Goal: Task Accomplishment & Management: Manage account settings

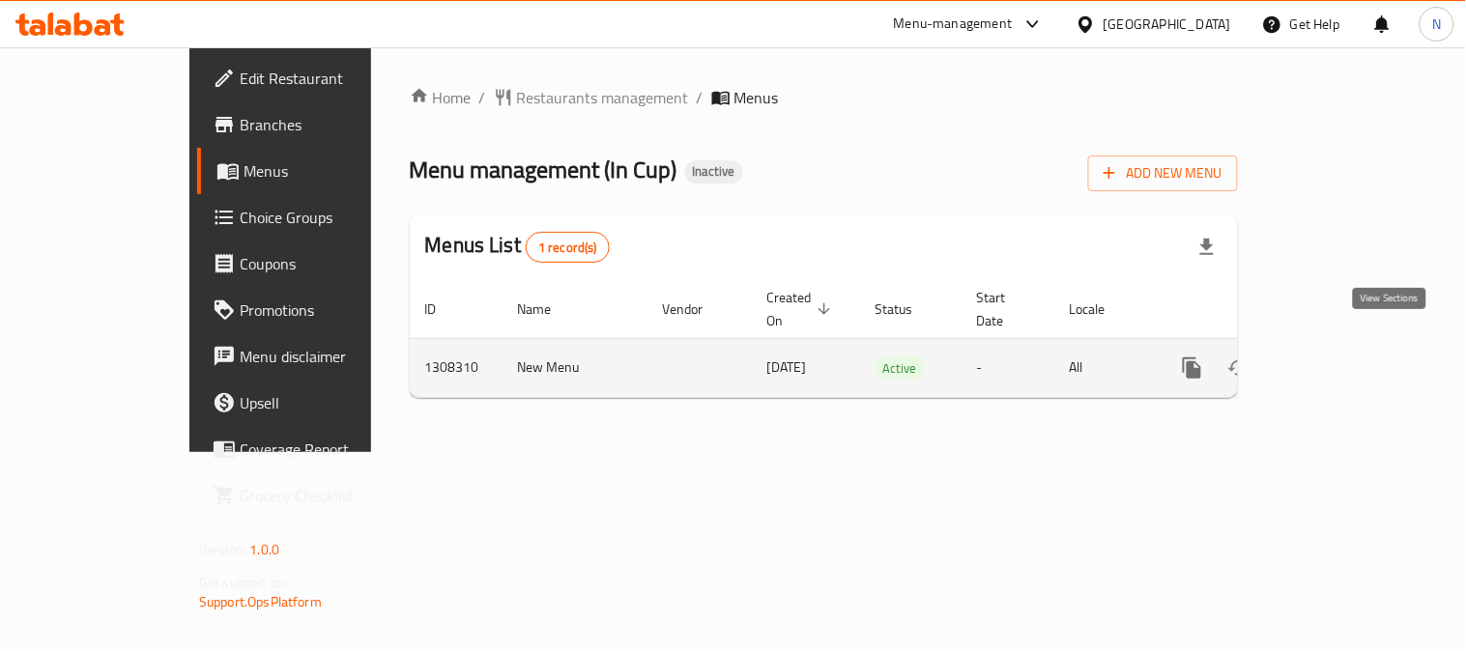
click at [1355, 345] on link "enhanced table" at bounding box center [1331, 368] width 46 height 46
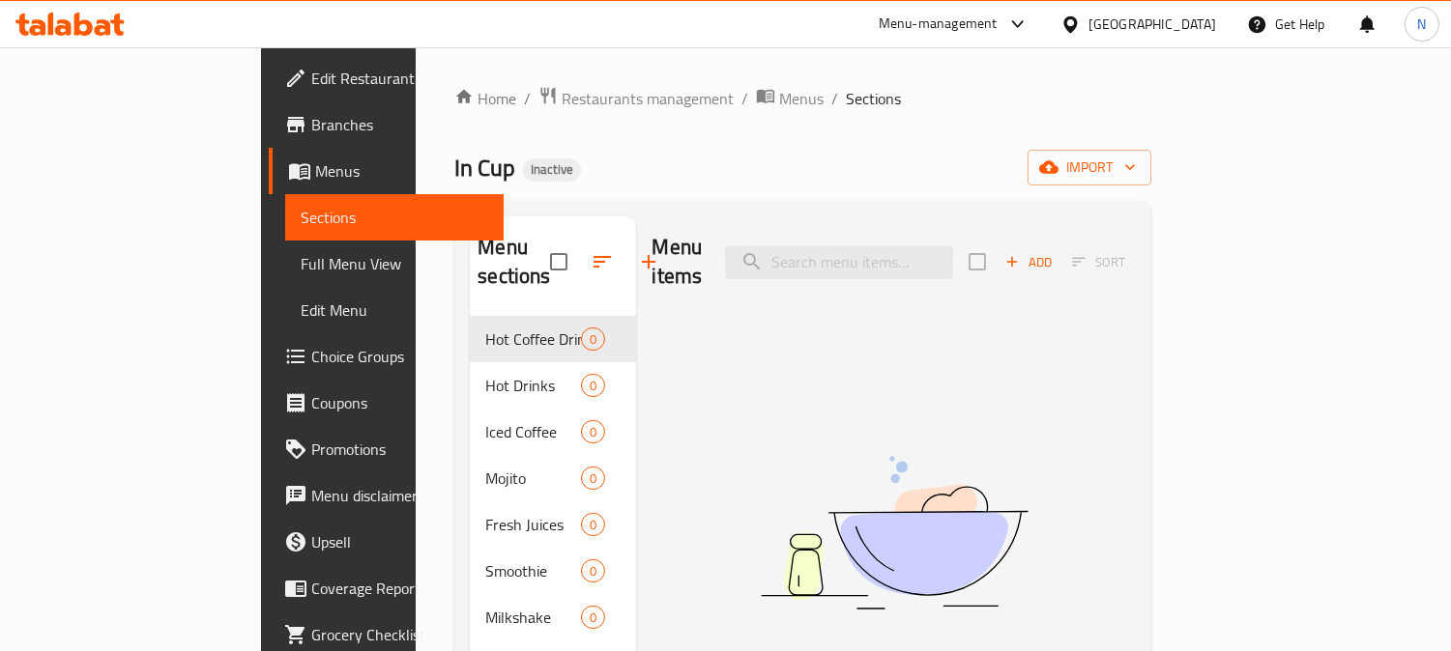
click at [1117, 117] on div "Home / Restaurants management / Menus / Sections In Cup Inactive import Menu se…" at bounding box center [802, 484] width 697 height 797
click at [485, 328] on span "Hot Coffee Drinks" at bounding box center [533, 339] width 96 height 23
click at [1037, 498] on img at bounding box center [893, 533] width 483 height 256
click at [937, 369] on div "Menu items Add Sort No Items found" at bounding box center [885, 541] width 499 height 651
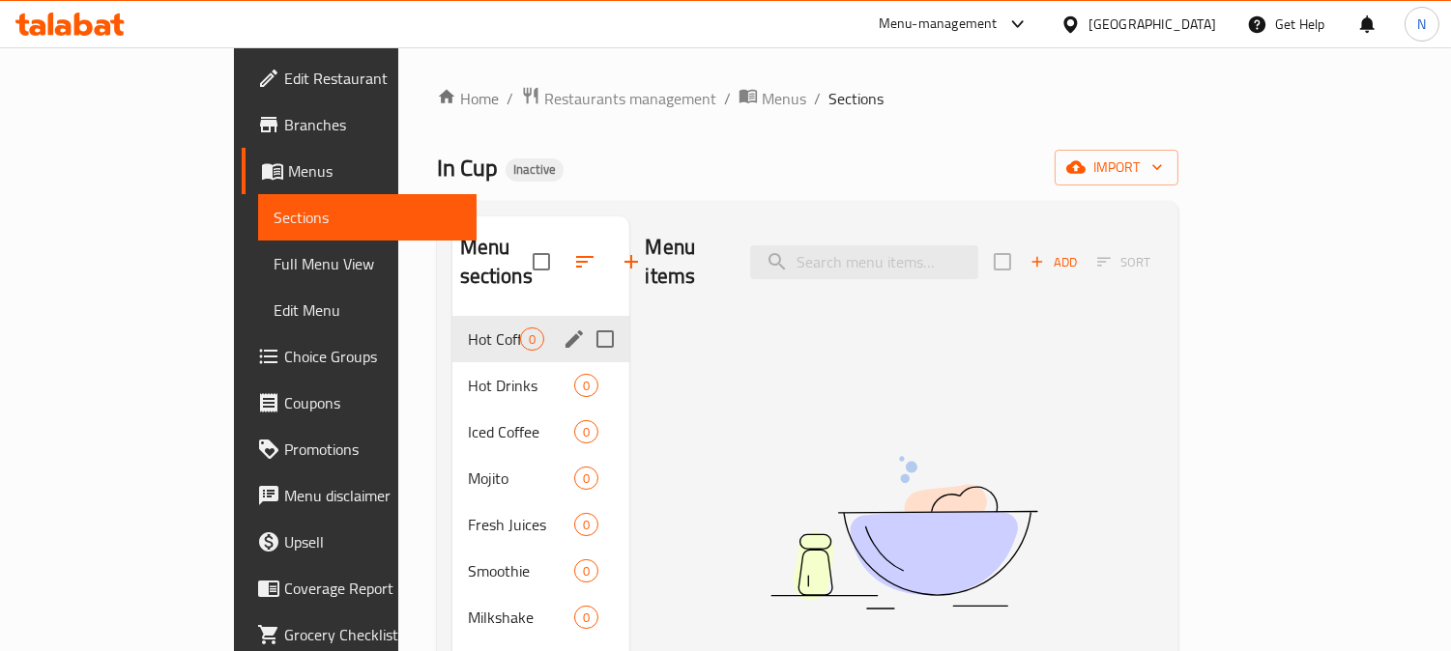
drag, startPoint x: 425, startPoint y: 316, endPoint x: 471, endPoint y: 311, distance: 45.7
click at [468, 328] on span "Hot Coffee Drinks" at bounding box center [494, 339] width 53 height 23
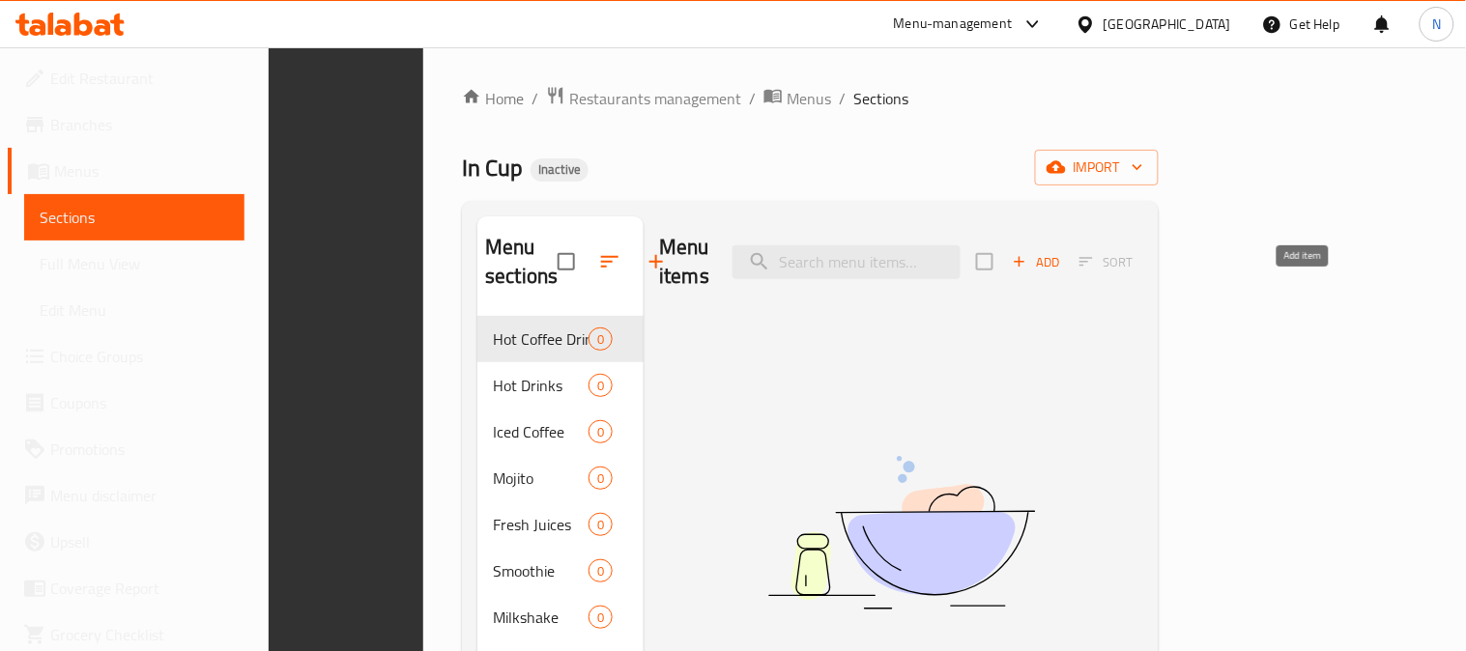
click at [1062, 251] on span "Add" at bounding box center [1036, 262] width 52 height 22
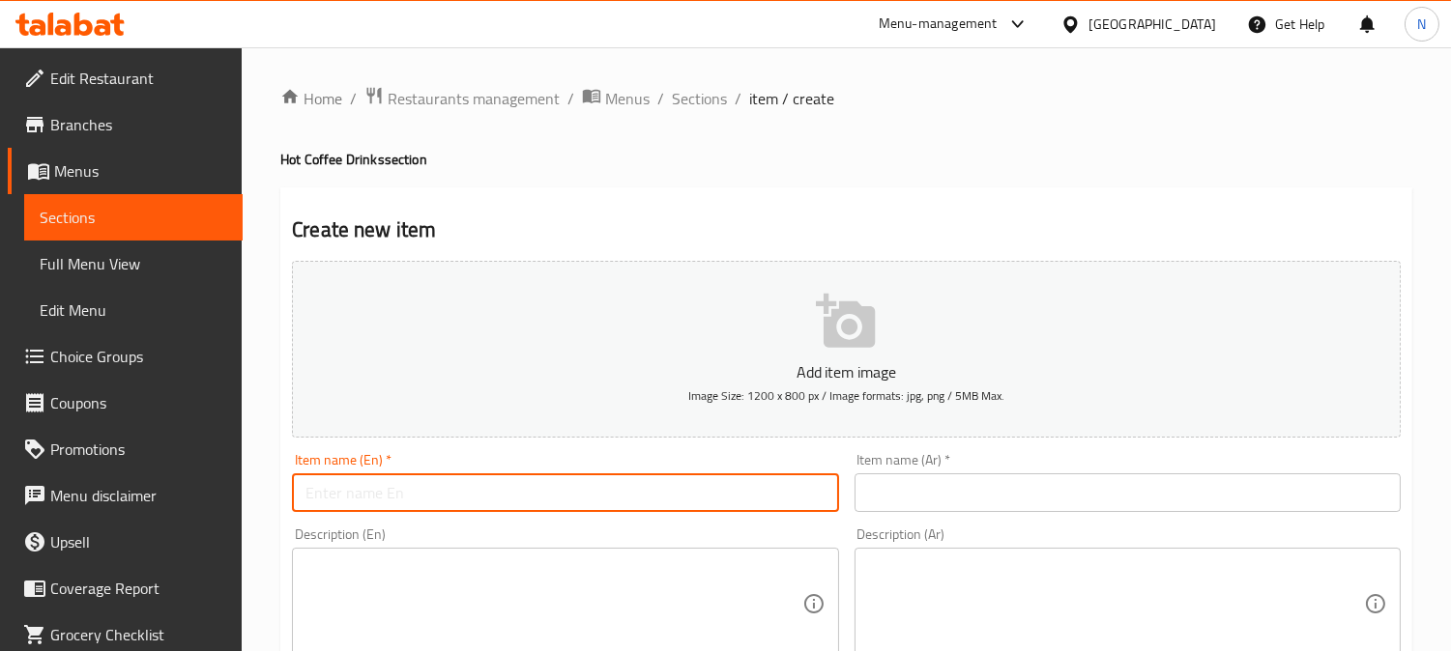
drag, startPoint x: 532, startPoint y: 500, endPoint x: 571, endPoint y: 157, distance: 345.3
click at [532, 500] on input "text" at bounding box center [565, 493] width 546 height 39
paste input "Turkish Coffee Small"
type input "Turkish Coffee Small"
click at [962, 483] on input "text" at bounding box center [1127, 493] width 546 height 39
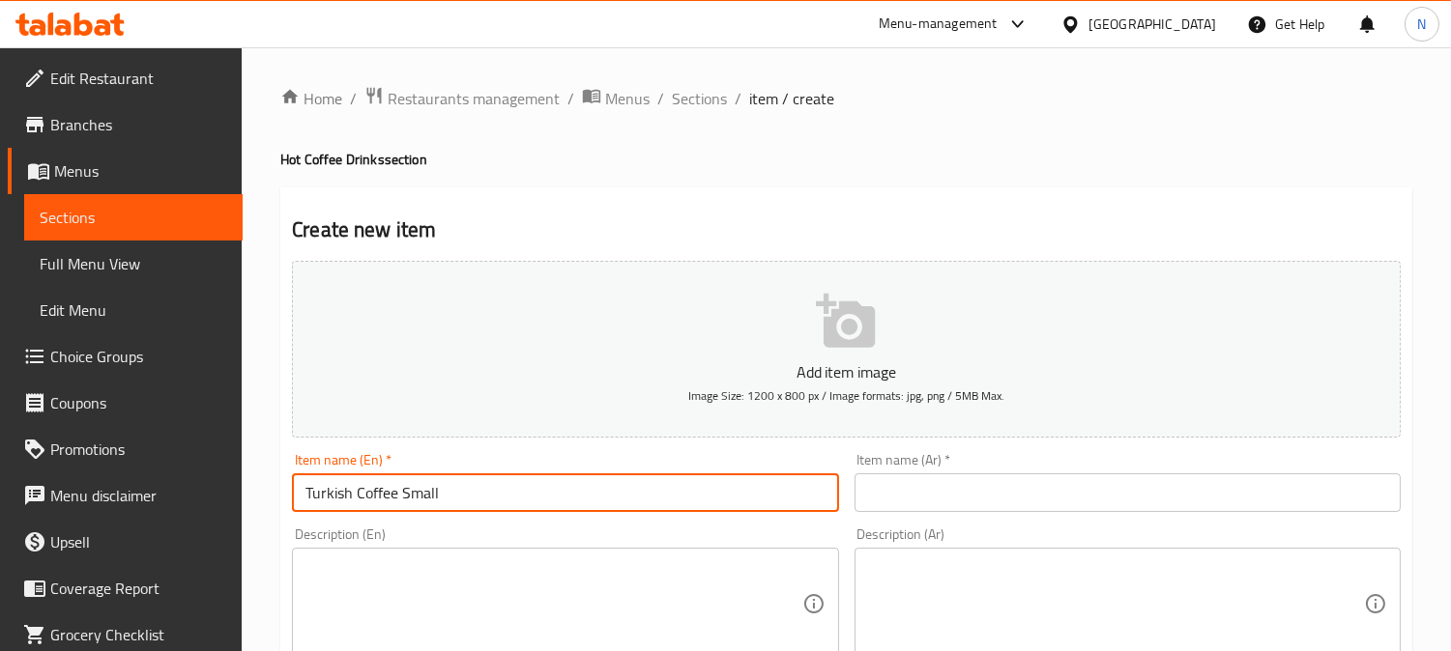
paste input "قهوة تركية صغيرة"
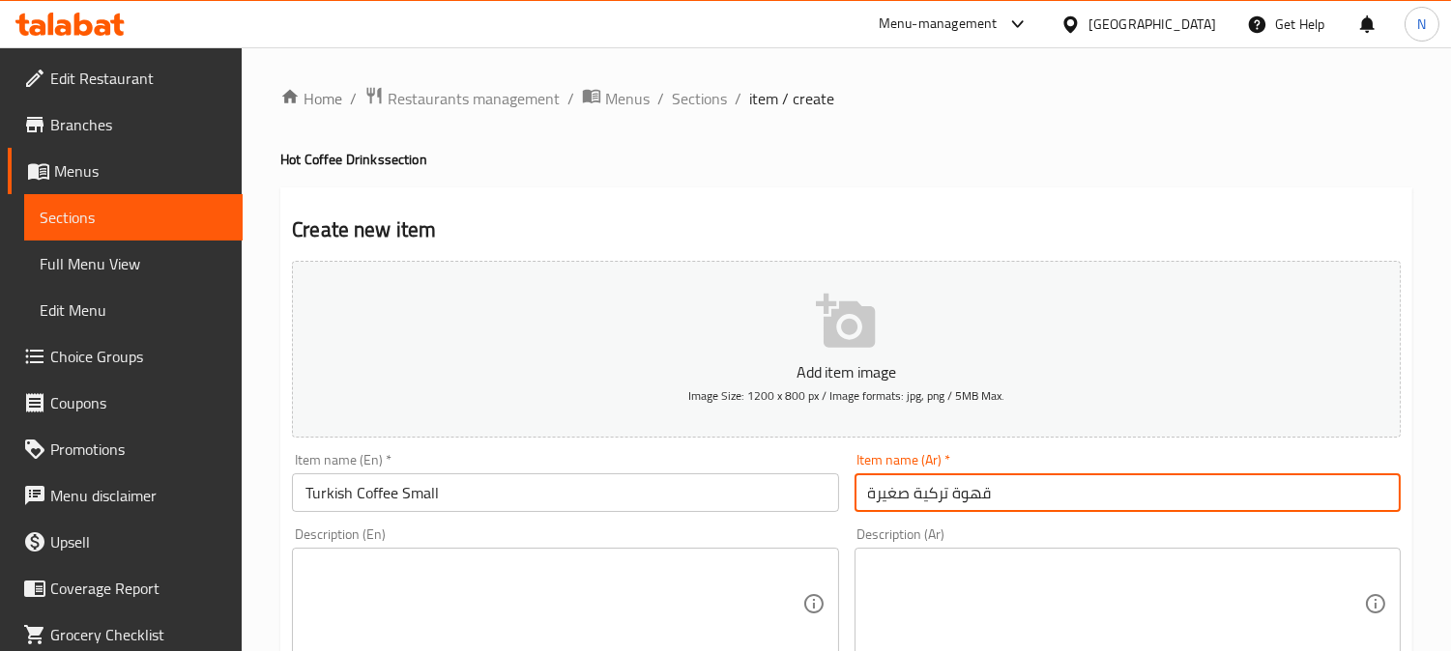
type input "قهوة تركية صغيرة"
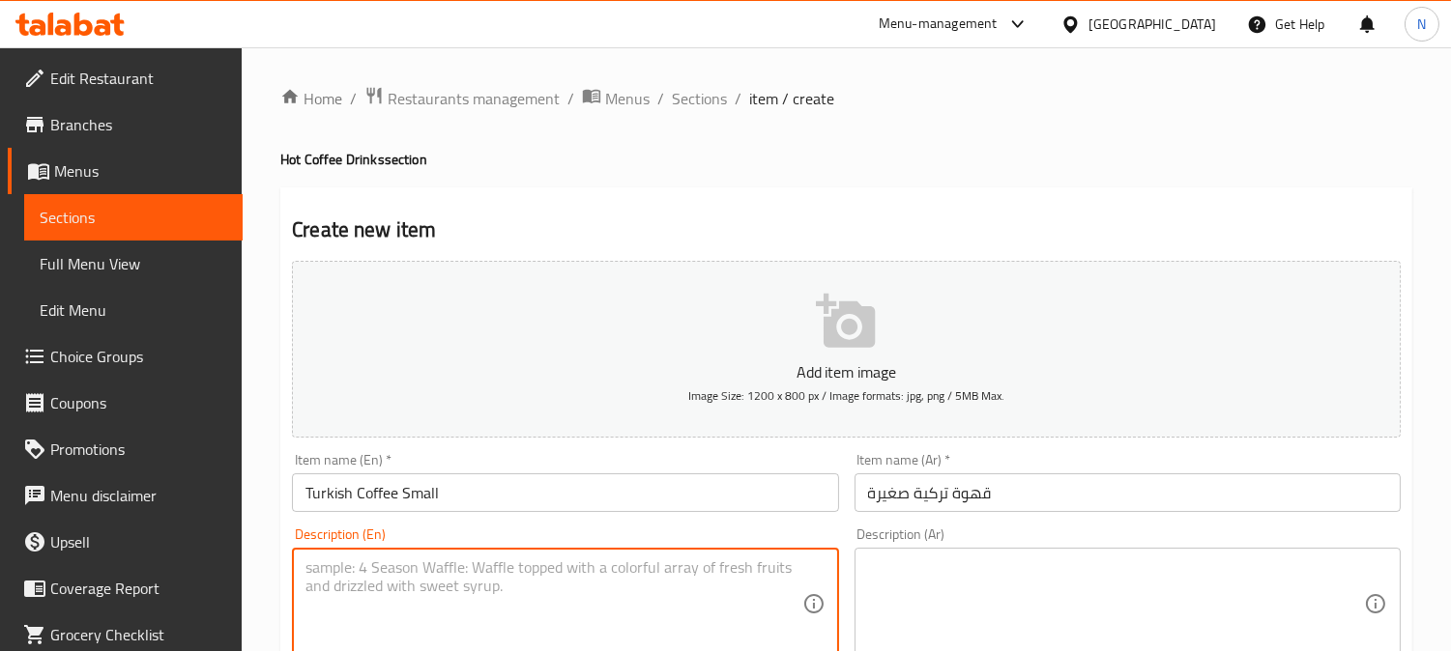
click at [488, 566] on textarea at bounding box center [553, 605] width 496 height 92
paste textarea "Rich, unfiltered coffee brewed in a traditional cezve."
type textarea "Rich, unfiltered coffee brewed in a traditional cezve."
drag, startPoint x: 1007, startPoint y: 574, endPoint x: 731, endPoint y: 373, distance: 341.8
click at [1007, 575] on textarea at bounding box center [1116, 605] width 496 height 92
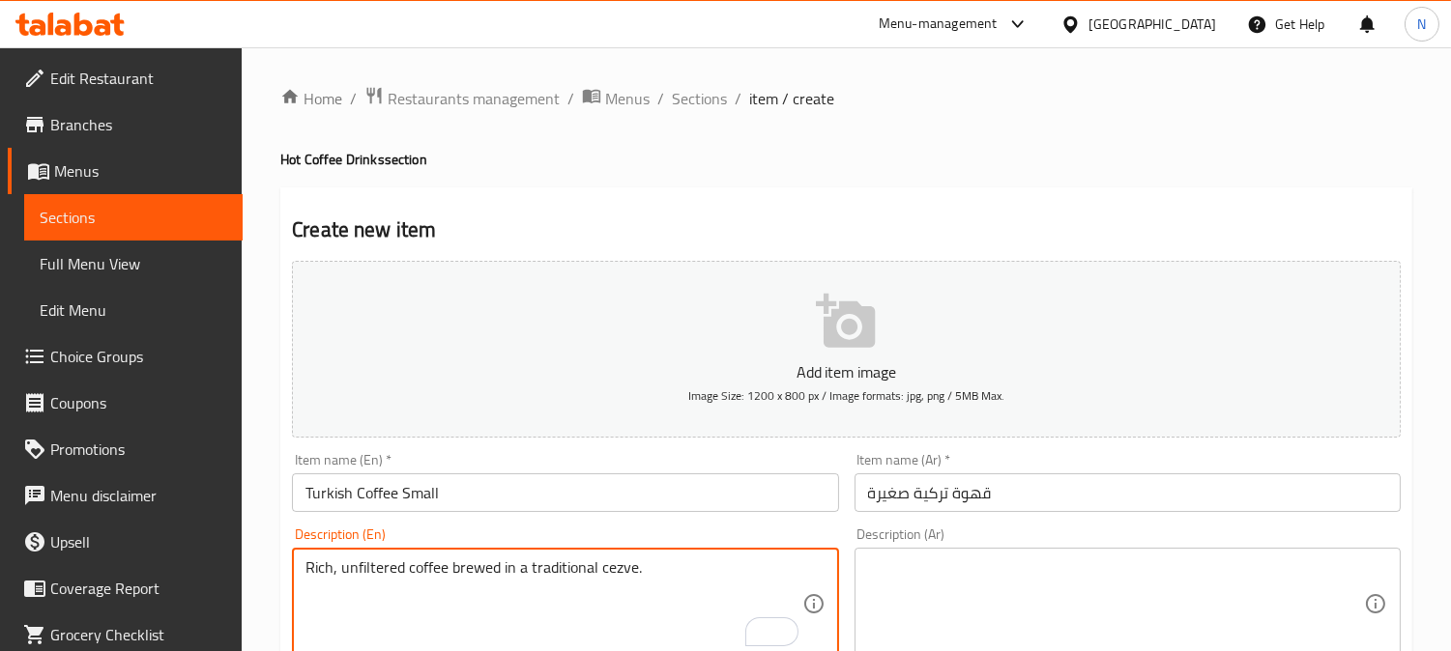
paste textarea "قهوة غنية وغير مصفاة يتم تحضيرها في وعاء تقليدي."
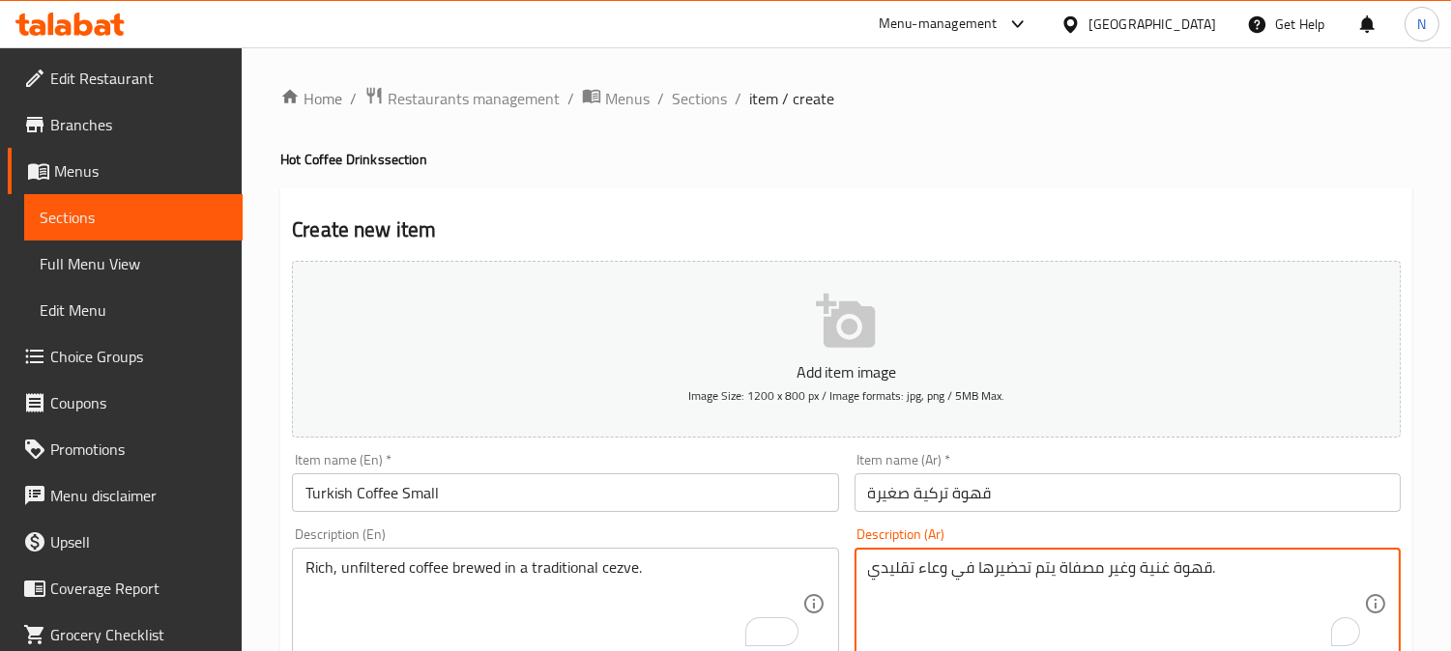
type textarea "قهوة غنية وغير مصفاة يتم تحضيرها في وعاء تقليدي."
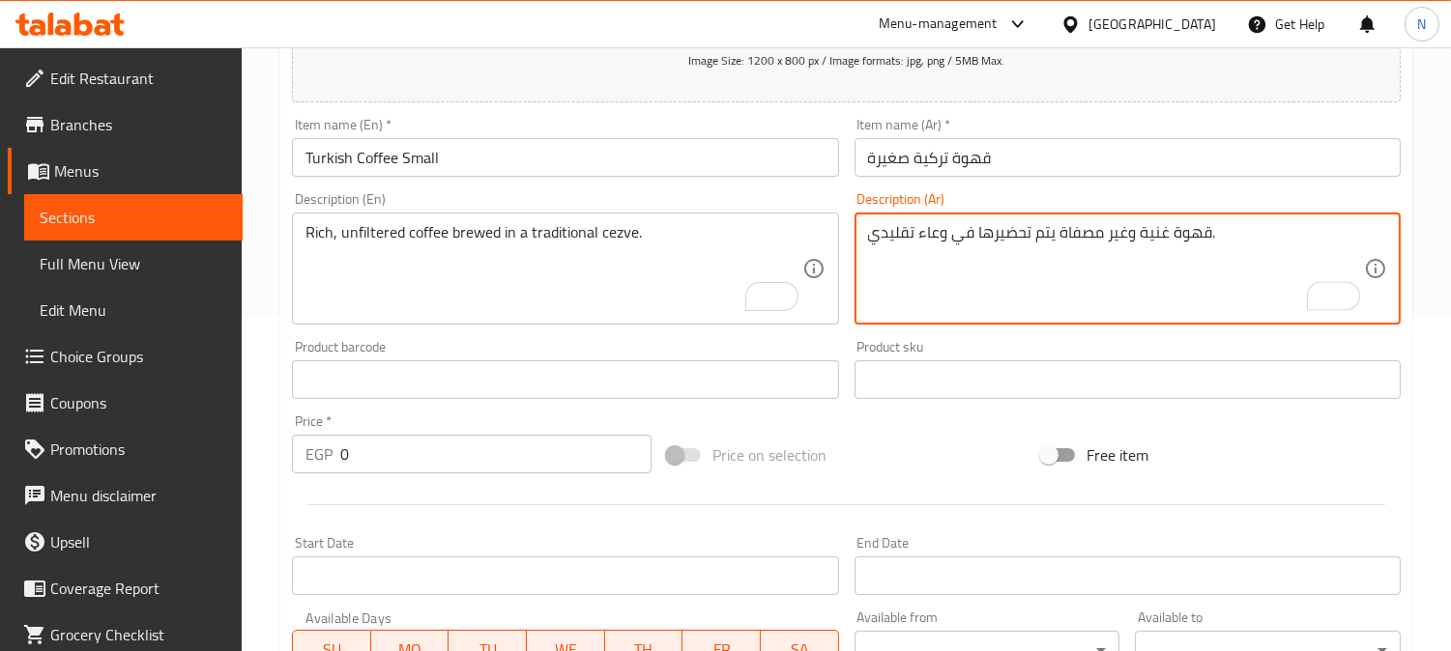
scroll to position [331, 0]
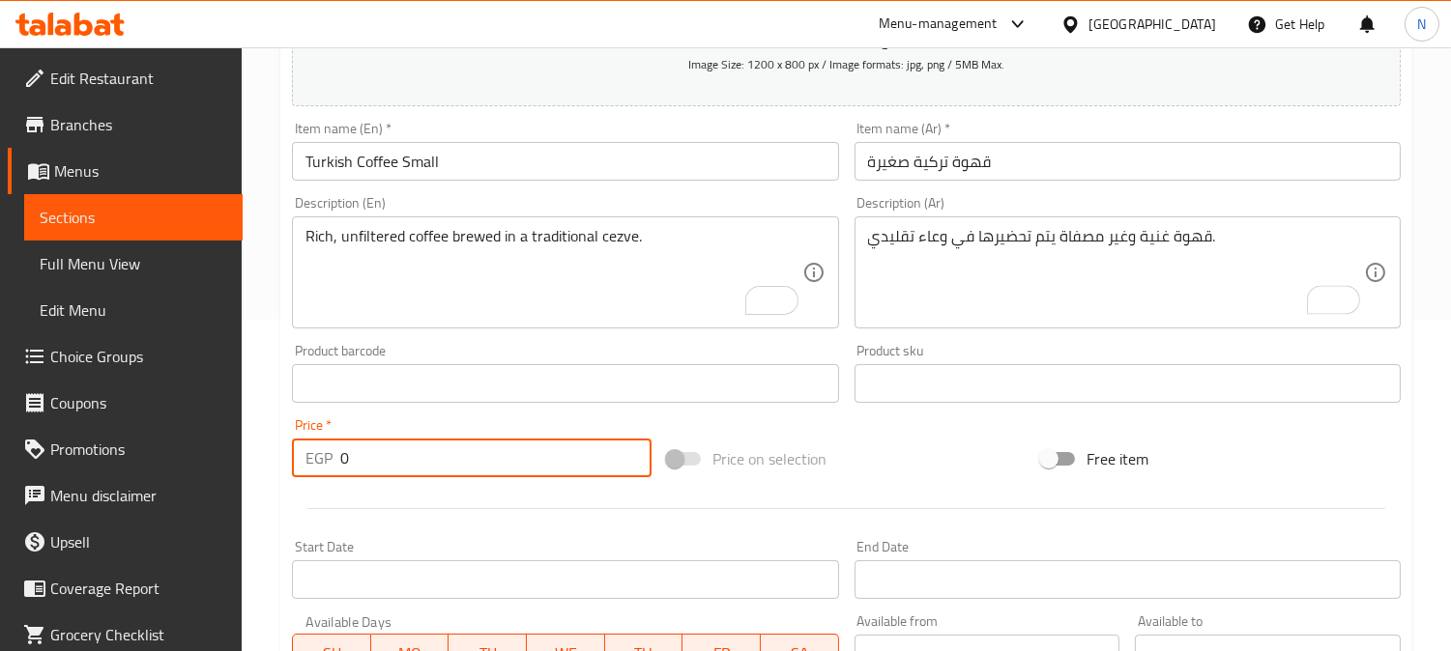
click at [499, 455] on input "0" at bounding box center [495, 458] width 311 height 39
paste input "33"
type input "33"
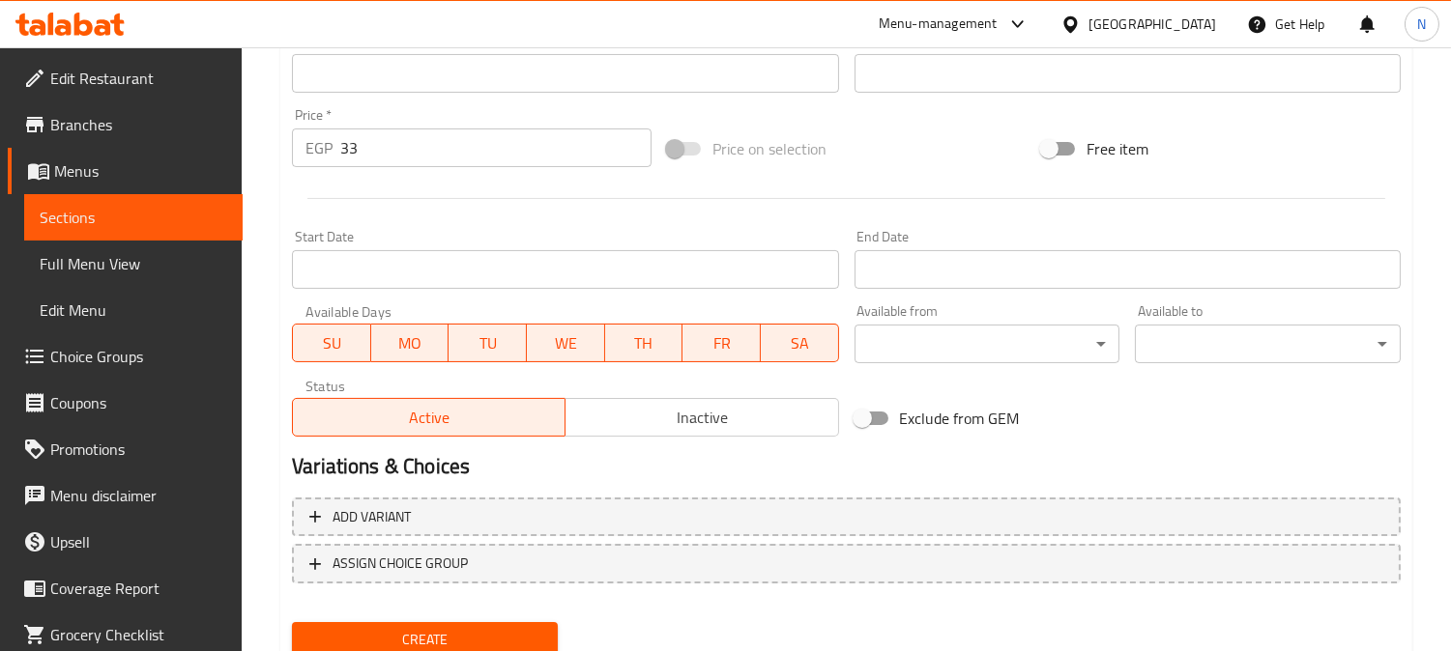
scroll to position [710, 0]
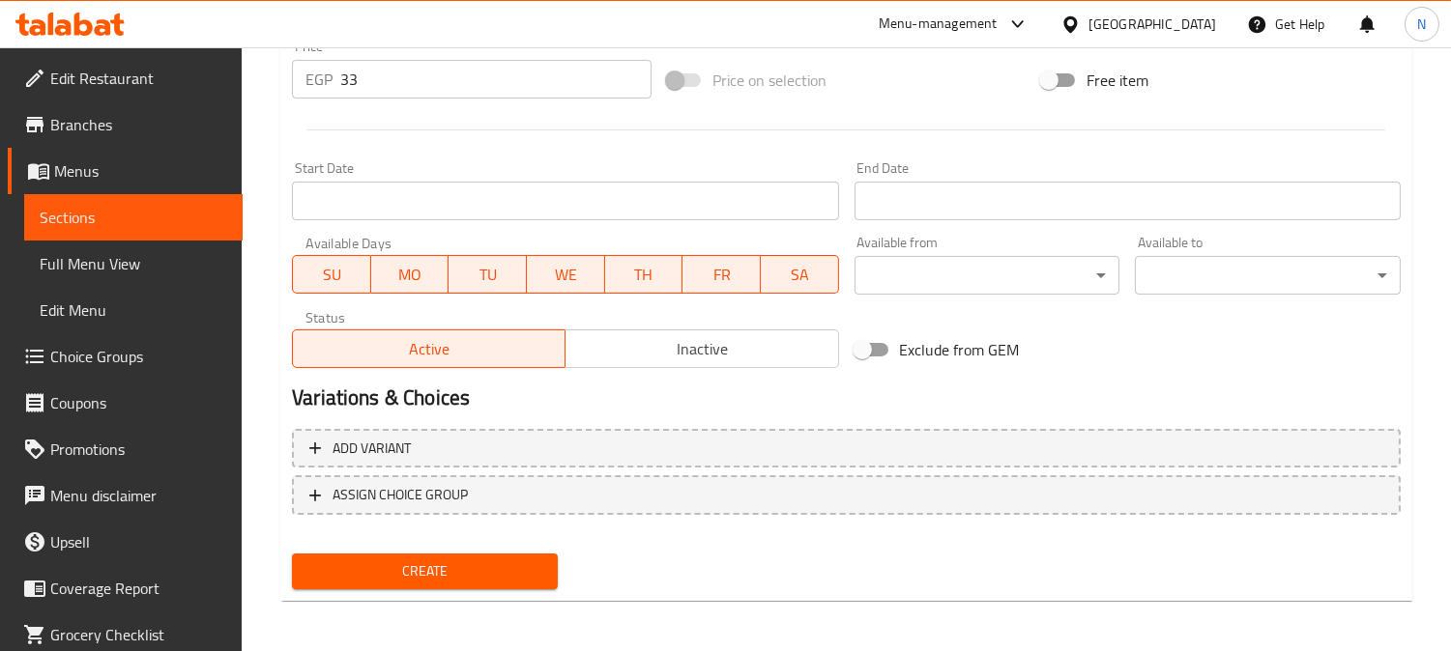
click at [465, 565] on span "Create" at bounding box center [424, 572] width 235 height 24
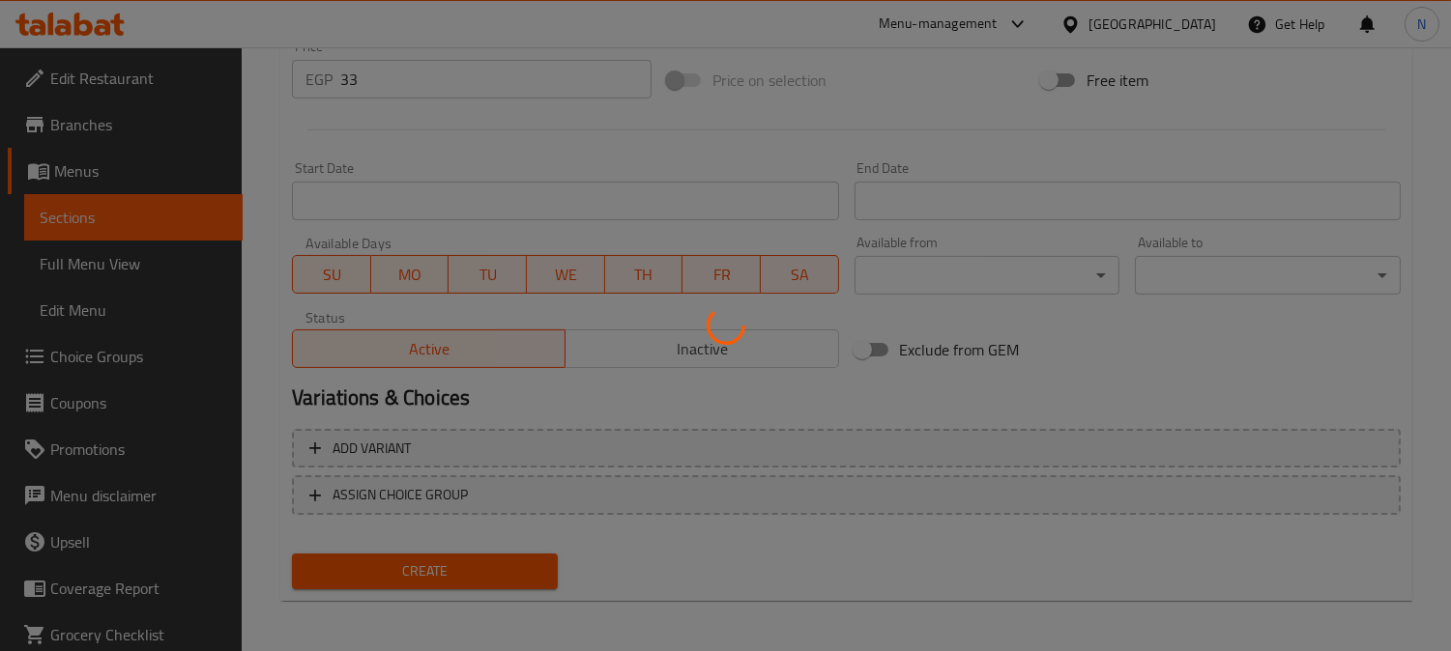
type input "0"
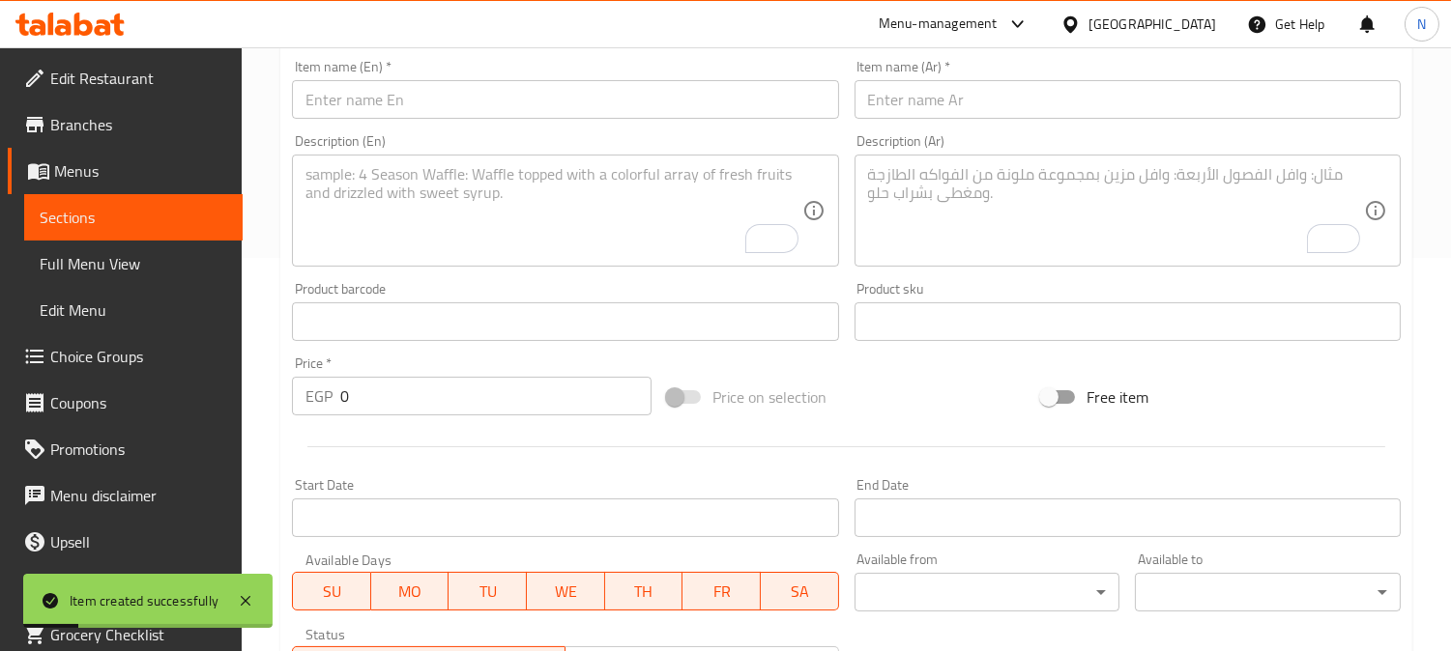
scroll to position [387, 0]
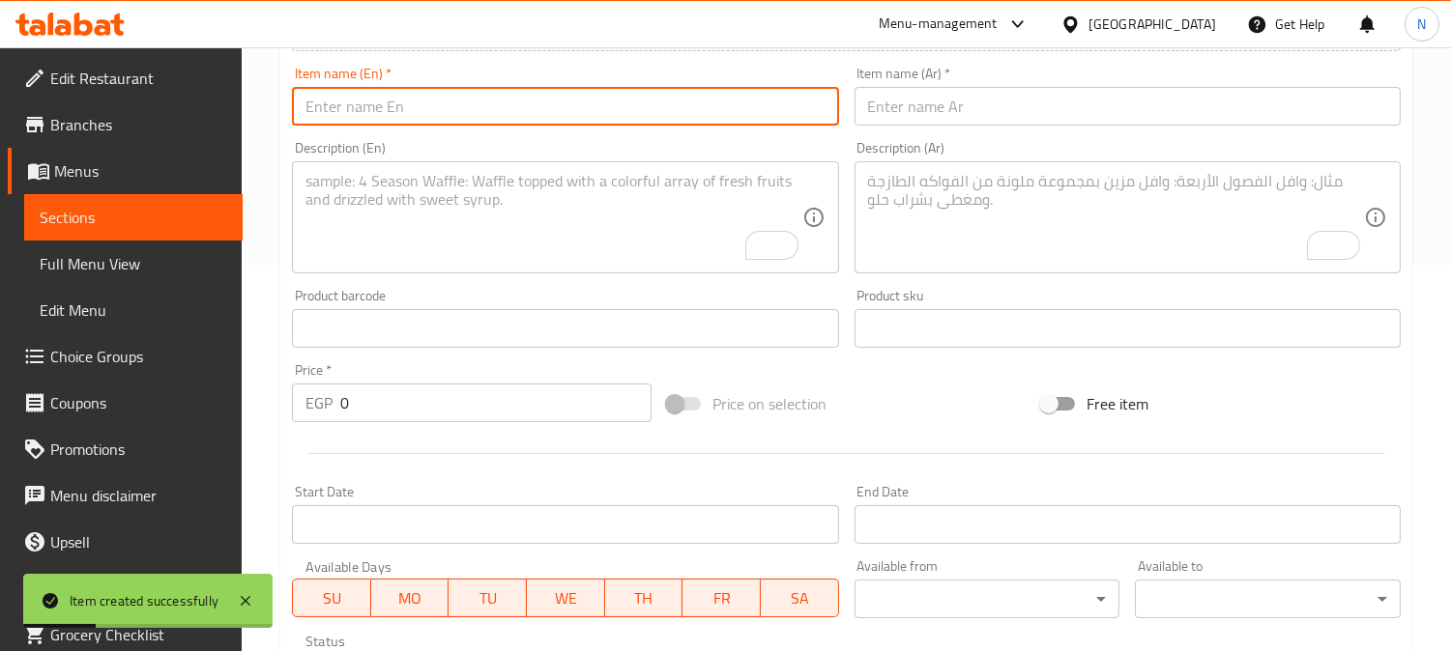
click at [495, 111] on input "text" at bounding box center [565, 106] width 546 height 39
paste input "Turkish Coffee Large"
type input "Turkish Coffee Large"
click at [986, 112] on input "text" at bounding box center [1127, 106] width 546 height 39
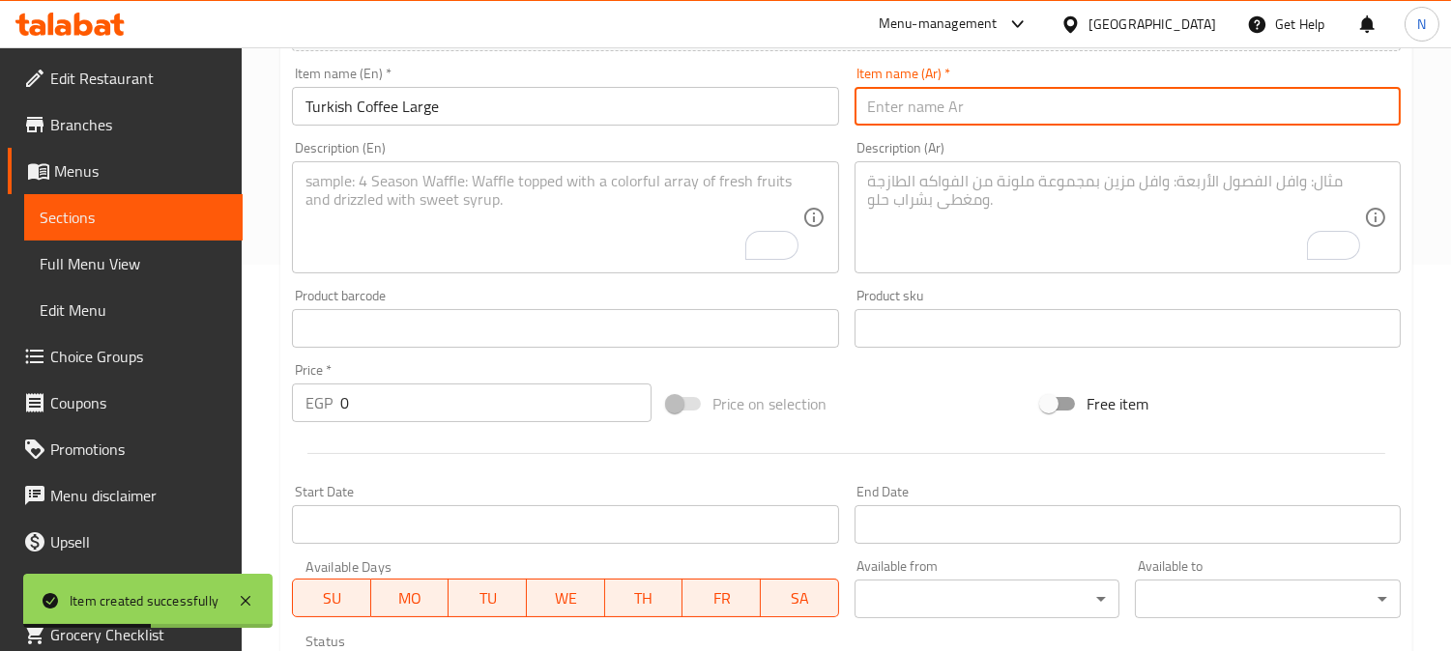
paste input "قهوة تركية كبيرة"
type input "قهوة تركية كبيرة"
click at [417, 411] on input "0" at bounding box center [495, 403] width 311 height 39
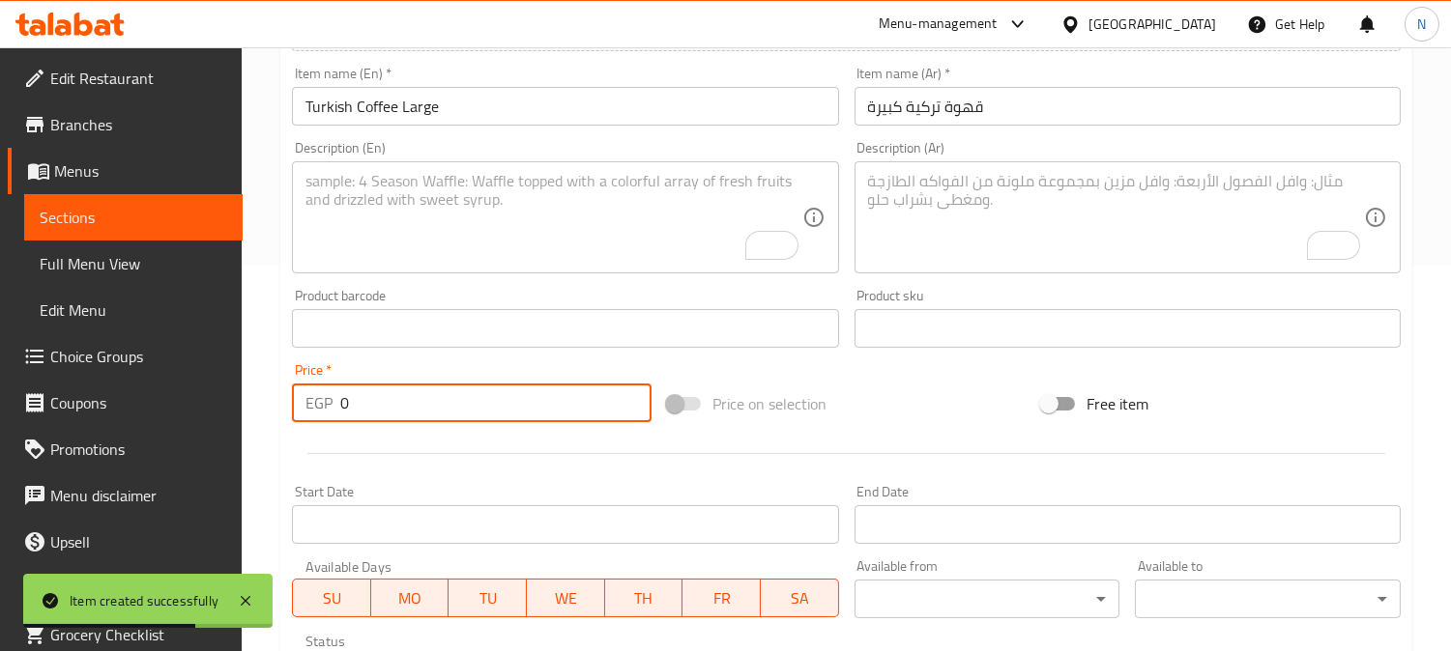
click at [417, 411] on input "0" at bounding box center [495, 403] width 311 height 39
paste input "4"
type input "40"
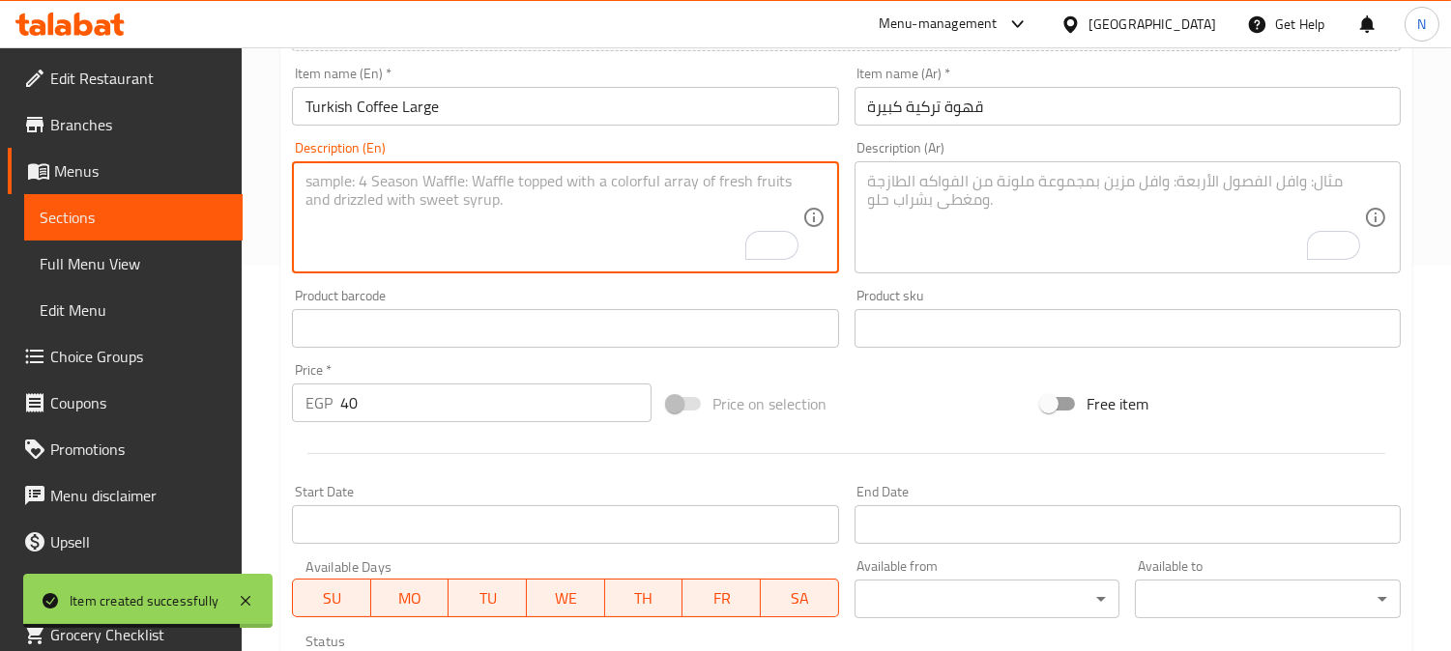
click at [510, 242] on textarea "To enrich screen reader interactions, please activate Accessibility in Grammarl…" at bounding box center [553, 218] width 496 height 92
paste textarea "A larger serving of our rich, unfiltered coffee brewed in a traditional cezve."
type textarea "A larger serving of our rich, unfiltered coffee brewed in a traditional cezve."
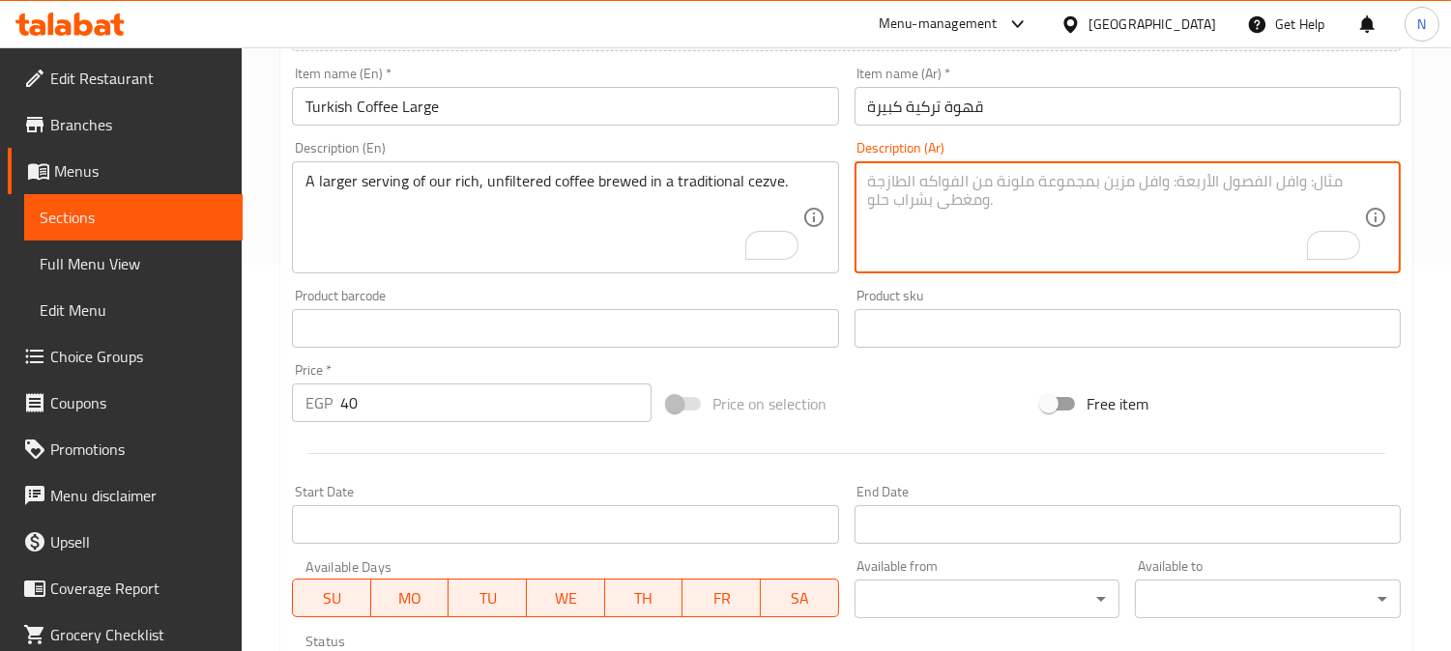
click at [967, 203] on textarea "To enrich screen reader interactions, please activate Accessibility in Grammarl…" at bounding box center [1116, 218] width 496 height 92
paste textarea "حصة أكبر من قهوتنا الغنية غير المفلترة والمحضرة في سيزف تقليدي."
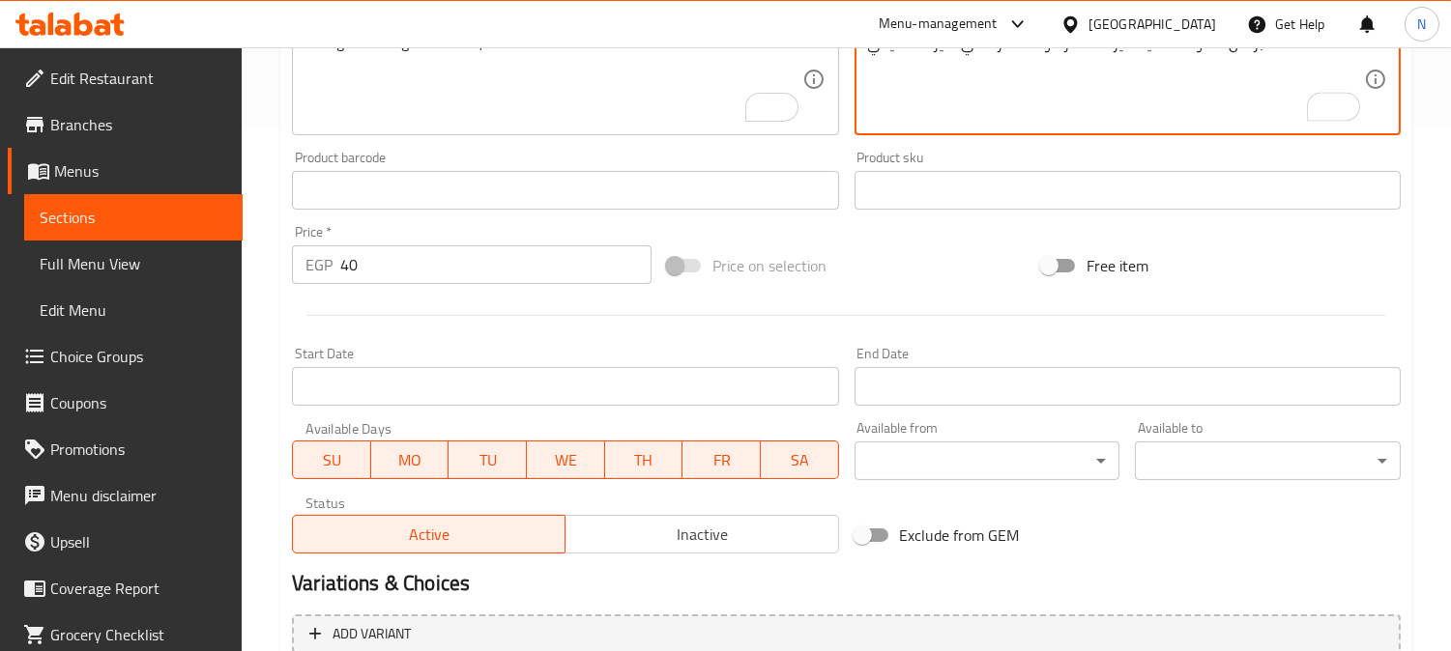
scroll to position [675, 0]
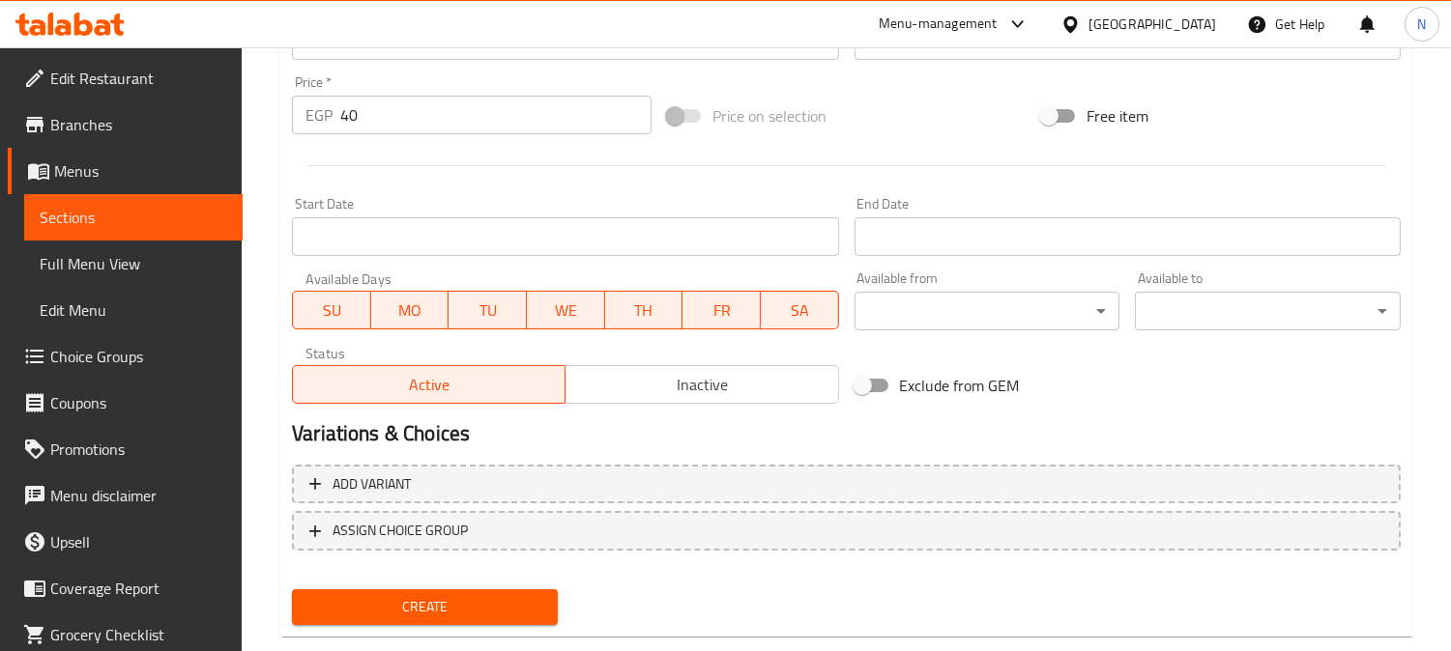
type textarea "حصة أكبر من قهوتنا الغنية غير المفلترة والمحضرة في سيزف تقليدي."
click at [422, 595] on span "Create" at bounding box center [424, 607] width 235 height 24
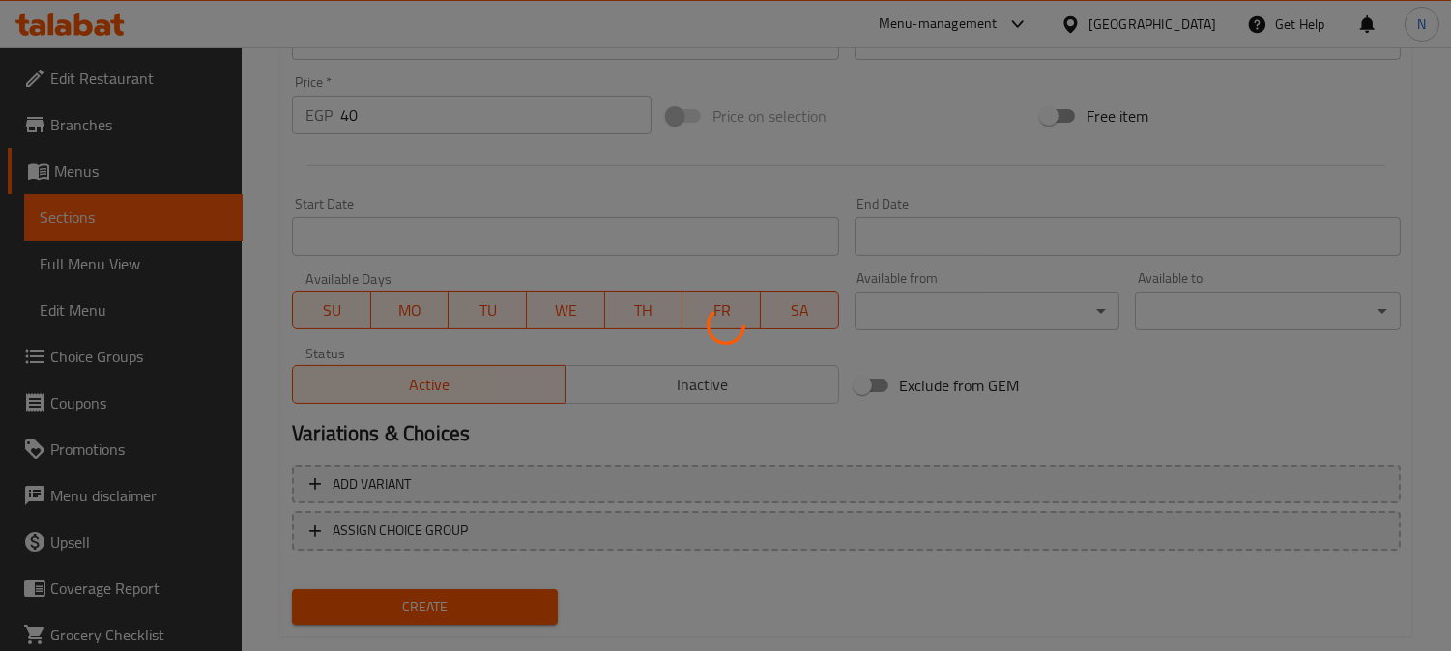
type input "0"
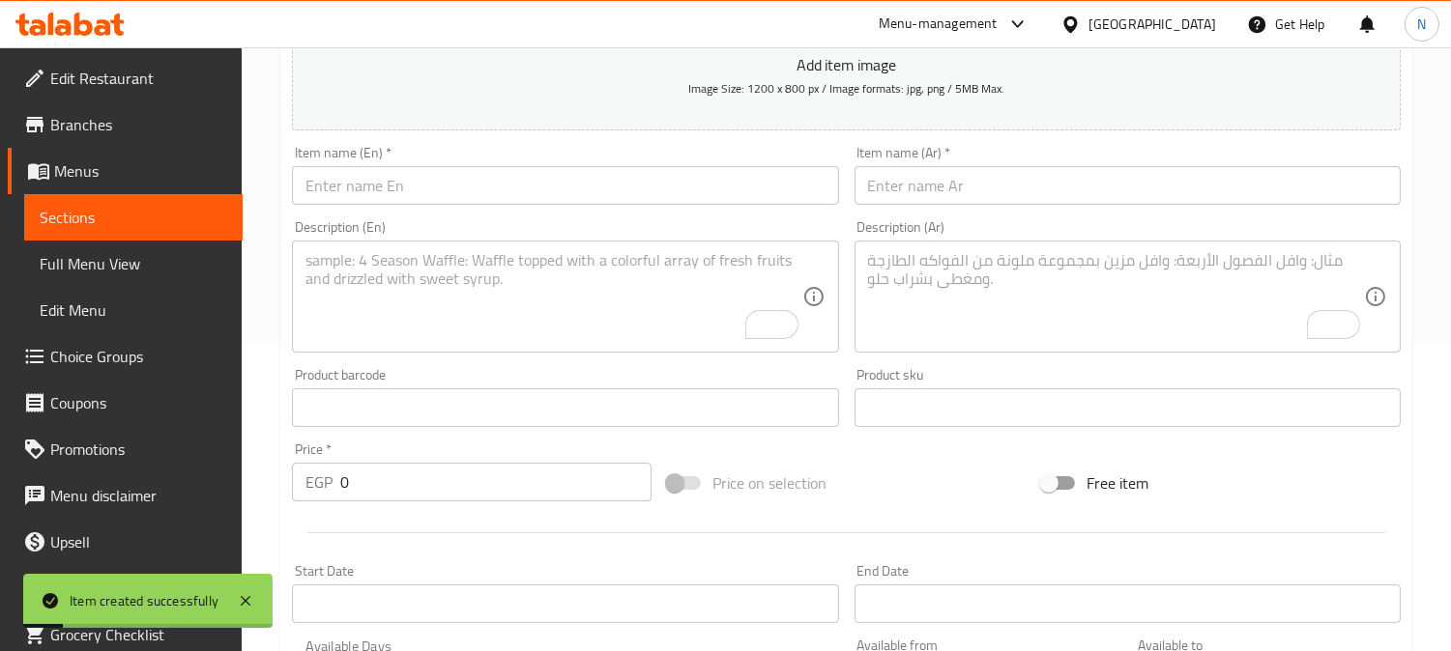
scroll to position [302, 0]
drag, startPoint x: 486, startPoint y: 201, endPoint x: 489, endPoint y: 181, distance: 20.5
click at [486, 201] on input "text" at bounding box center [565, 190] width 546 height 39
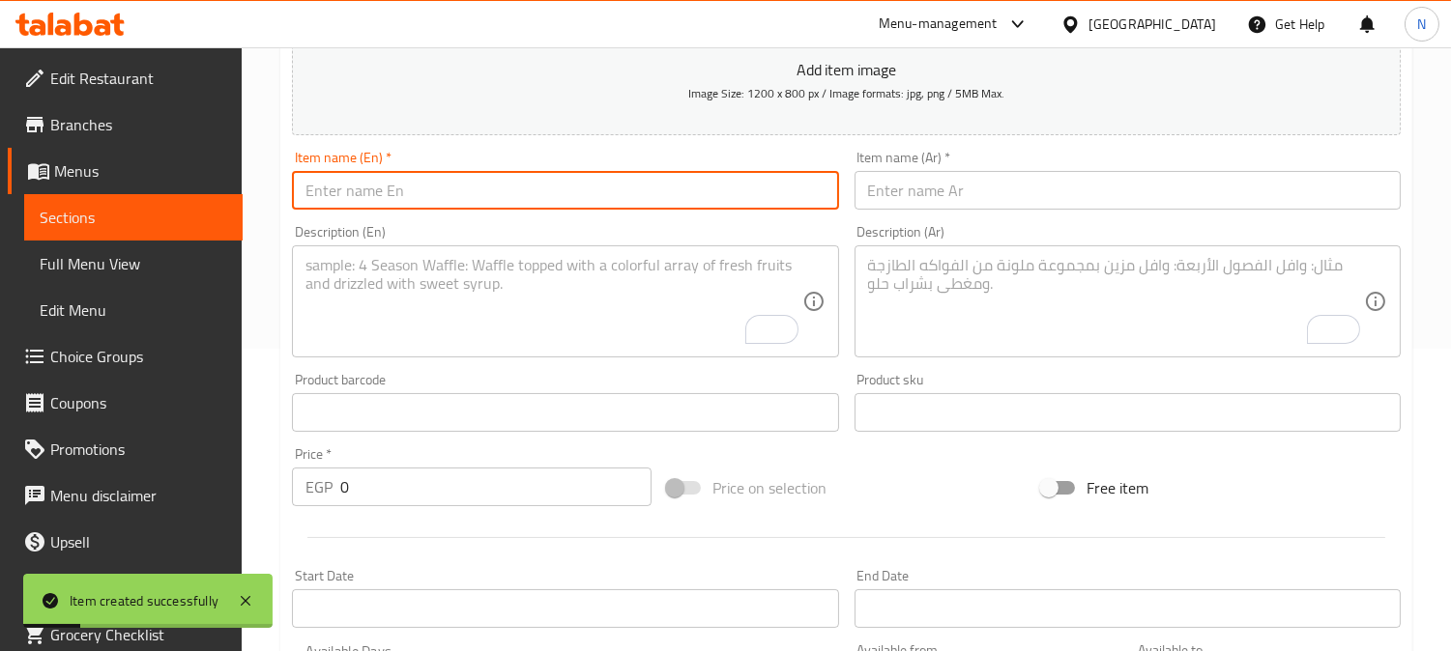
paste input "French Coffee Small"
type input "French Coffee Small"
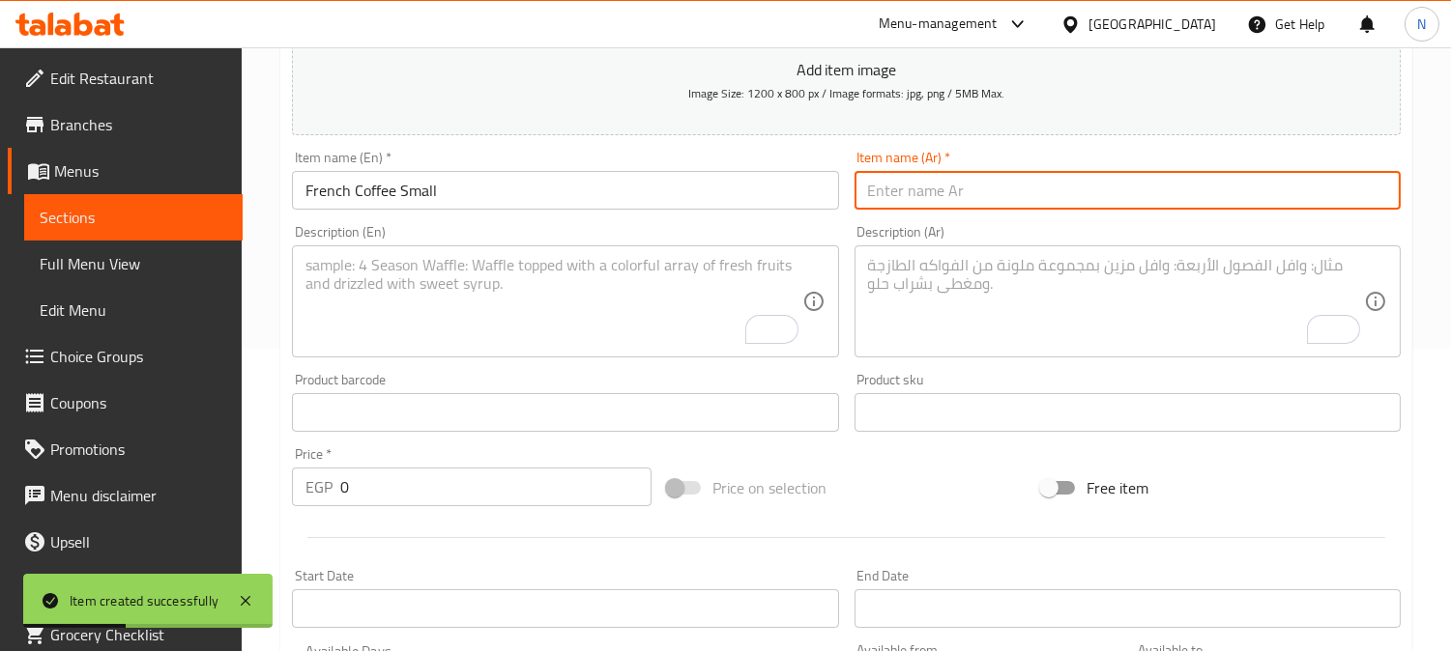
drag, startPoint x: 877, startPoint y: 191, endPoint x: 335, endPoint y: 0, distance: 574.0
click at [876, 191] on input "text" at bounding box center [1127, 190] width 546 height 39
paste input "قهوة فرنسية صغيرة"
type input "قهوة فرنسية صغيرة"
click at [408, 485] on input "0" at bounding box center [495, 487] width 311 height 39
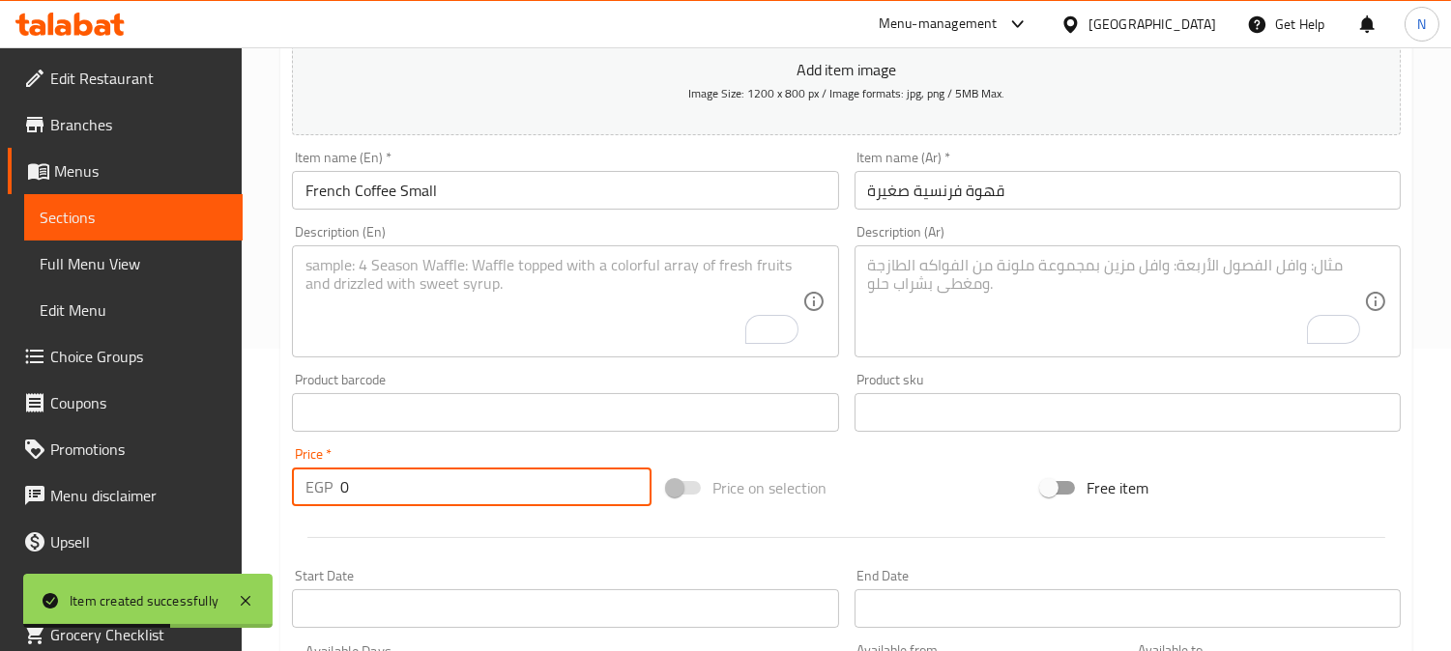
click at [408, 485] on input "0" at bounding box center [495, 487] width 311 height 39
paste input "4"
type input "40"
click at [486, 287] on textarea "To enrich screen reader interactions, please activate Accessibility in Grammarl…" at bounding box center [553, 302] width 496 height 92
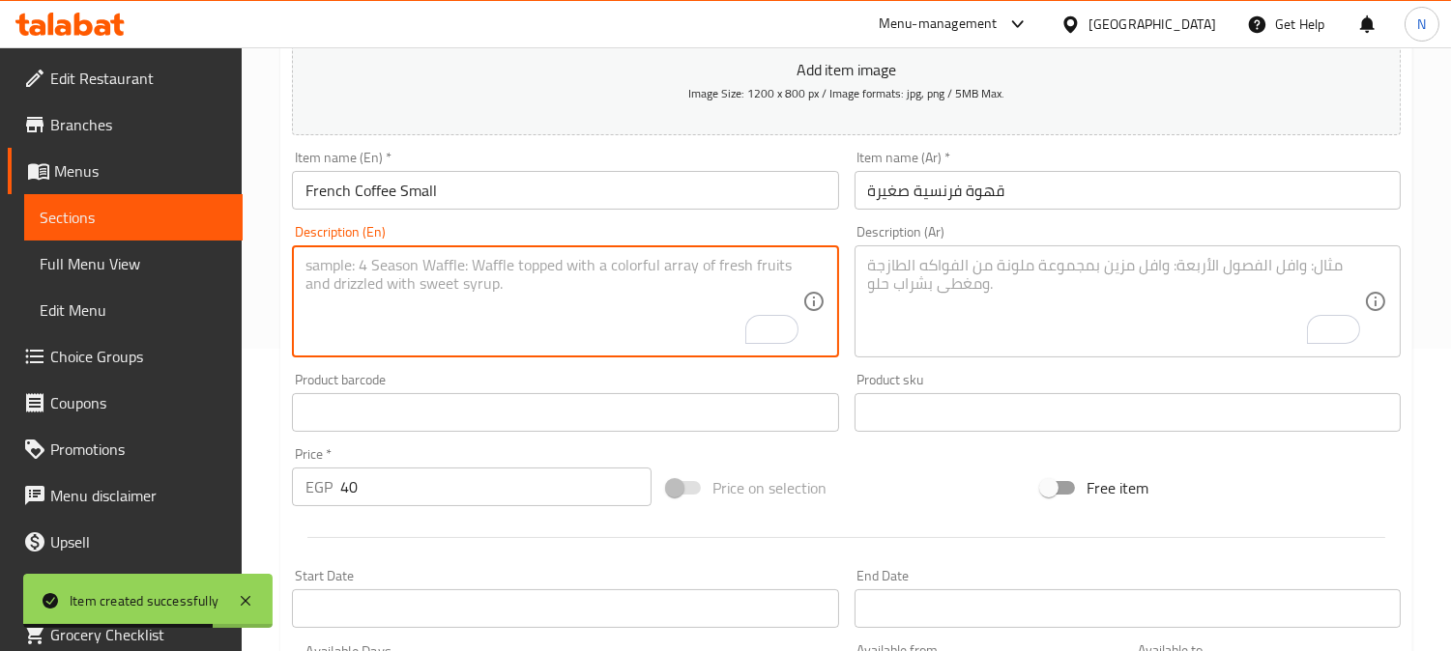
paste textarea "Smooth and aromatic coffee brewed using a French press."
type textarea "Smooth and aromatic coffee brewed using a French press."
click at [924, 320] on textarea "To enrich screen reader interactions, please activate Accessibility in Grammarl…" at bounding box center [1116, 302] width 496 height 92
paste textarea "قهوة ناعمة وعطرية يتم تحضيرها باستخدام مكبس فرنسي."
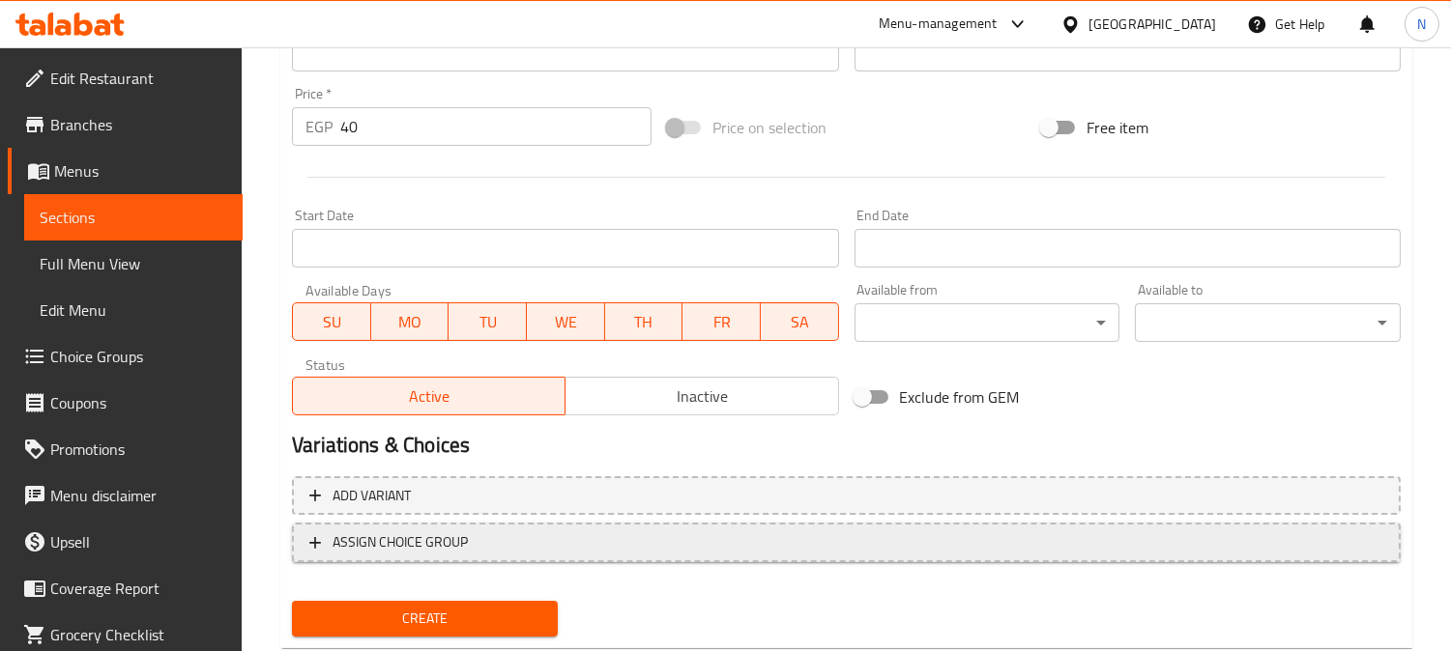
scroll to position [691, 0]
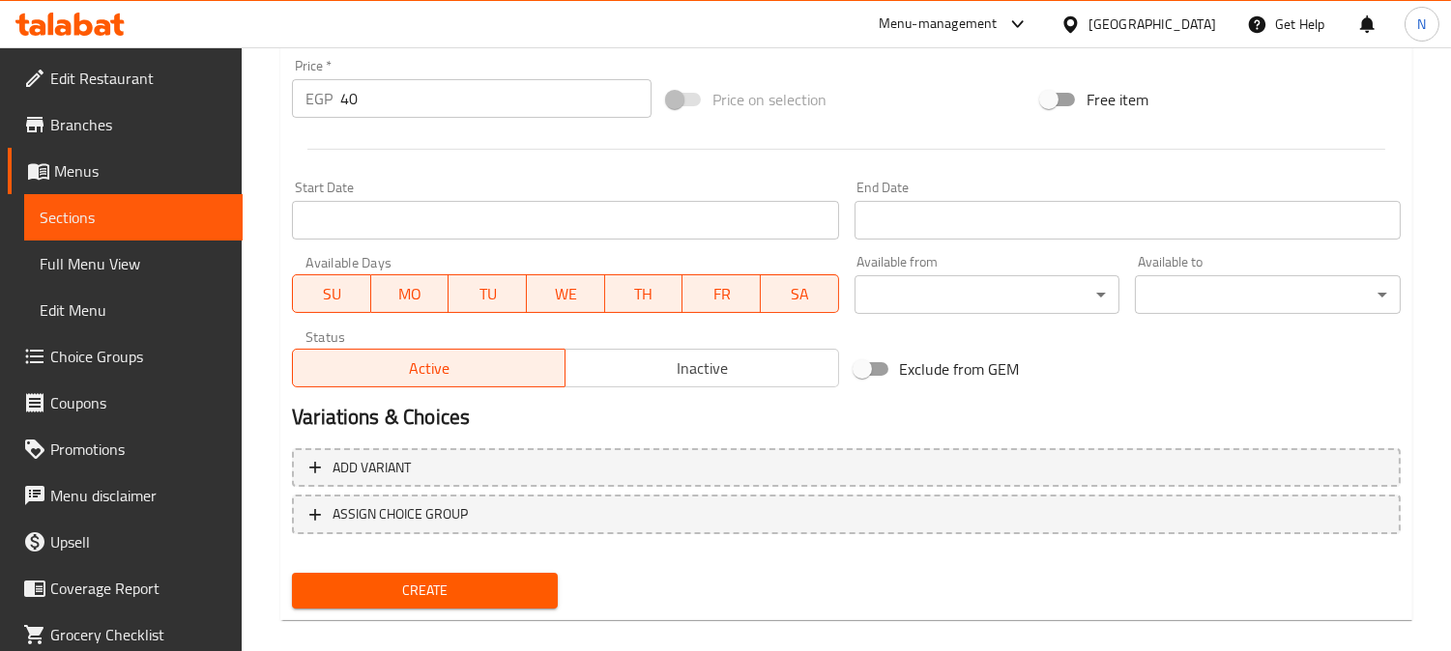
type textarea "قهوة ناعمة وعطرية يتم تحضيرها باستخدام مكبس فرنسي."
click at [364, 603] on button "Create" at bounding box center [425, 591] width 266 height 36
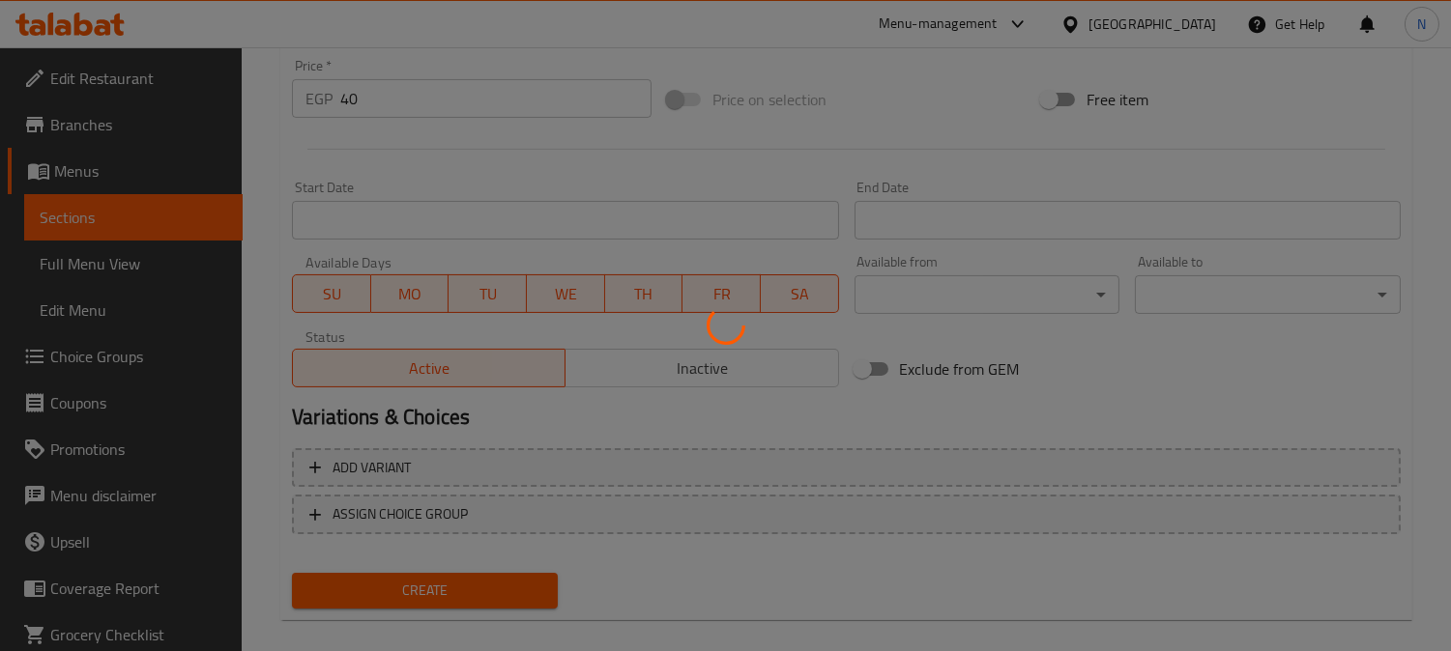
type input "0"
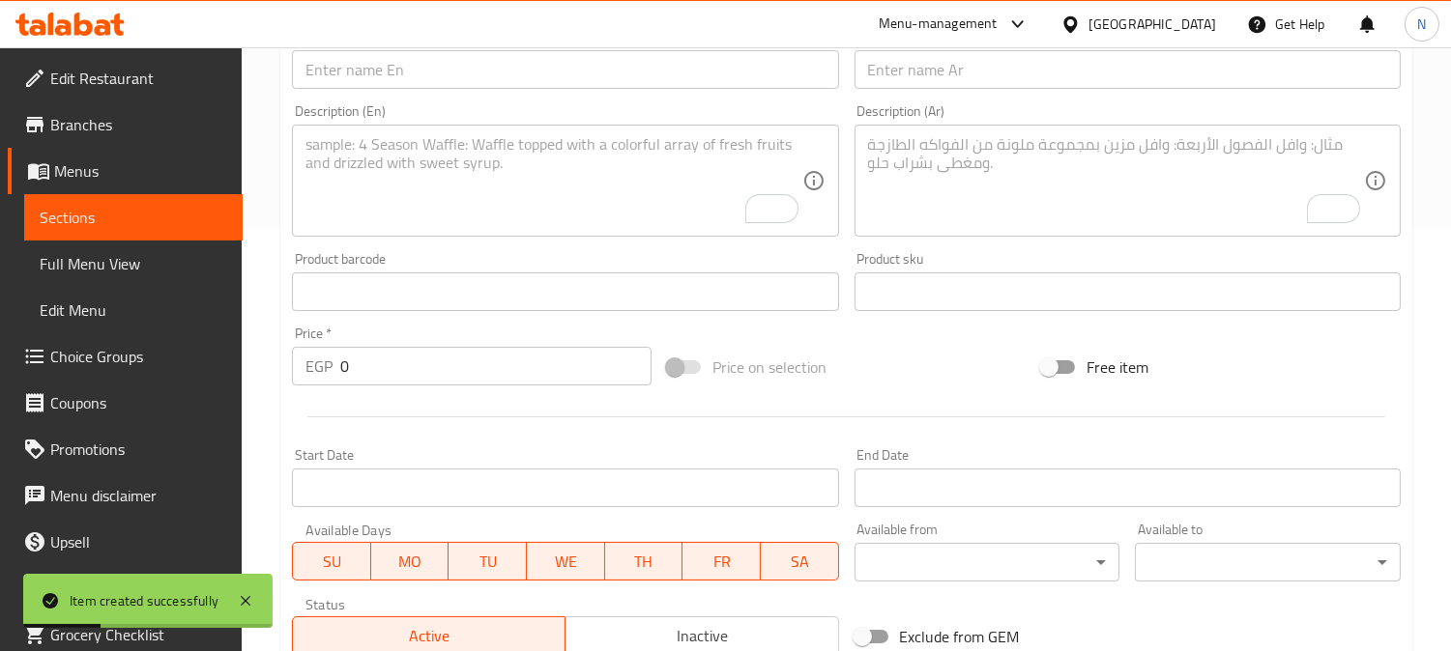
scroll to position [390, 0]
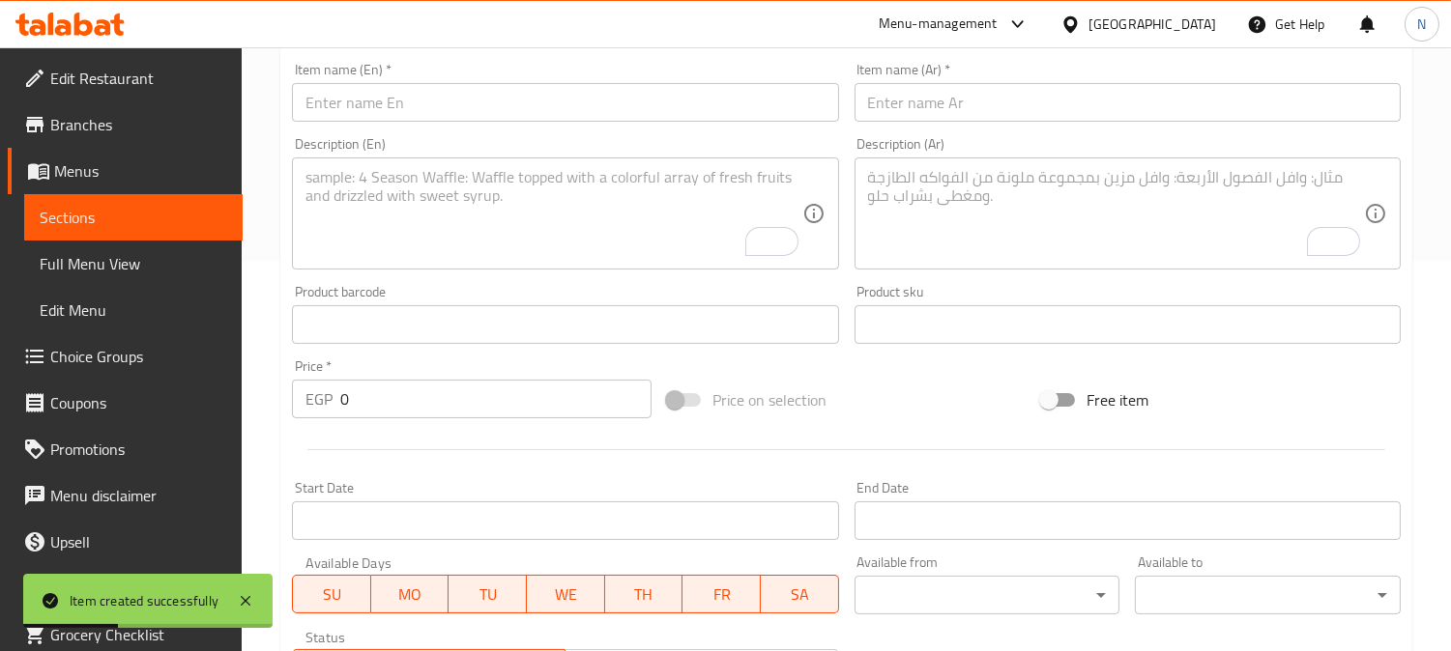
click at [658, 116] on input "text" at bounding box center [565, 102] width 546 height 39
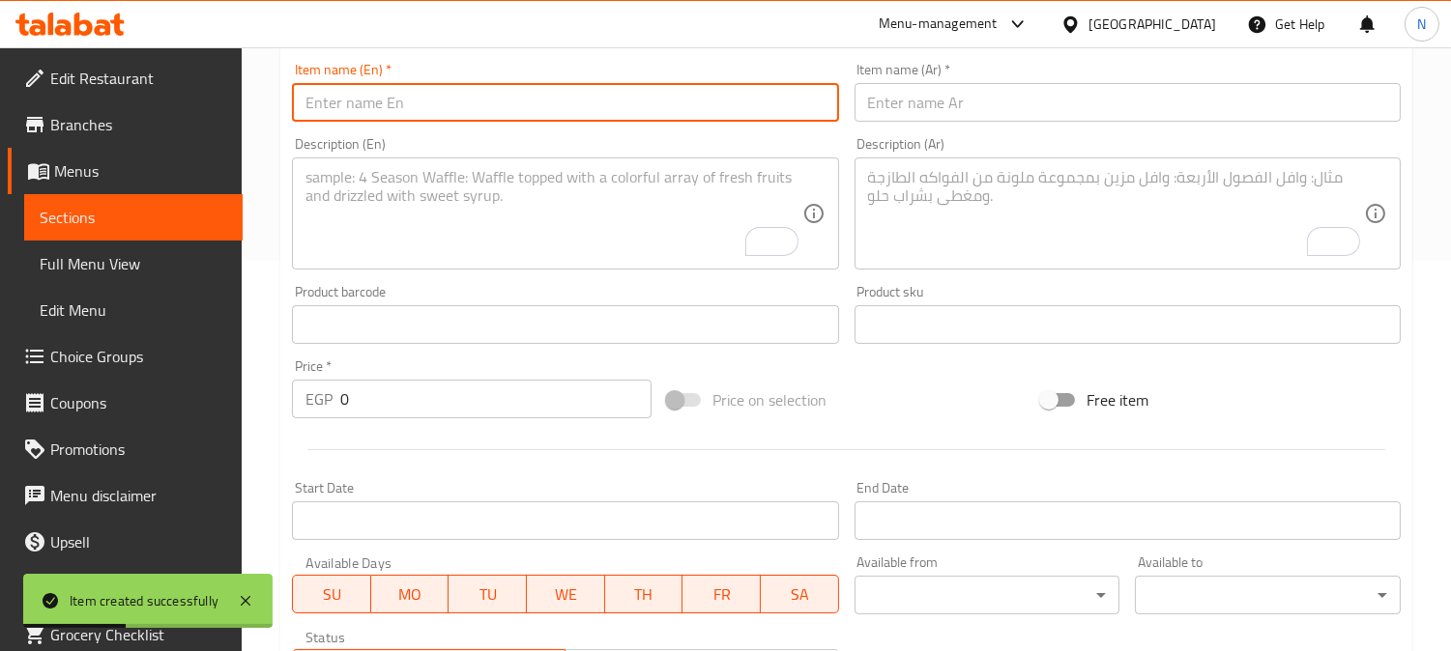
paste input "French Coffee Large"
type input "French Coffee Large"
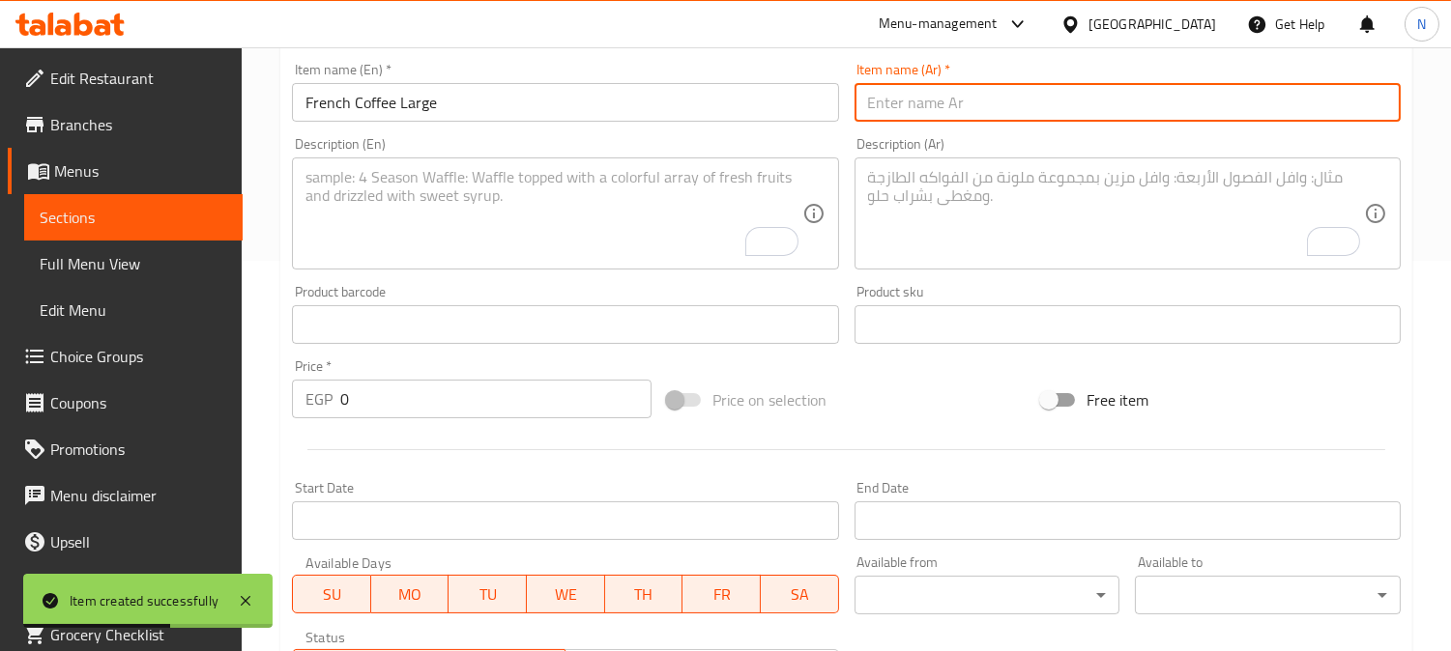
click at [929, 116] on input "text" at bounding box center [1127, 102] width 546 height 39
paste input "قهوة فرنسية كبيرة"
type input "قهوة فرنسية كبيرة"
click at [422, 388] on input "0" at bounding box center [495, 399] width 311 height 39
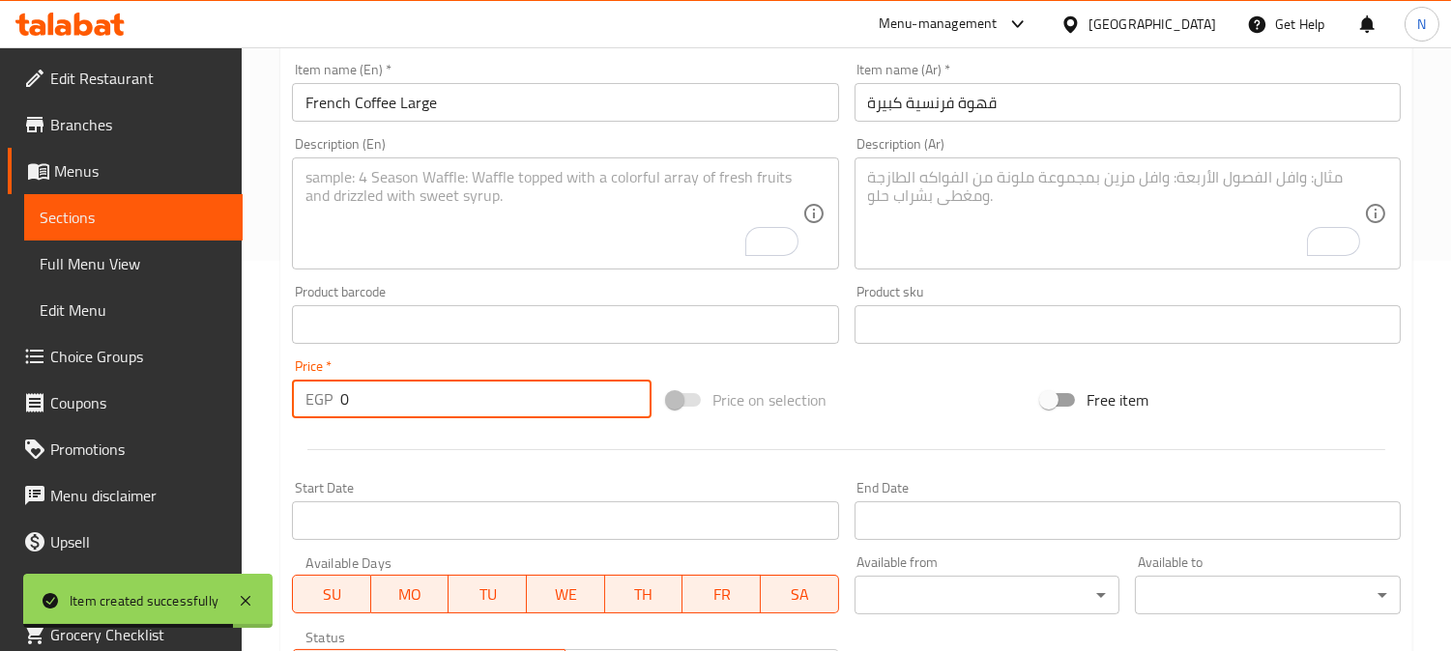
click at [422, 388] on input "0" at bounding box center [495, 399] width 311 height 39
paste input "5"
type input "50"
click at [548, 219] on textarea "To enrich screen reader interactions, please activate Accessibility in Grammarl…" at bounding box center [553, 214] width 496 height 92
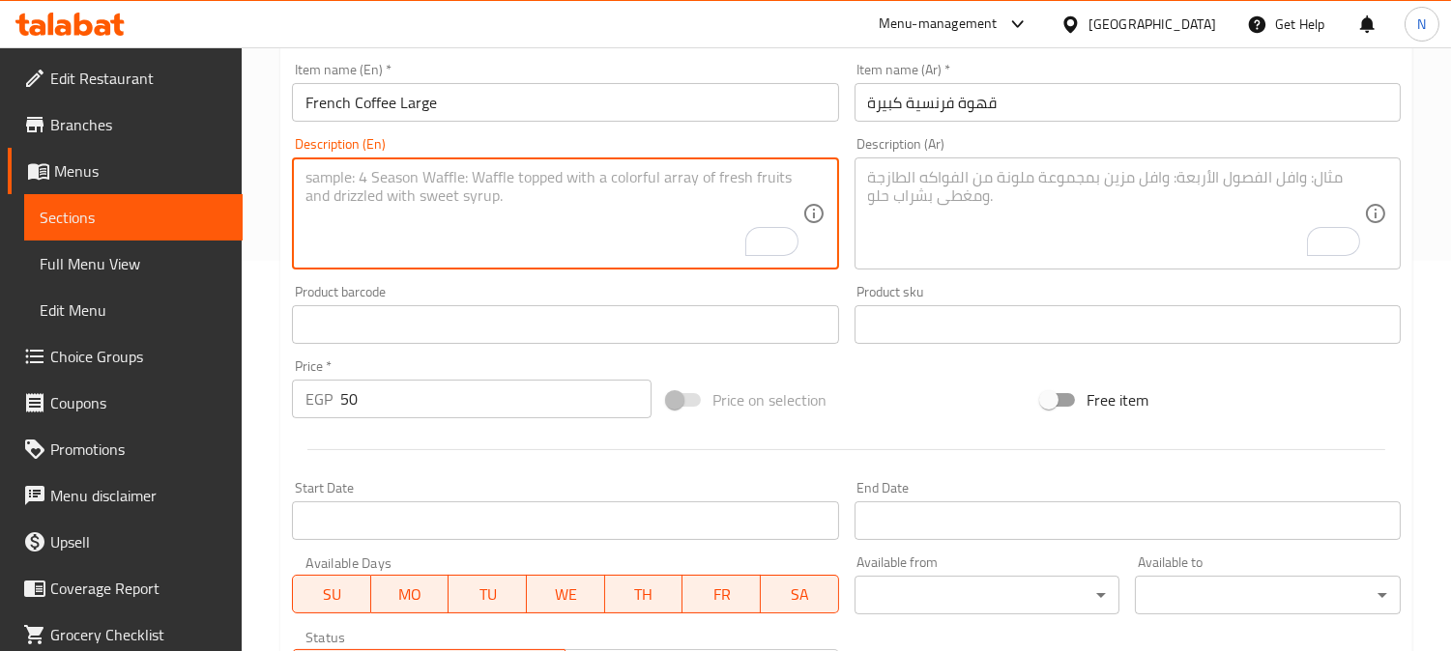
paste textarea "A larger serving of our smooth and aromatic French press coffee."
type textarea "A larger serving of our smooth and aromatic French press coffee."
click at [1030, 222] on textarea "To enrich screen reader interactions, please activate Accessibility in Grammarl…" at bounding box center [1116, 214] width 496 height 92
paste textarea "A larger serving of our smooth and aromatic French press coffee."
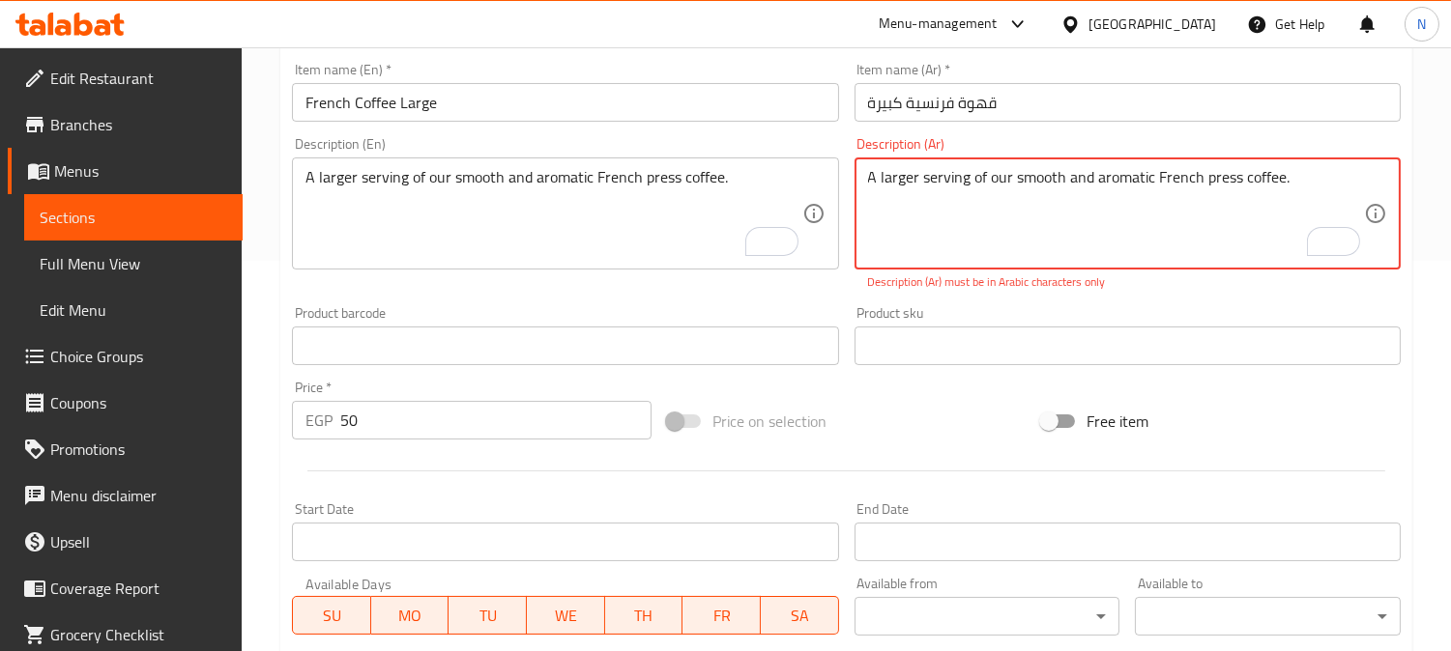
click at [1057, 186] on textarea "A larger serving of our smooth and aromatic French press coffee." at bounding box center [1116, 214] width 496 height 92
paste textarea "حصة أكبر من قهوتنا الفرنسية الناعمة والعطرية"
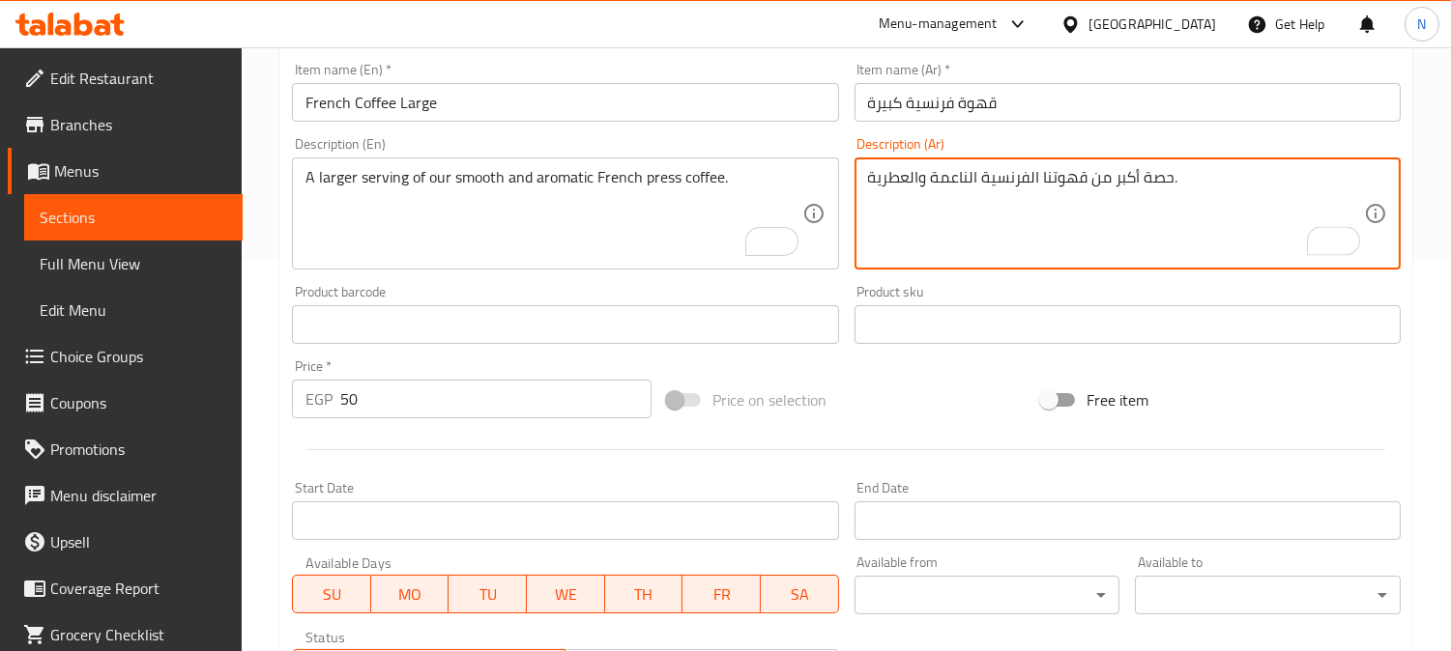
type textarea "حصة أكبر من قهوتنا الفرنسية الناعمة والعطرية."
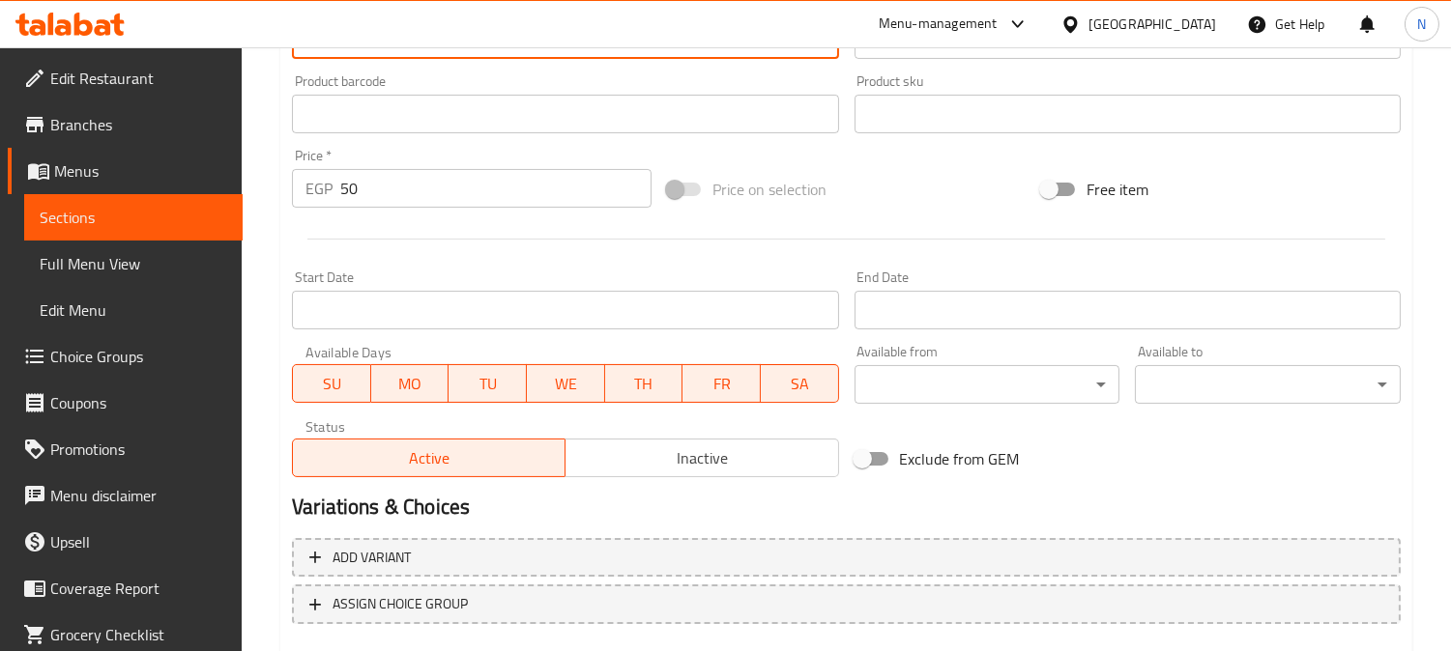
scroll to position [710, 0]
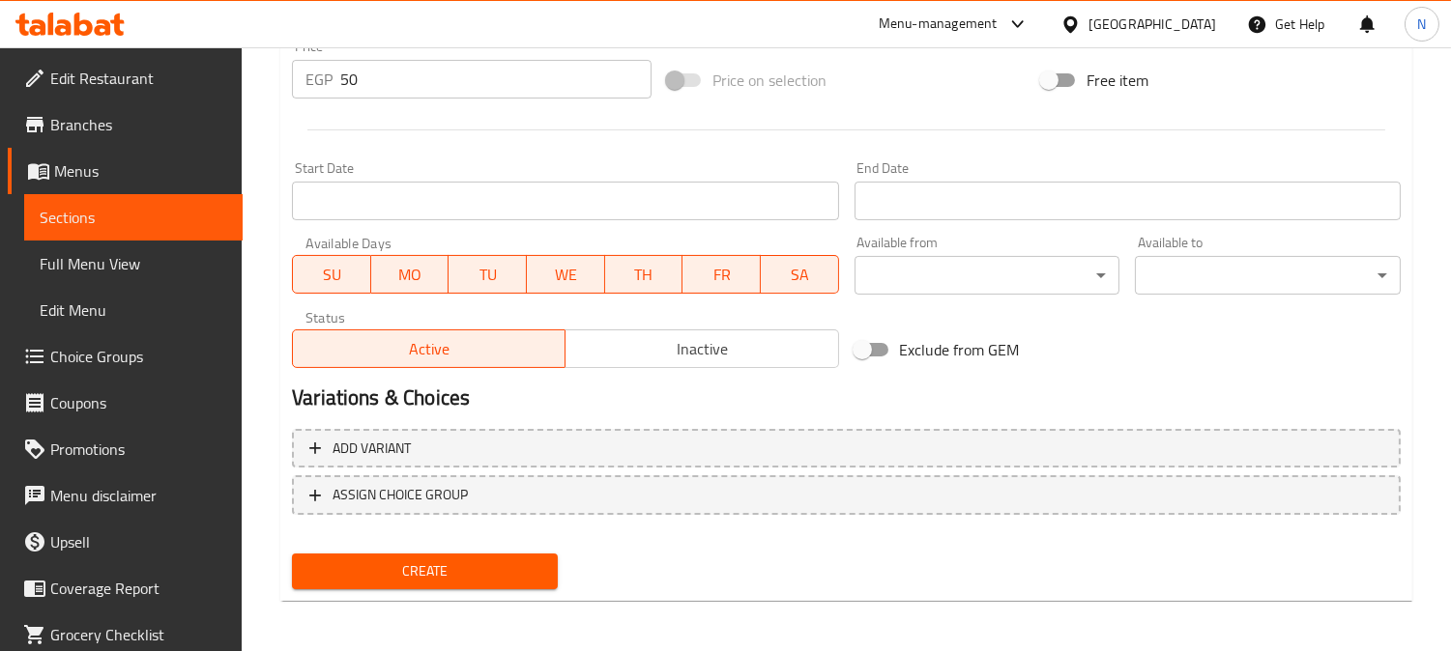
click at [535, 571] on span "Create" at bounding box center [424, 572] width 235 height 24
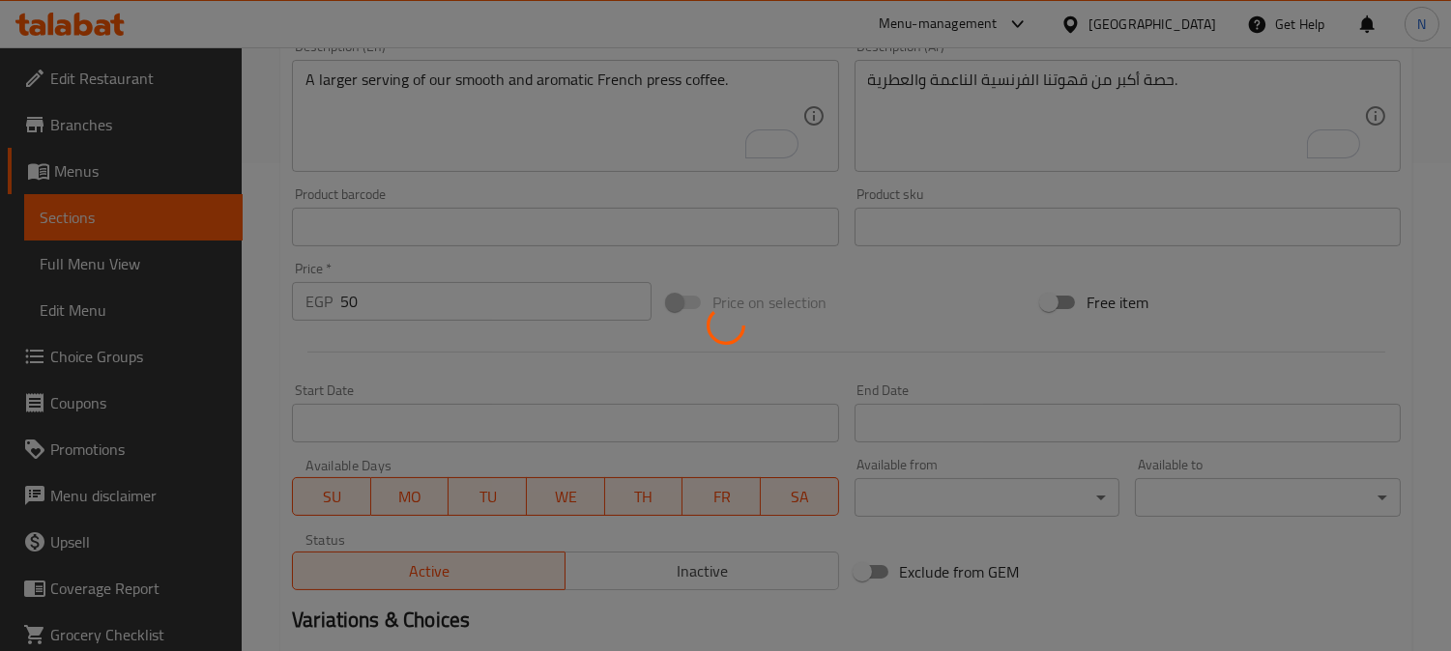
scroll to position [278, 0]
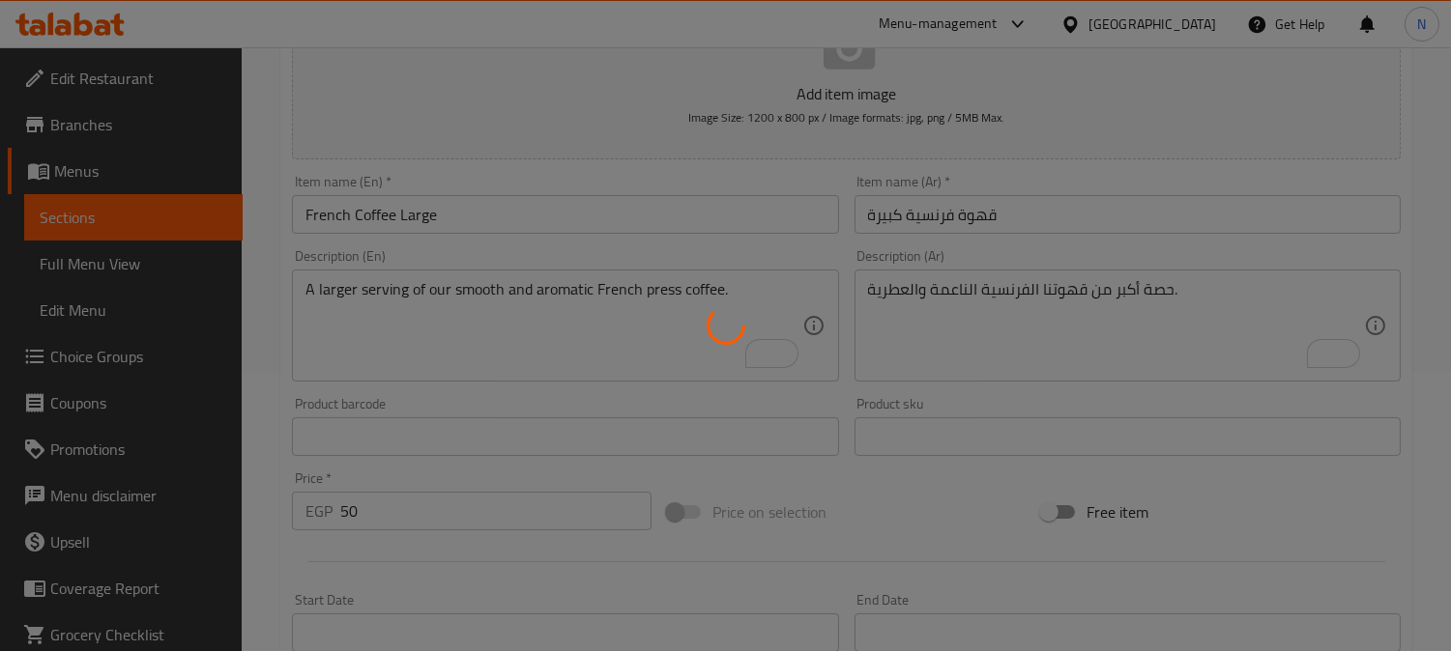
type input "0"
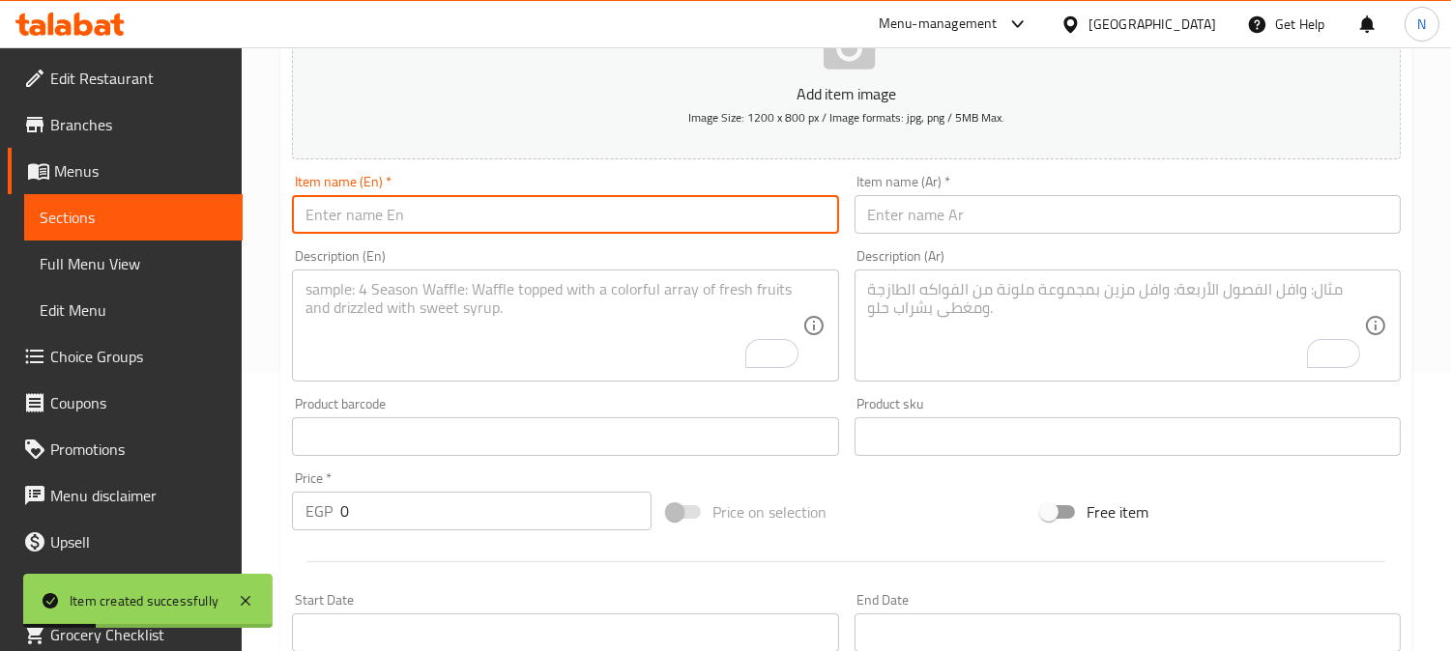
drag, startPoint x: 812, startPoint y: 207, endPoint x: 778, endPoint y: 203, distance: 34.0
click at [812, 207] on input "text" at bounding box center [565, 214] width 546 height 39
paste input "Espresso Single Shot"
type input "Espresso Single Shot"
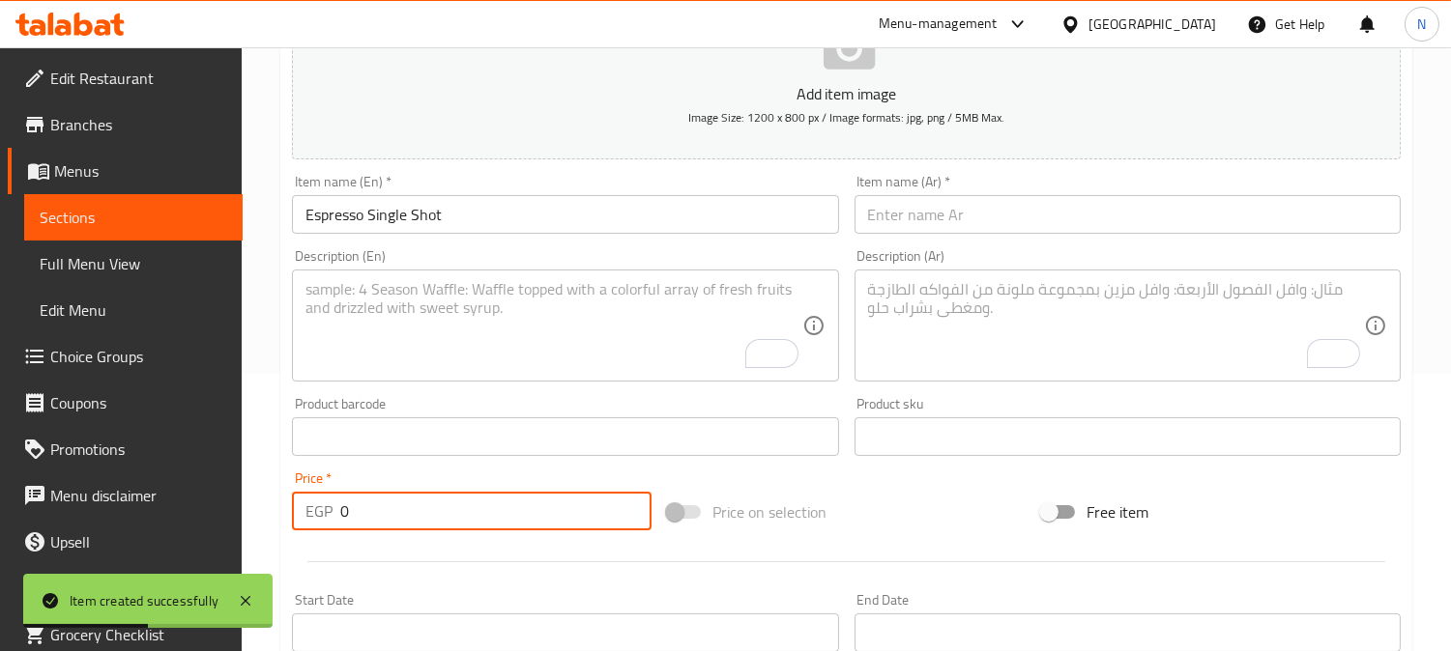
click at [419, 520] on input "0" at bounding box center [495, 511] width 311 height 39
paste input "36"
type input "36"
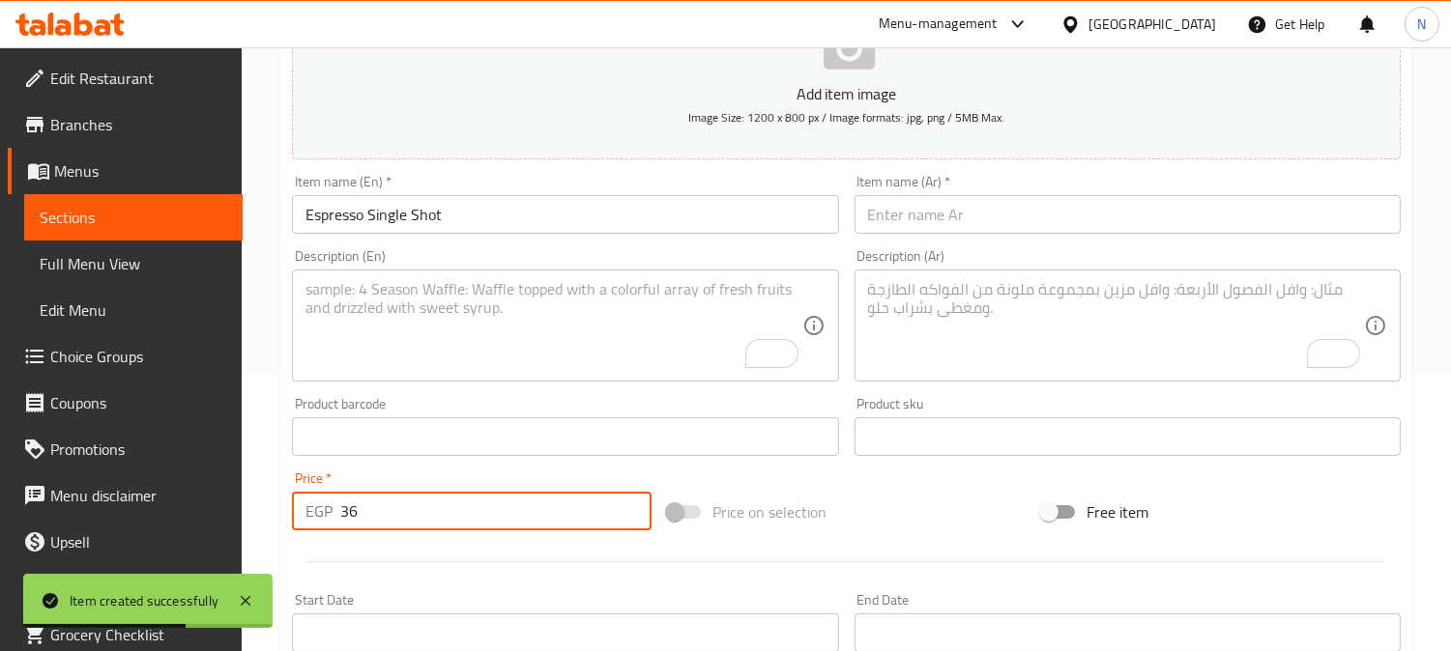
click at [431, 360] on textarea "To enrich screen reader interactions, please activate Accessibility in Grammarl…" at bounding box center [553, 326] width 496 height 92
paste textarea "A concentrated shot of full-bodied coffee with a rich crema."
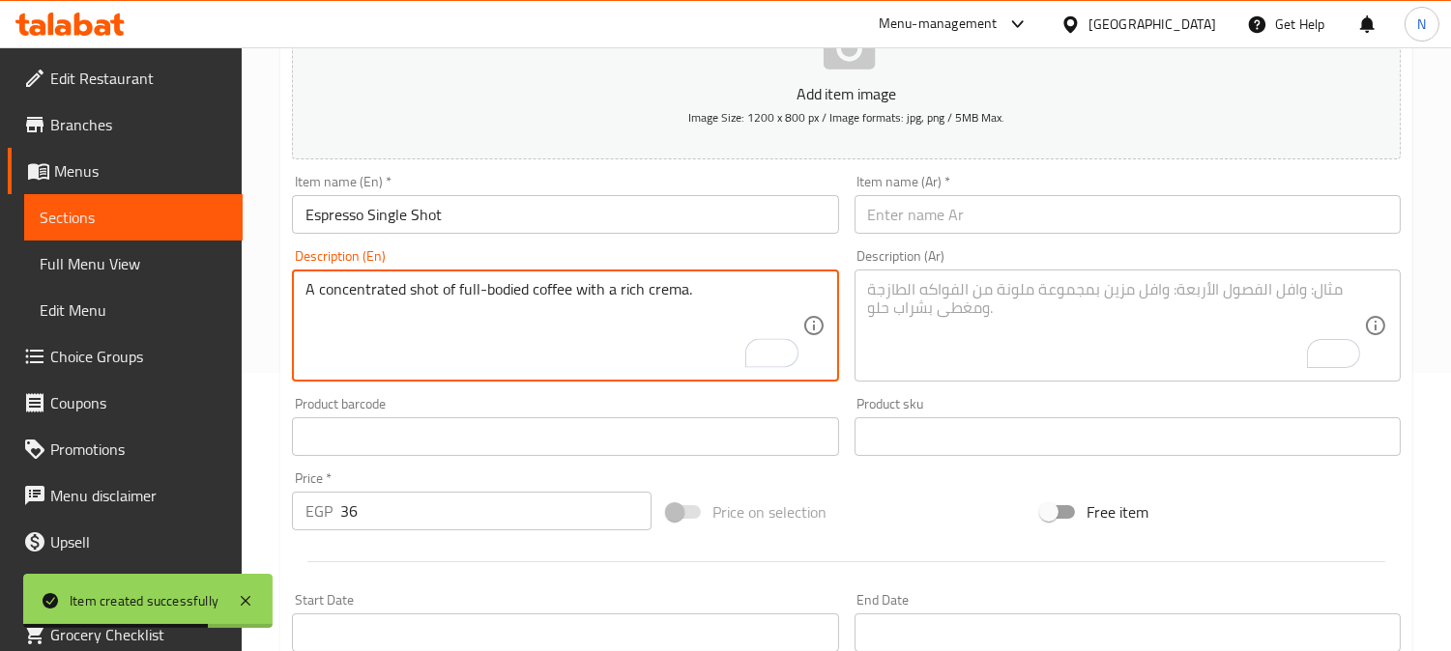
type textarea "A concentrated shot of full-bodied coffee with a rich crema."
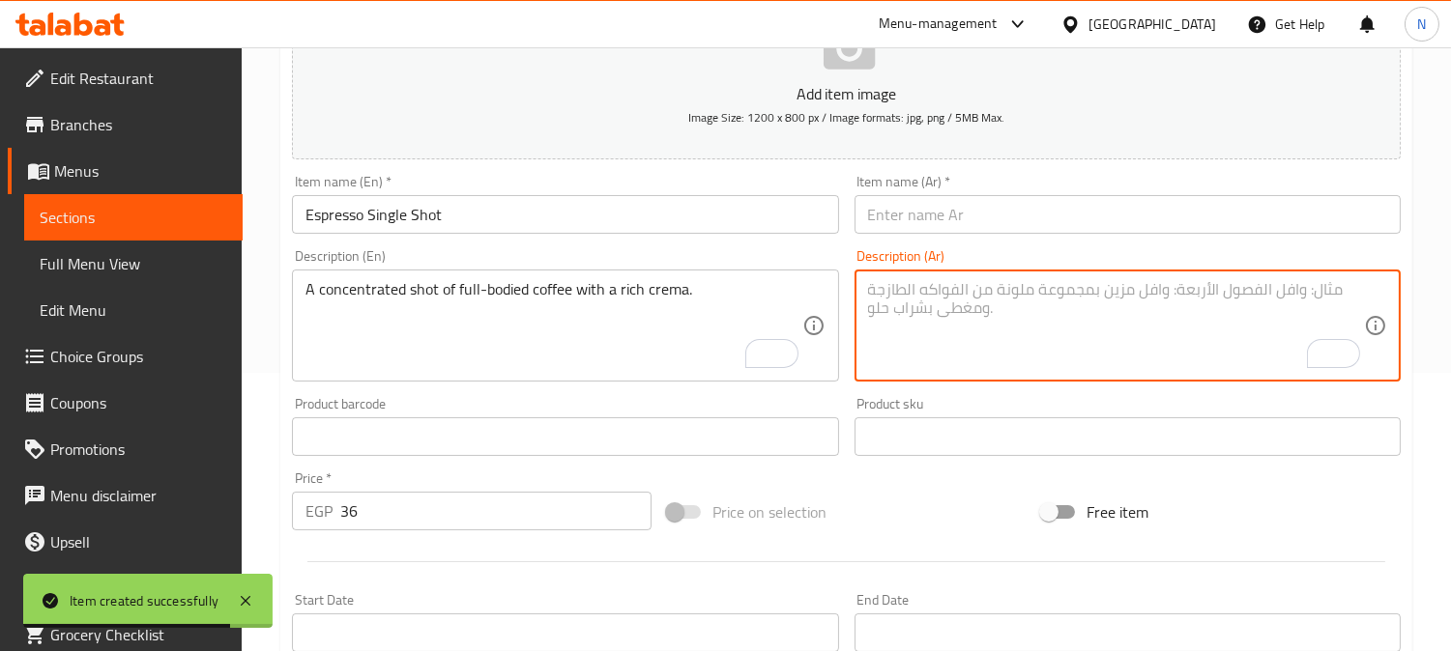
click at [1011, 301] on textarea "To enrich screen reader interactions, please activate Accessibility in Grammarl…" at bounding box center [1116, 326] width 496 height 92
paste textarea "جرعة مركزة من القهوة كاملة الجسم مع كريمة غنية."
type textarea "جرعة مركزة من القهوة كاملة الجسم مع كريمة غنية."
click at [546, 209] on input "Espresso Single Shot" at bounding box center [565, 214] width 546 height 39
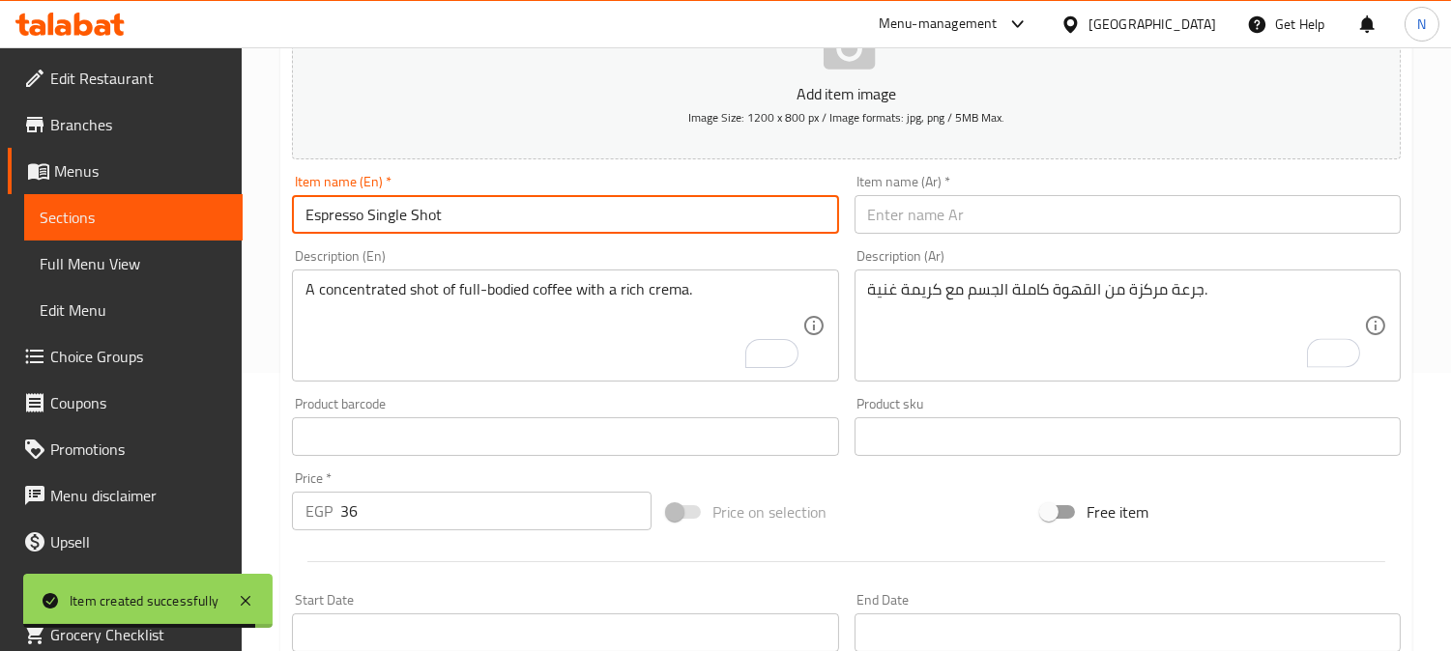
click at [546, 209] on input "Espresso Single Shot" at bounding box center [565, 214] width 546 height 39
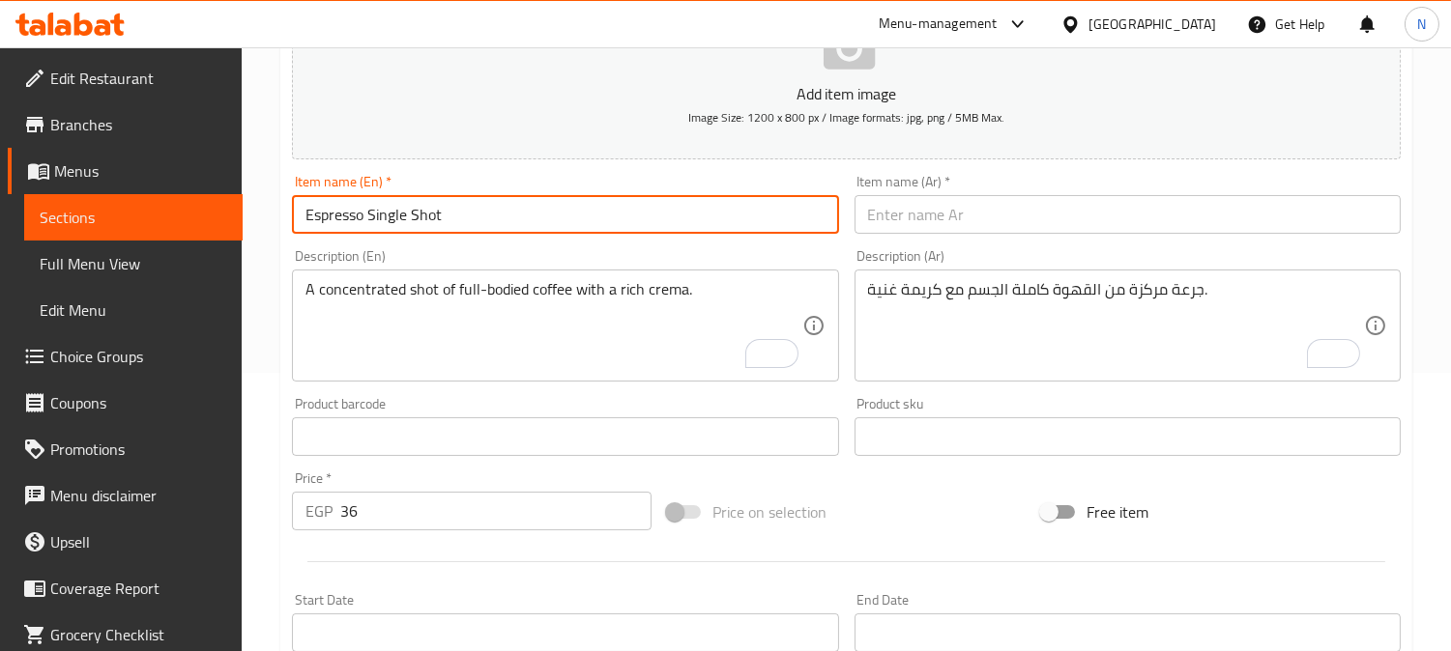
click at [919, 224] on input "text" at bounding box center [1127, 214] width 546 height 39
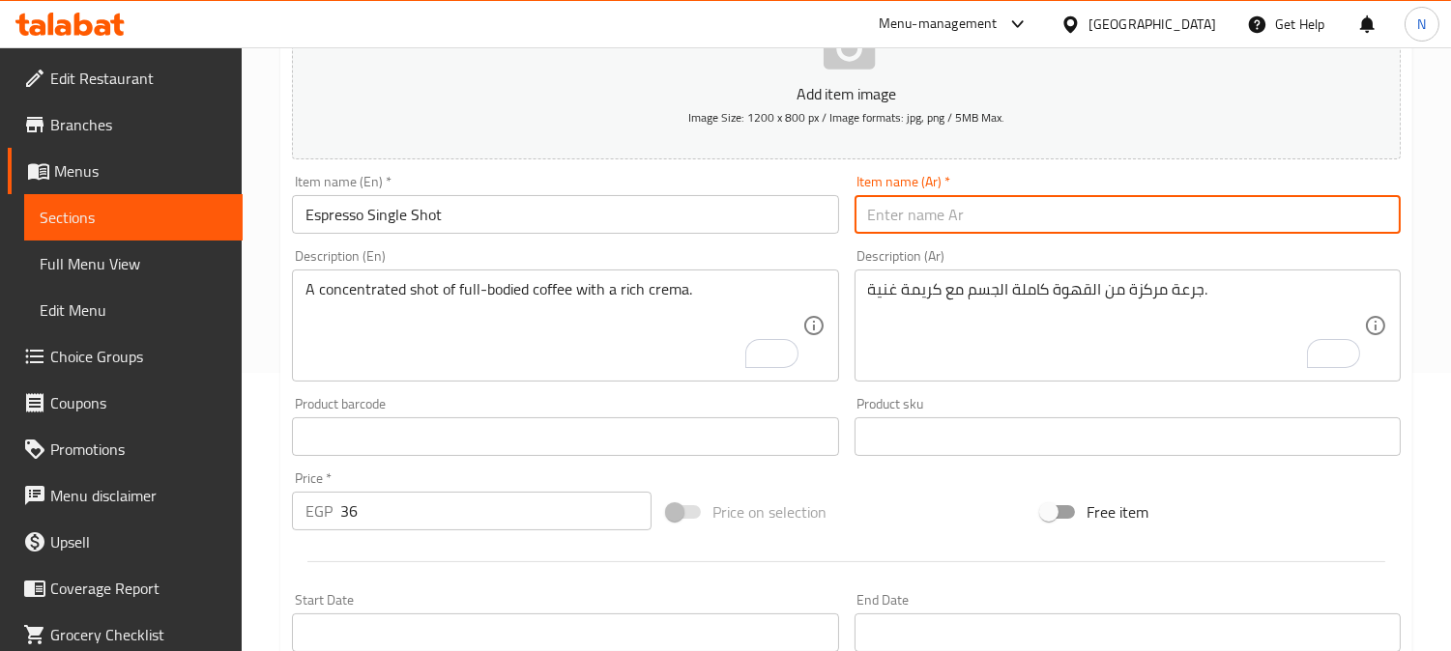
paste input "جرعة واحدة من الإسبريسو"
drag, startPoint x: 1046, startPoint y: 218, endPoint x: 935, endPoint y: 232, distance: 111.0
click at [935, 232] on input "جرعة واحدة من الإسبريسو" at bounding box center [1127, 214] width 546 height 39
click at [986, 219] on input "سنجل شوت من الإسبريسو" at bounding box center [1127, 214] width 546 height 39
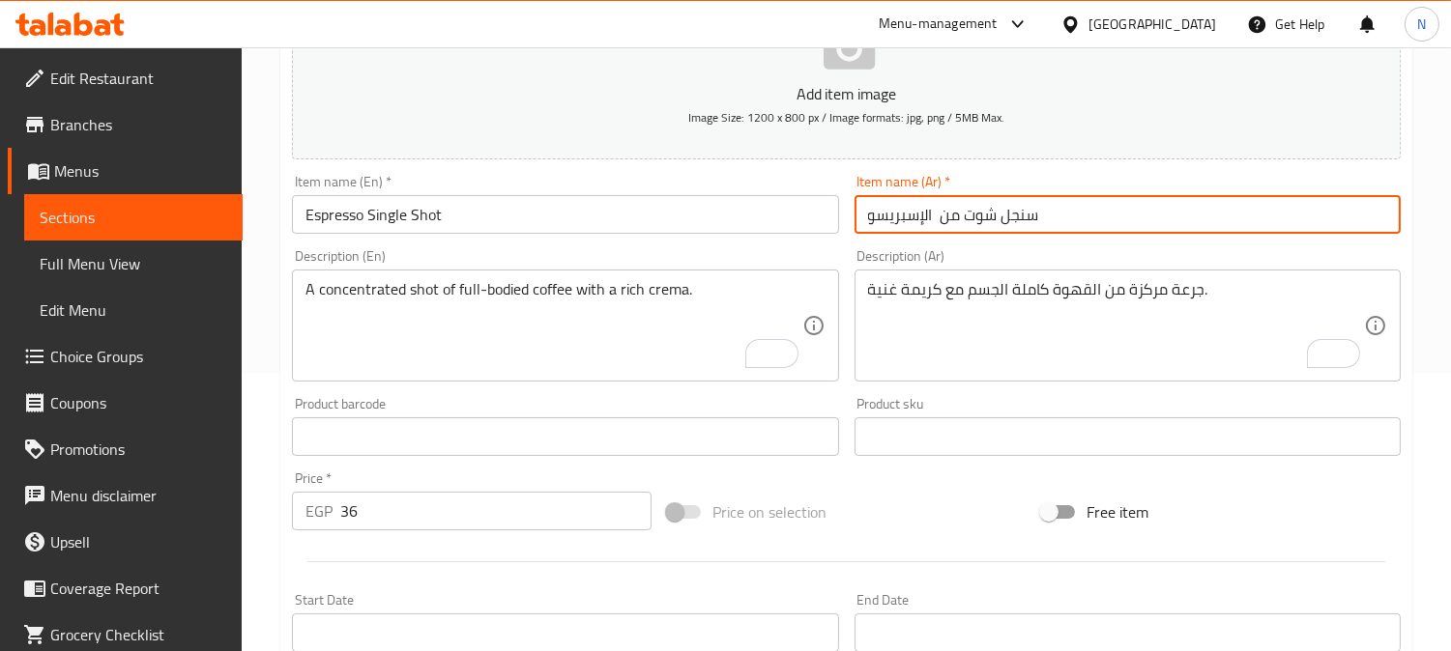
type input "سنجل شوت من الإسبريسو"
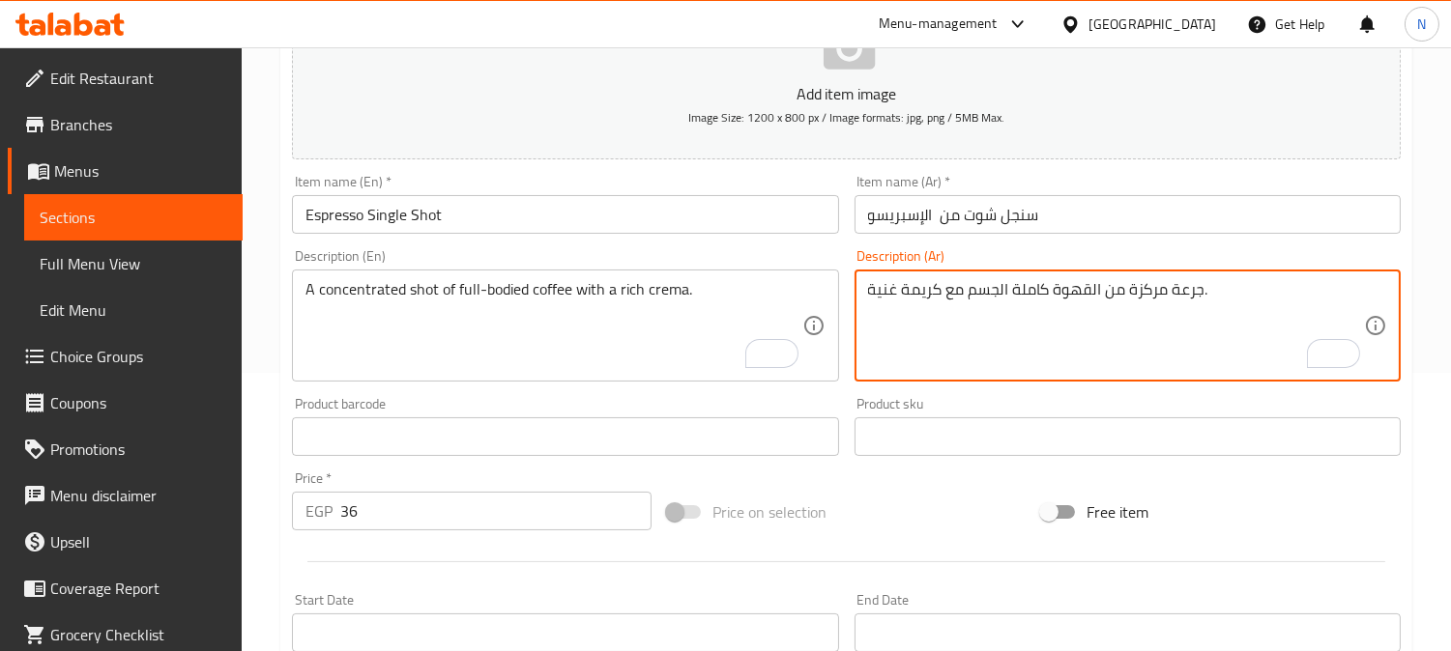
click at [1183, 292] on textarea "جرعة مركزة من القهوة كاملة الجسم مع كريمة غنية." at bounding box center [1116, 326] width 496 height 92
paste textarea "وت"
type textarea "شوت مركزة من القهوة كاملة الجسم مع كريمة غنية."
drag, startPoint x: 561, startPoint y: 320, endPoint x: 1079, endPoint y: 355, distance: 519.1
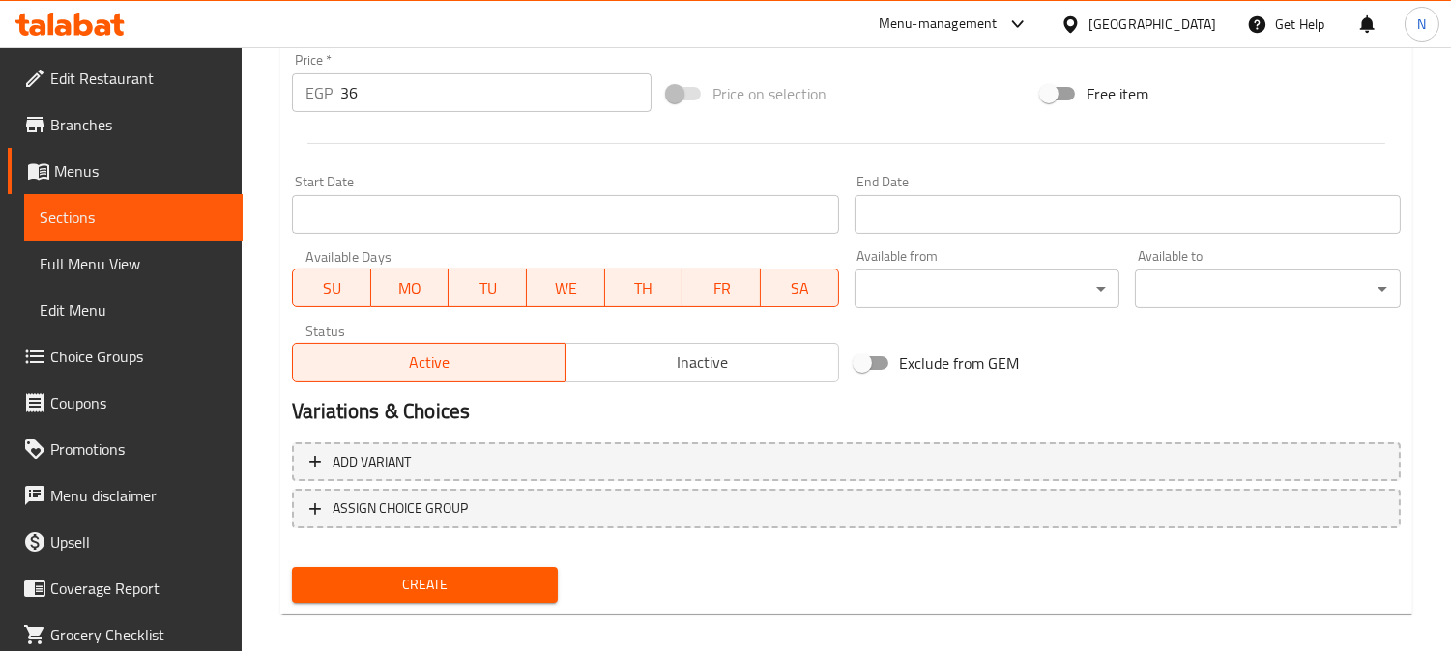
scroll to position [710, 0]
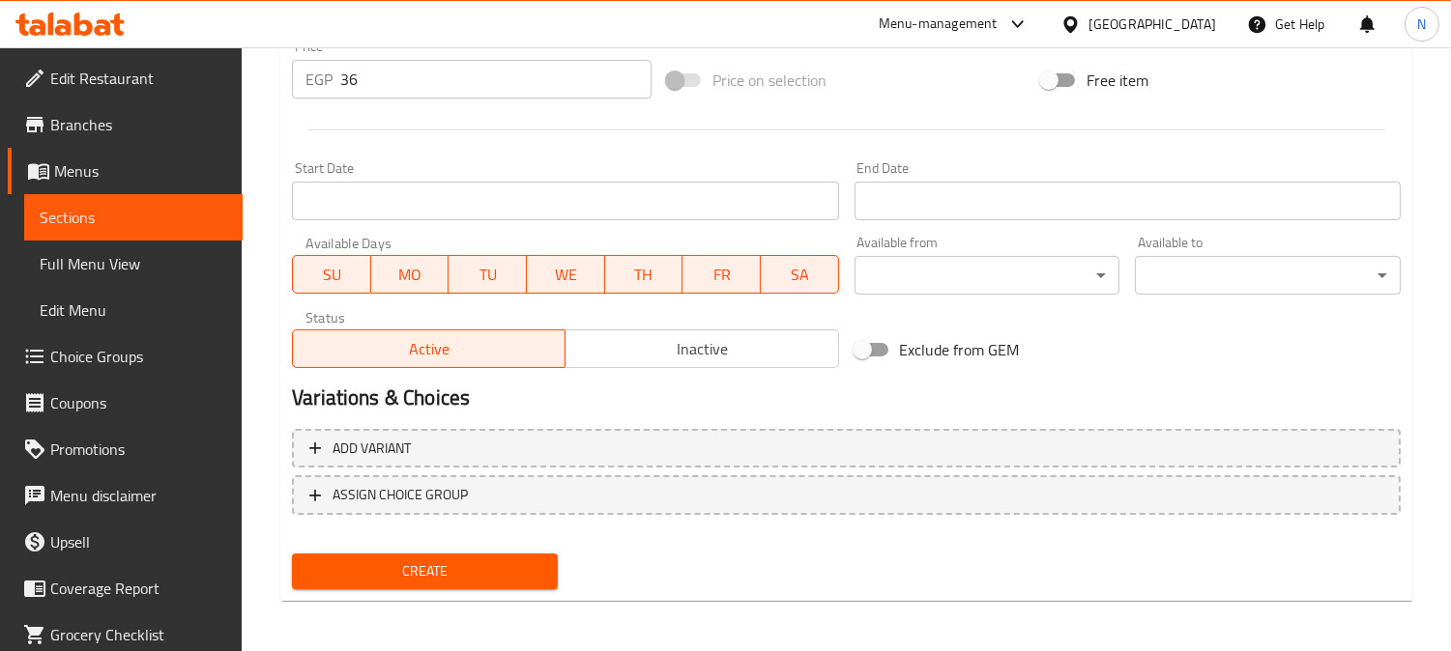
click at [367, 560] on span "Create" at bounding box center [424, 572] width 235 height 24
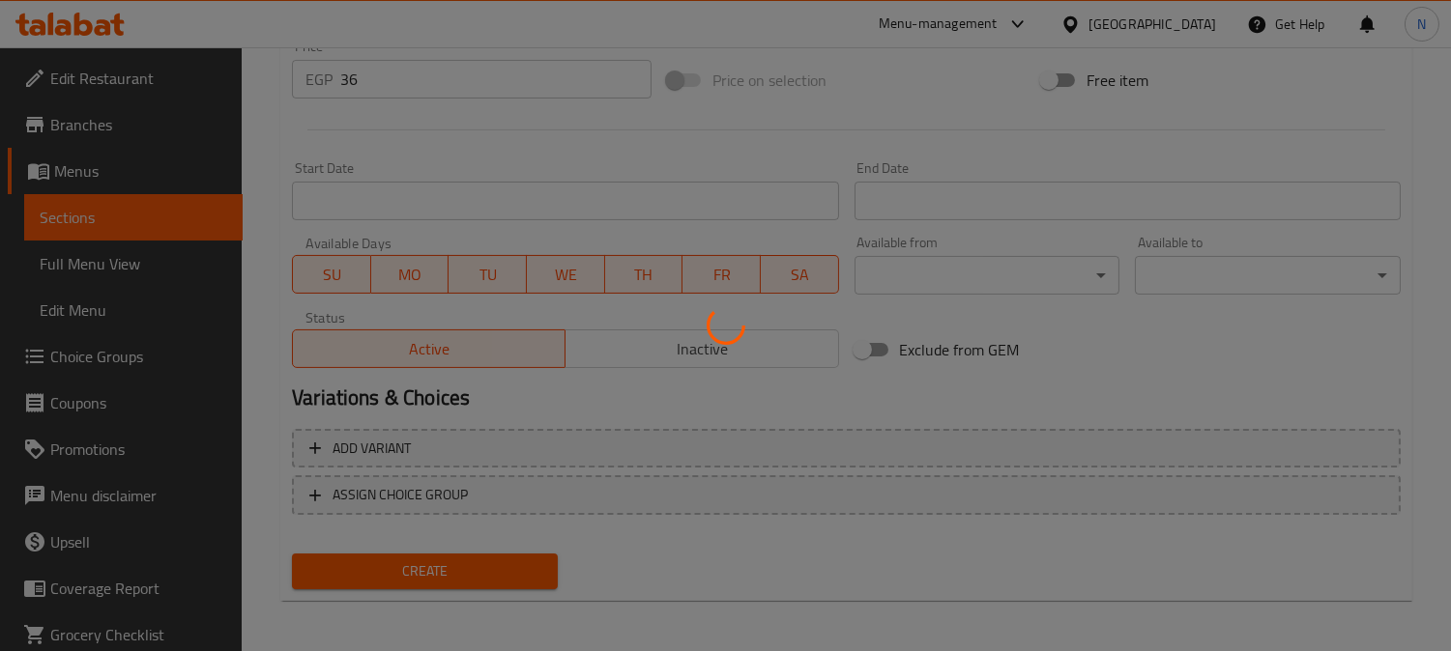
type input "0"
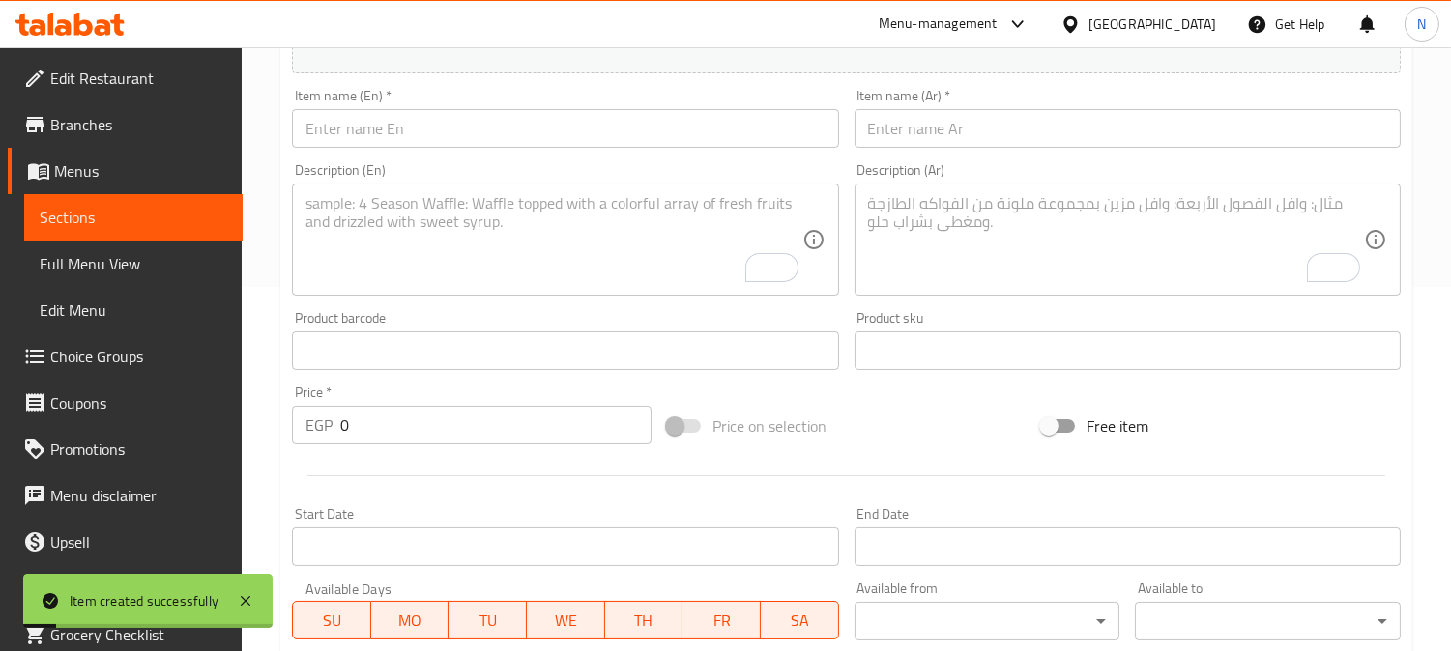
scroll to position [362, 0]
click at [632, 143] on input "text" at bounding box center [565, 130] width 546 height 39
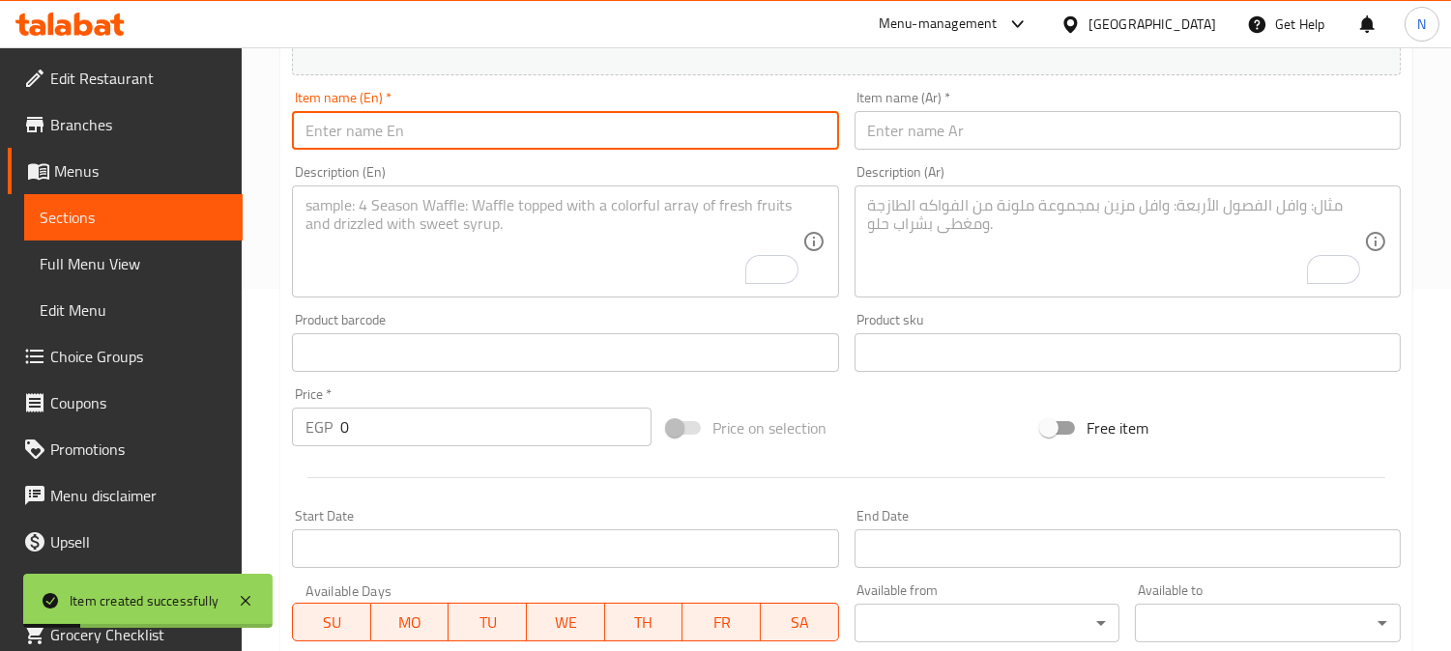
paste input "Espresso Double Shot"
type input "Espresso Double Shot"
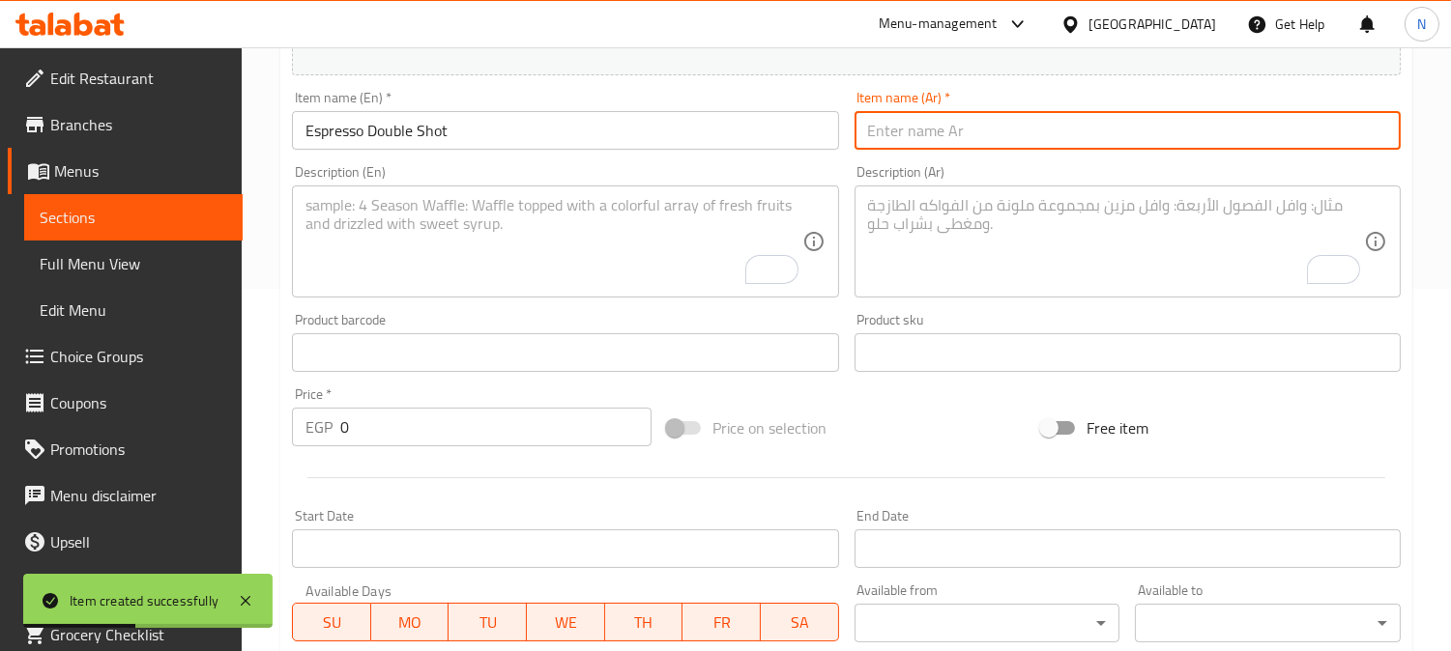
click at [955, 136] on input "text" at bounding box center [1127, 130] width 546 height 39
paste input "جرعة مزدوجة من الإسبريسو"
click at [1022, 136] on input "جرعة مزدوجة من الإسبريسو" at bounding box center [1127, 130] width 546 height 39
click at [983, 141] on input "شوت مزدوجة من الإسبريسو" at bounding box center [1127, 130] width 546 height 39
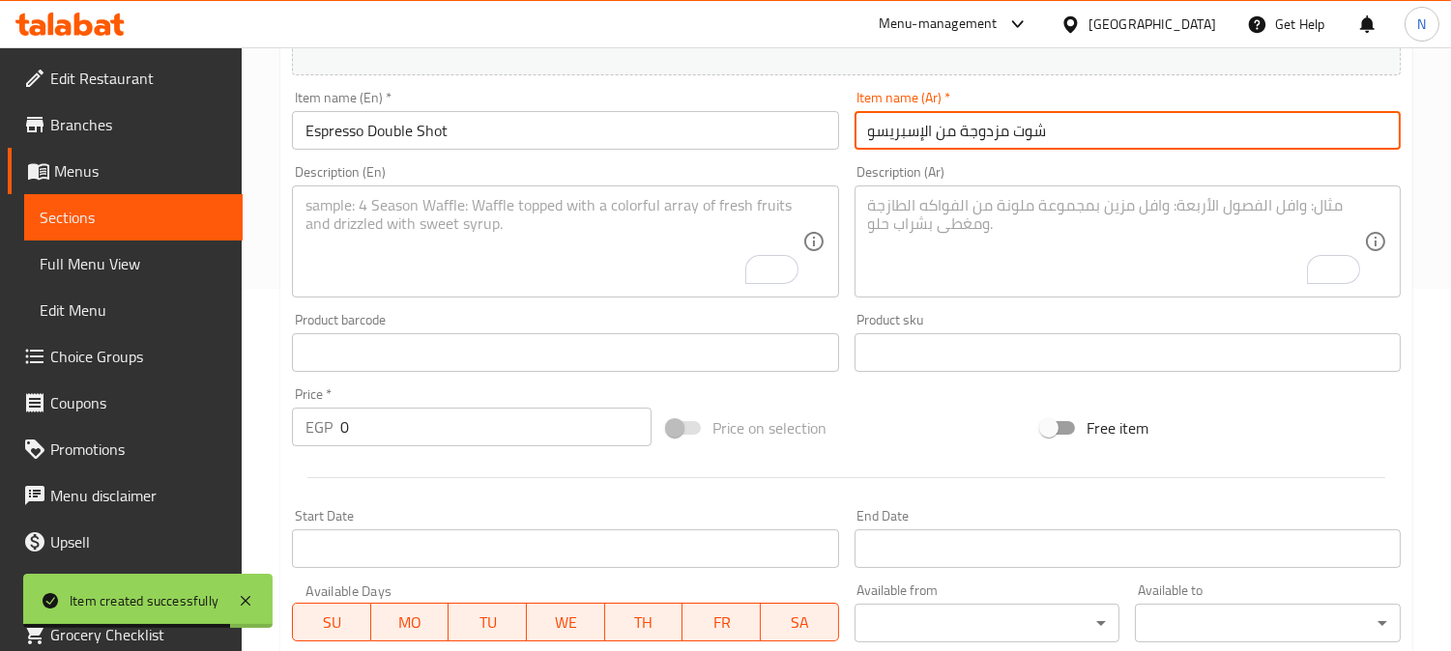
click at [983, 141] on input "شوت مزدوجة من الإسبريسو" at bounding box center [1127, 130] width 546 height 39
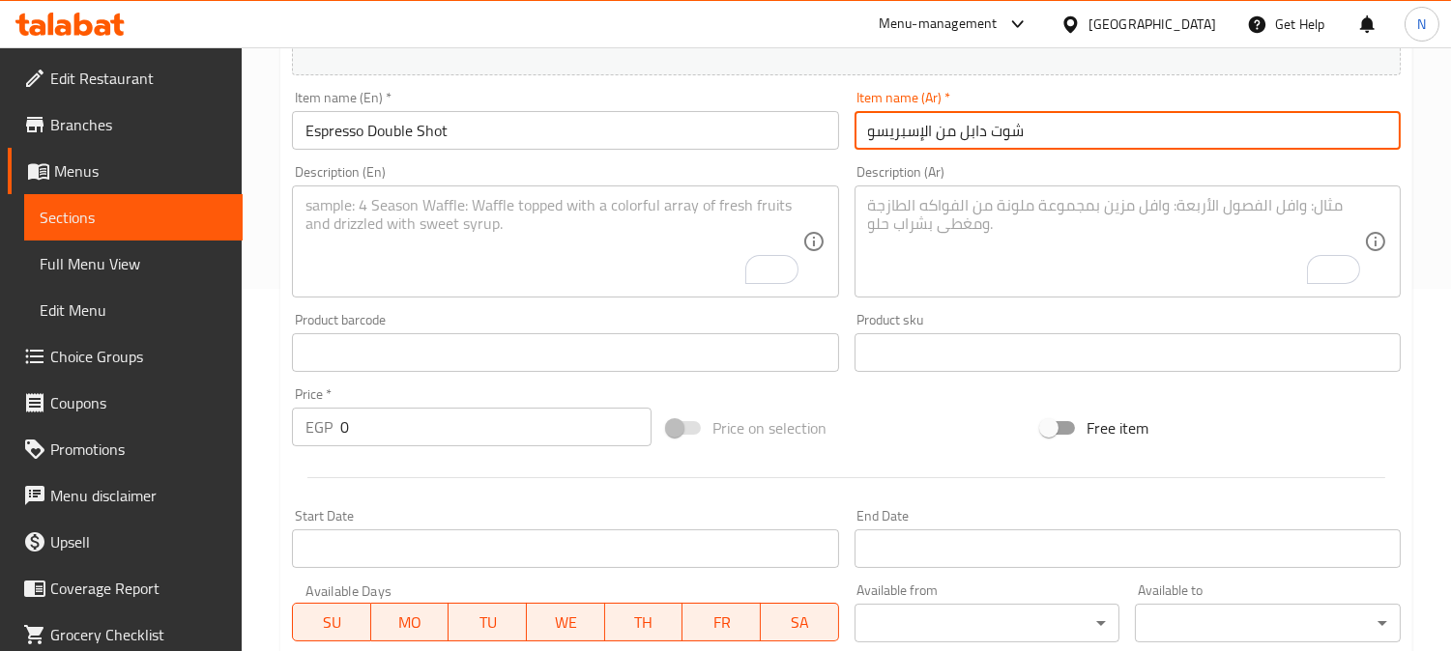
type input "شوت دابل من الإسبريسو"
click at [387, 417] on input "0" at bounding box center [495, 427] width 311 height 39
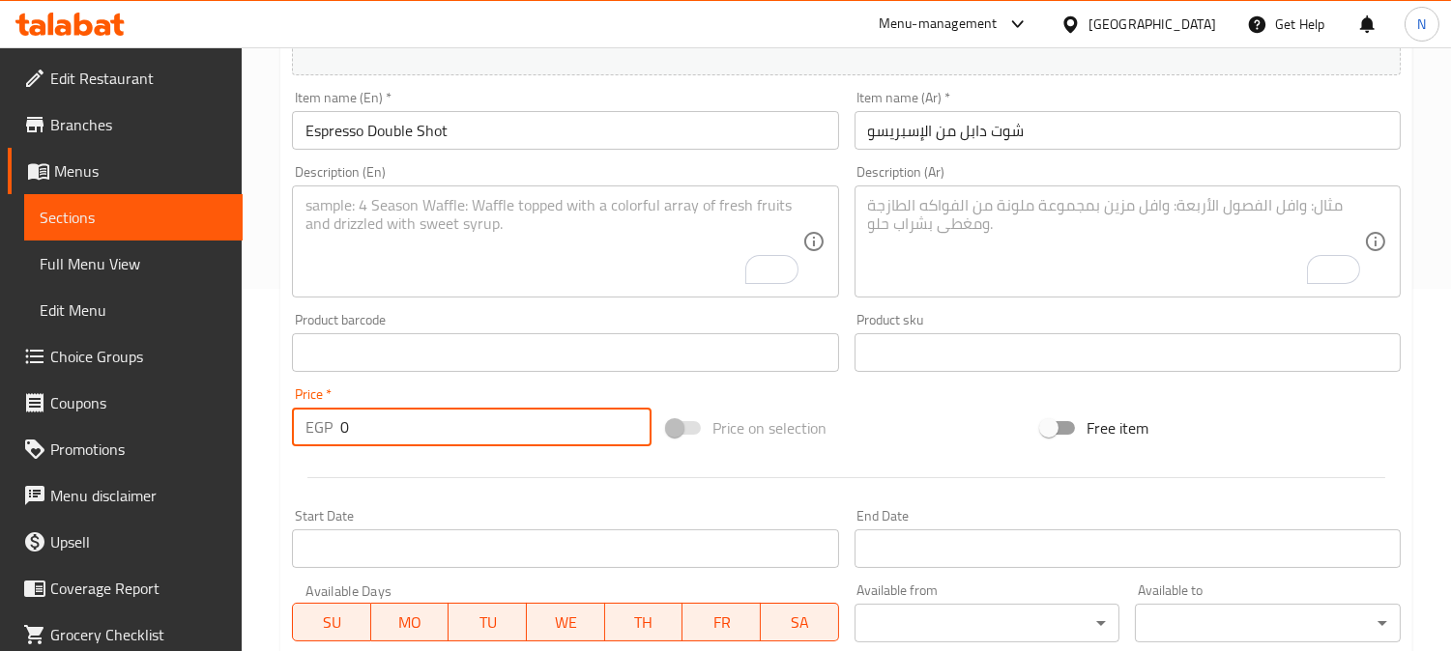
click at [387, 417] on input "0" at bounding box center [495, 427] width 311 height 39
paste input "44"
type input "44"
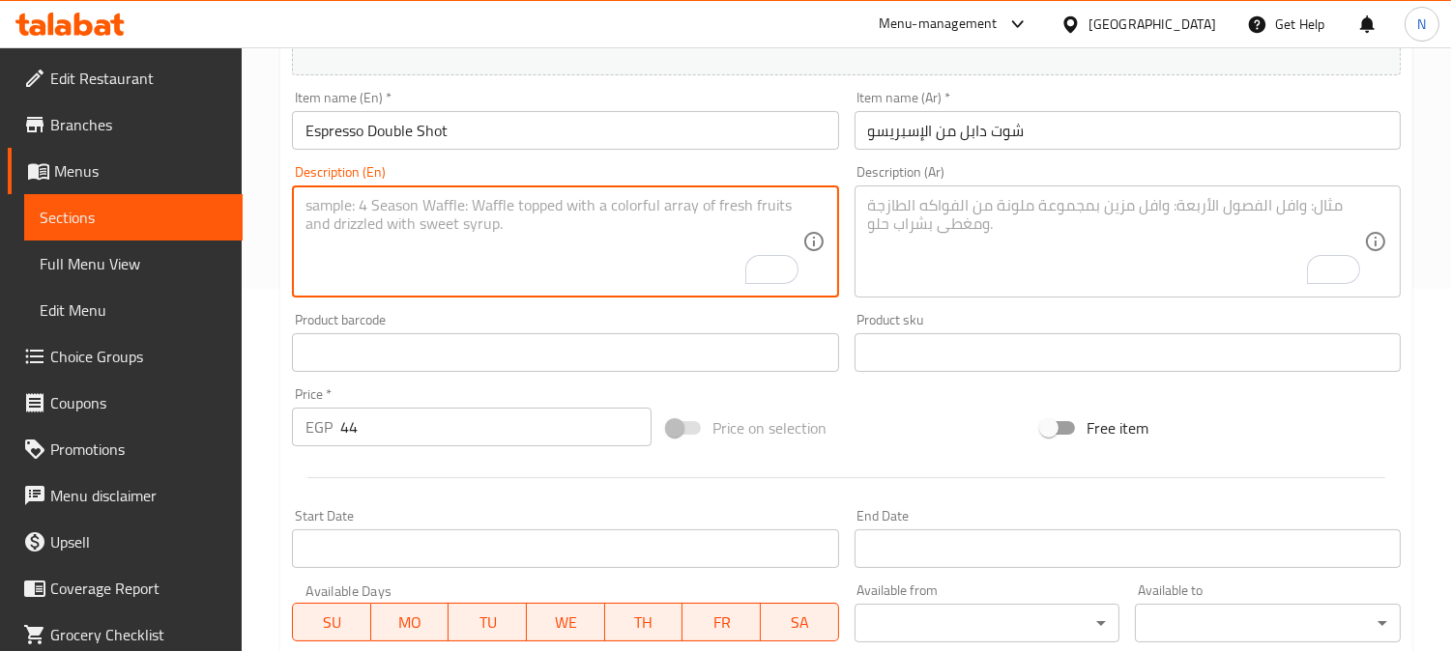
click at [499, 242] on textarea "To enrich screen reader interactions, please activate Accessibility in Grammarl…" at bounding box center [553, 242] width 496 height 92
paste textarea "Two concentrated shots of full-bodied coffee for an extra kick."
type textarea "Two concentrated shots of full-bodied coffee for an extra kick."
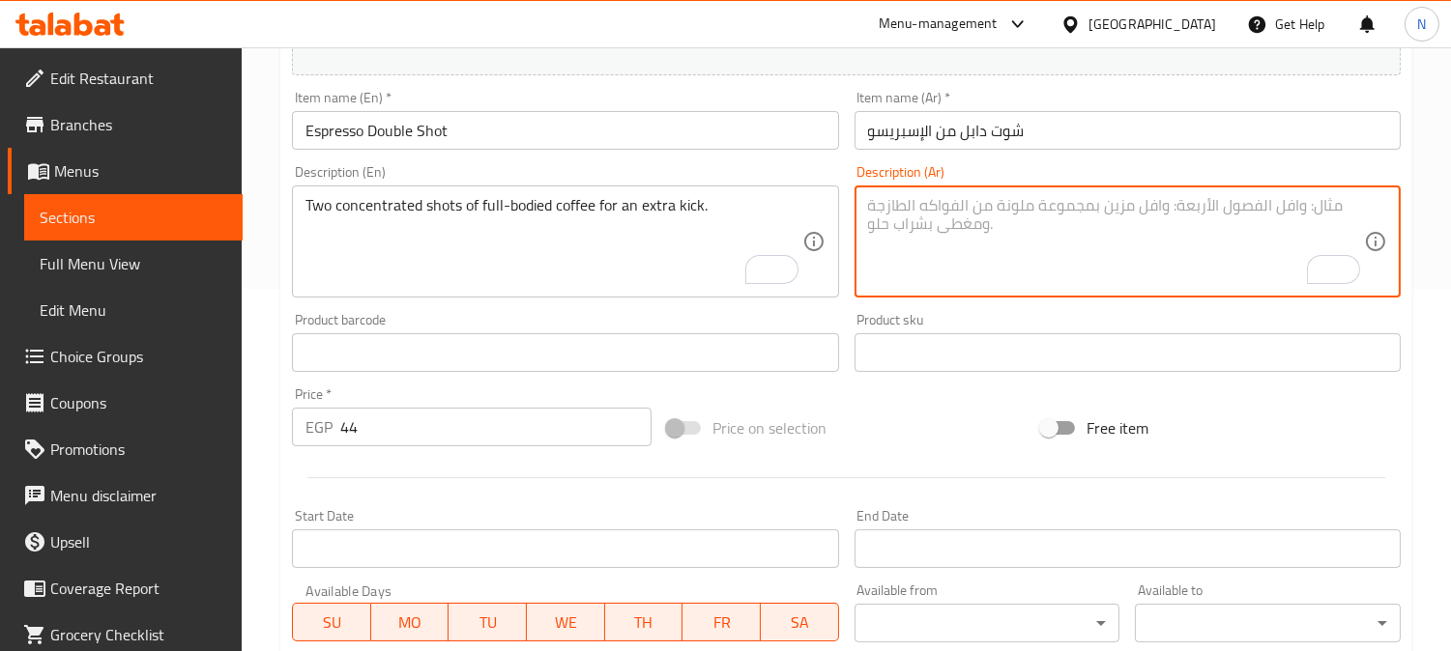
click at [1123, 268] on textarea "To enrich screen reader interactions, please activate Accessibility in Grammarl…" at bounding box center [1116, 242] width 496 height 92
paste textarea "جرعتين مركزتين من القهوة ذات القوام الكامل لإضفاء نكهة إضافية."
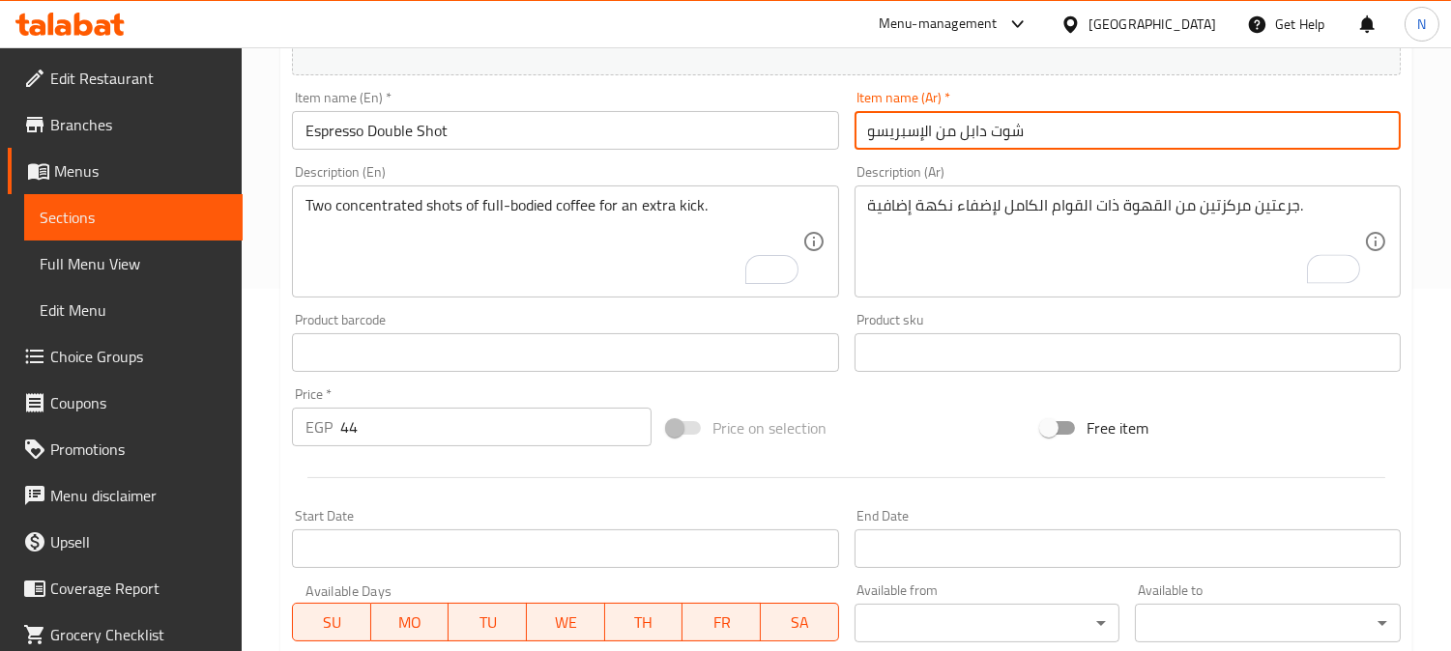
click at [1003, 136] on input "شوت دابل من الإسبريسو" at bounding box center [1127, 130] width 546 height 39
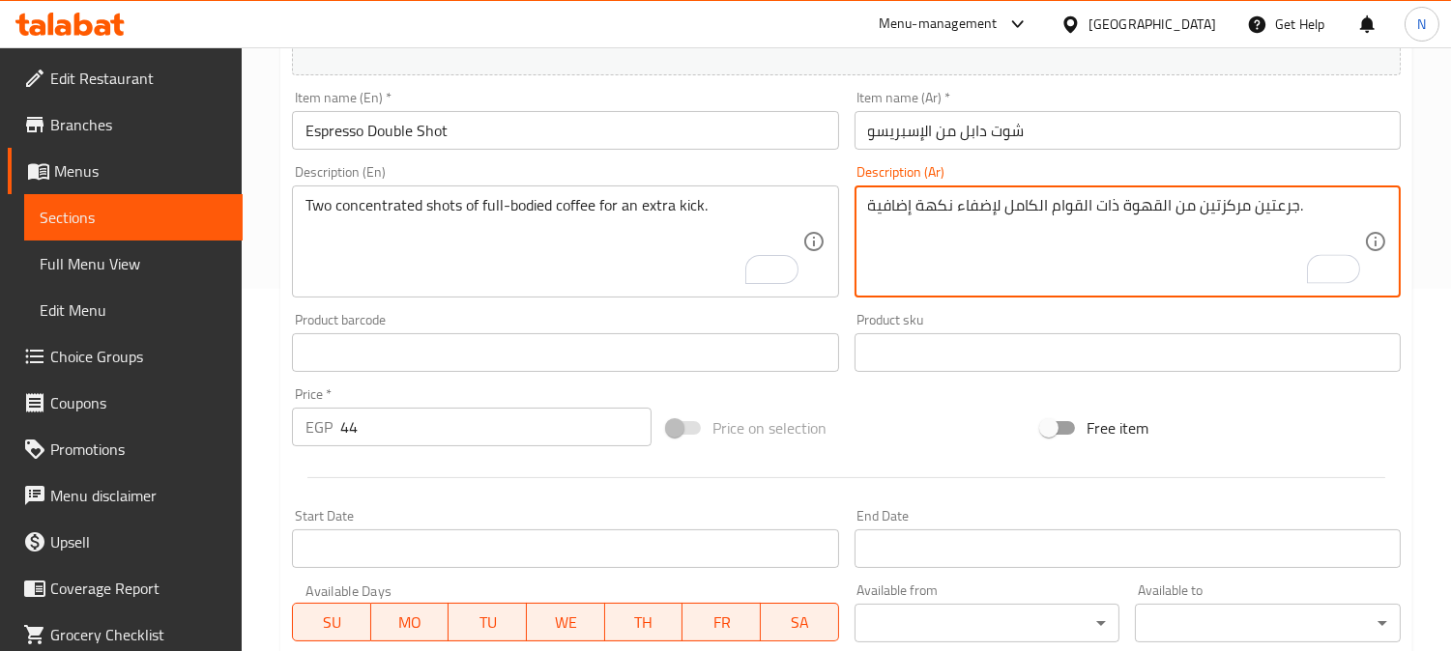
click at [1277, 213] on textarea "جرعتين مركزتين من القهوة ذات القوام الكامل لإضفاء نكهة إضافية." at bounding box center [1116, 242] width 496 height 92
paste textarea "وت"
click at [1281, 209] on textarea "شوت مركزتين من القهوة ذات القوام الكامل لإضفاء نكهة إضافية." at bounding box center [1116, 242] width 496 height 92
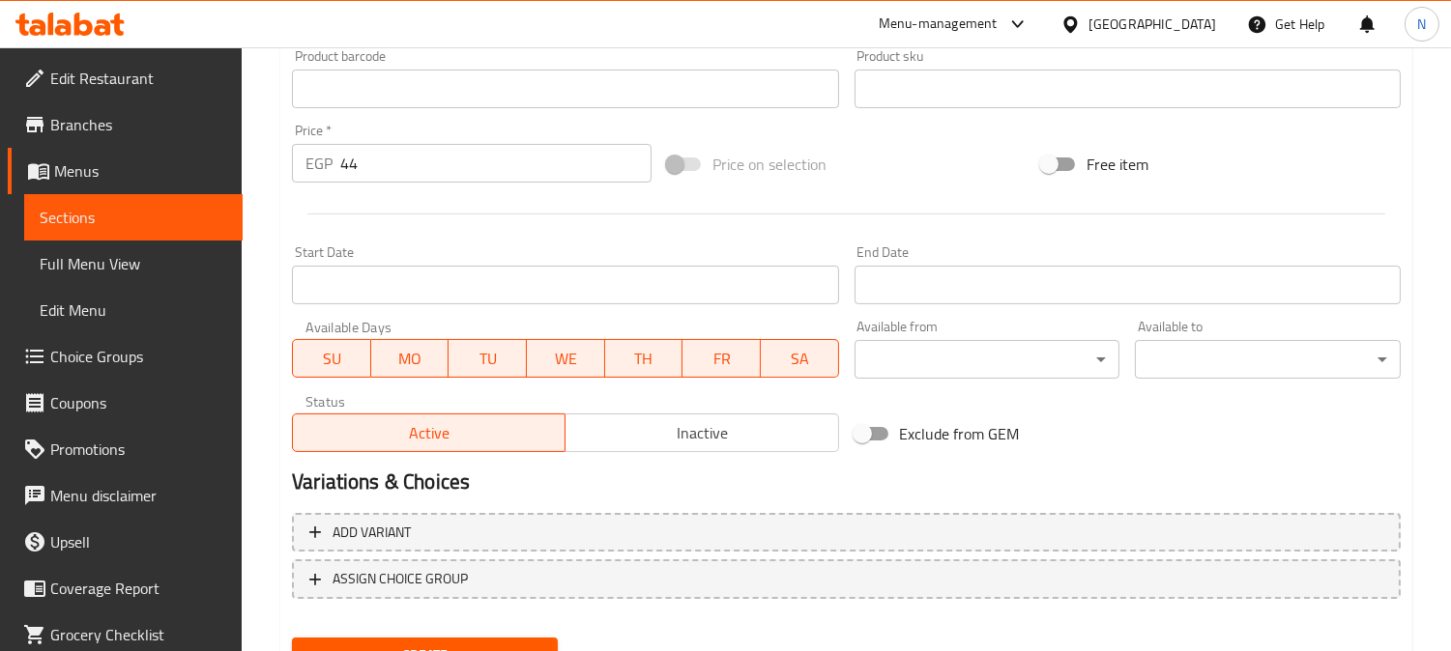
scroll to position [710, 0]
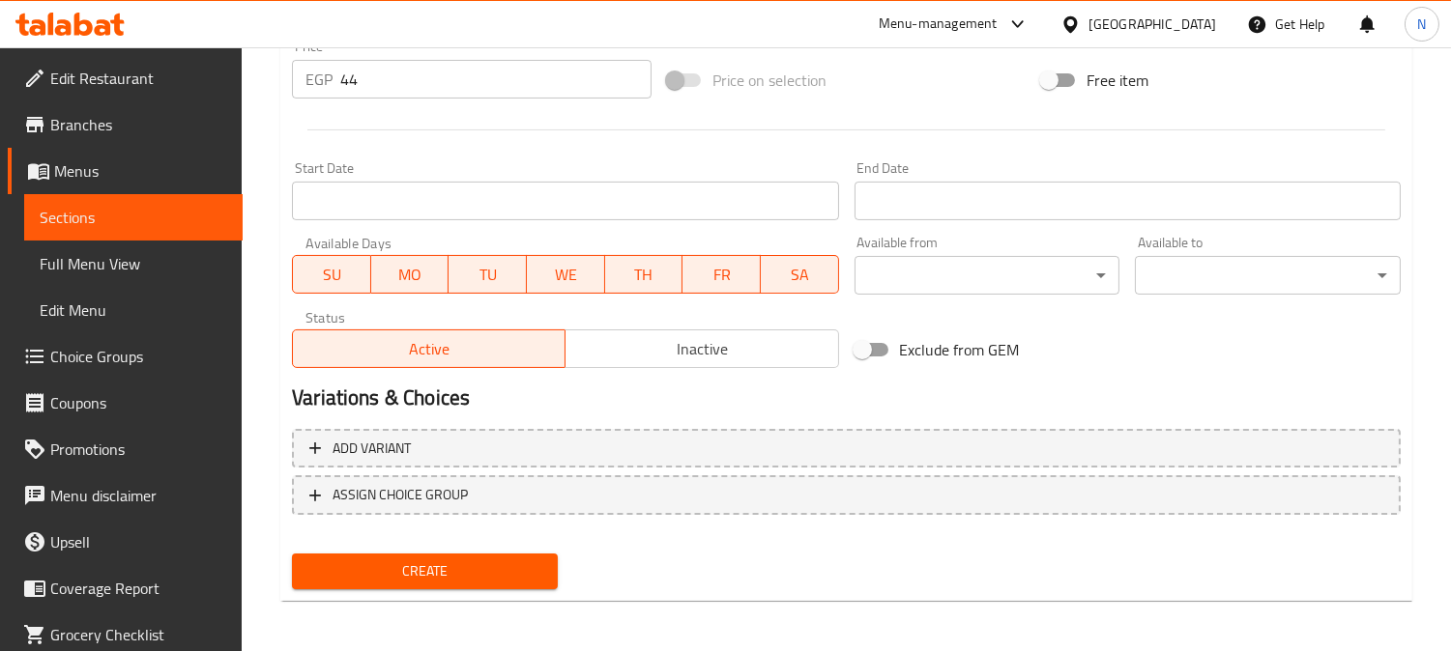
type textarea "شوت مركزتين من القهوة ذات القوام الكامل لإضفاء نكهة إضافية 2."
click at [380, 554] on button "Create" at bounding box center [425, 572] width 266 height 36
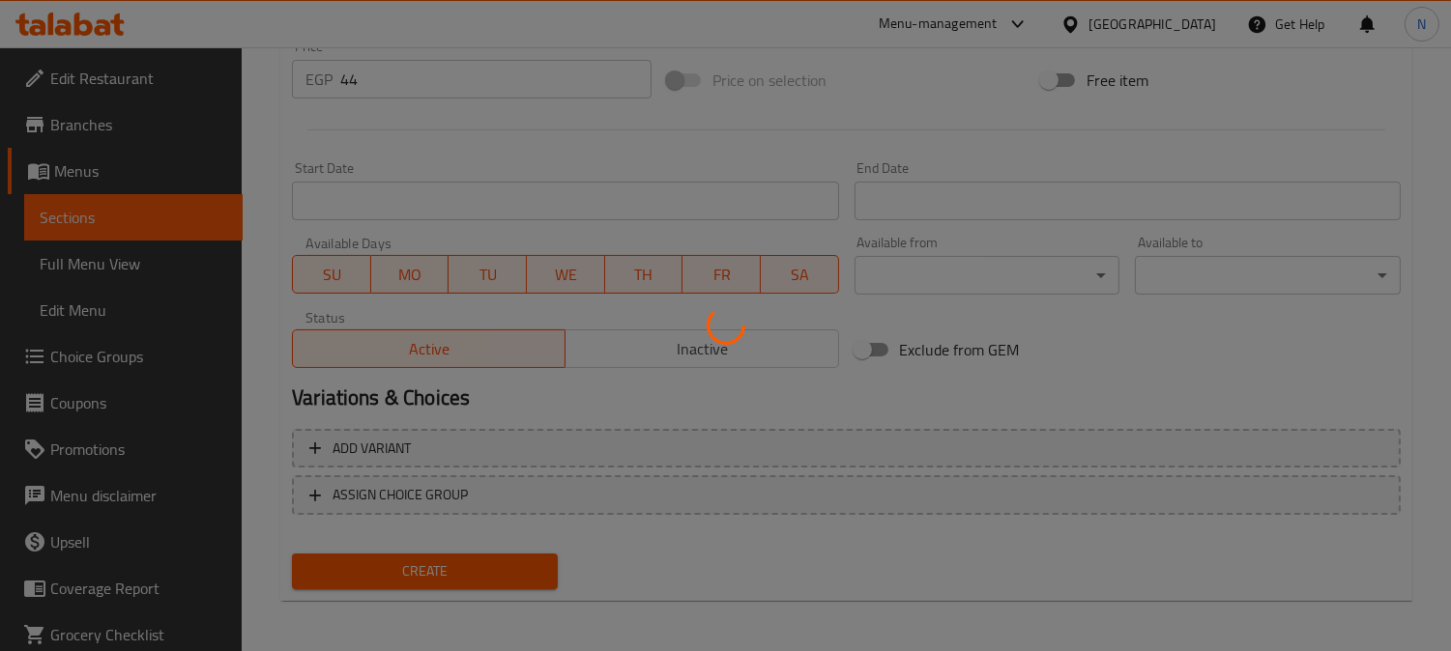
type input "0"
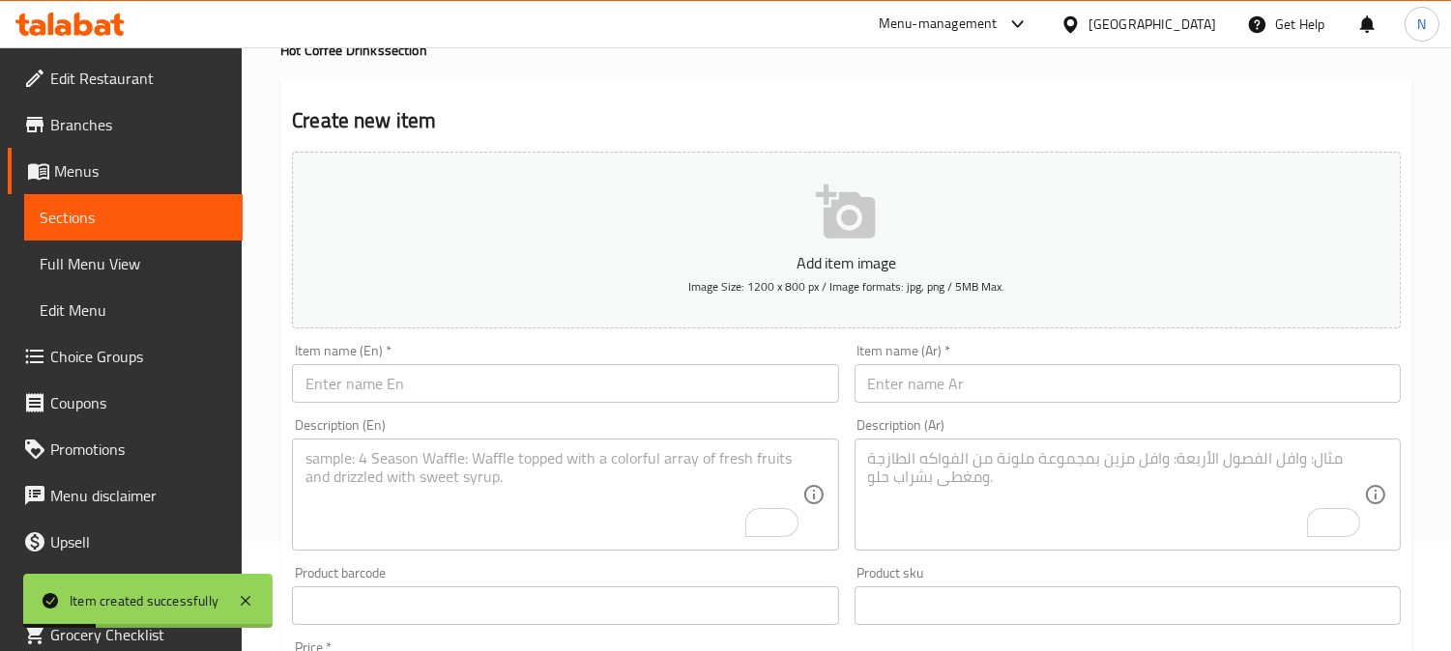
scroll to position [0, 0]
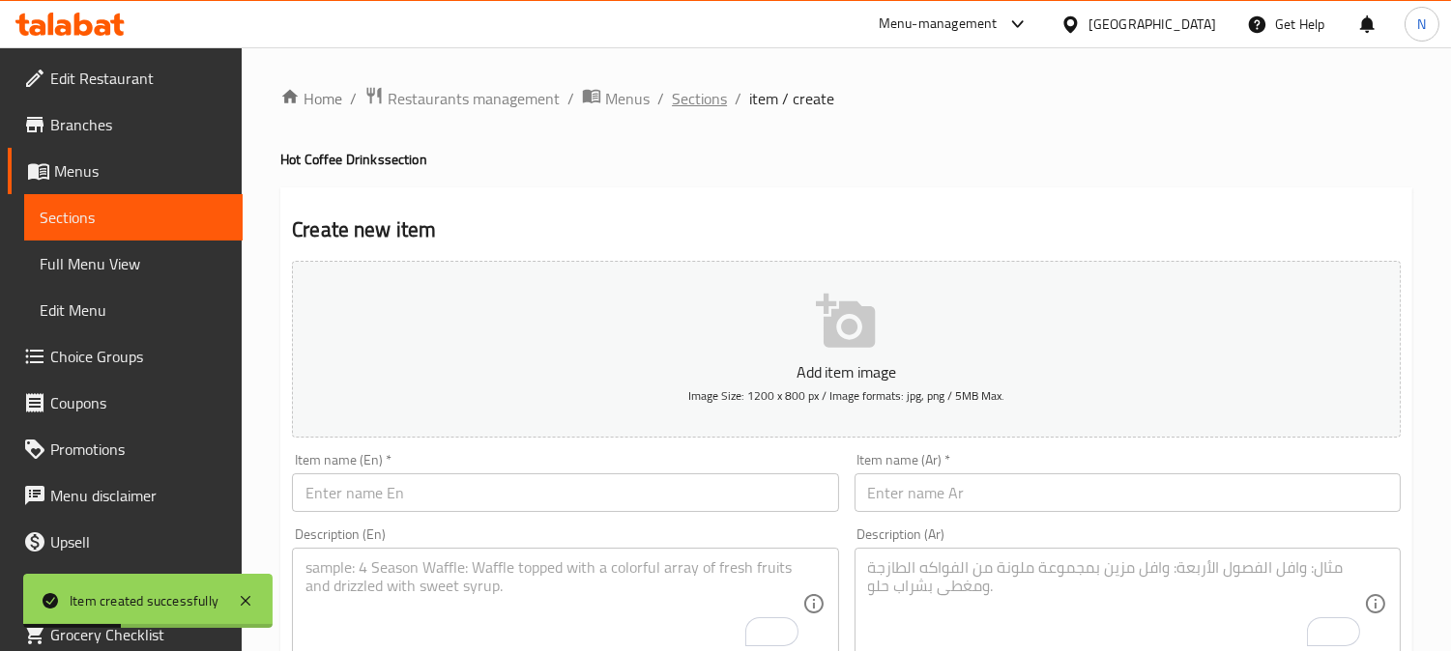
click at [707, 90] on span "Sections" at bounding box center [699, 98] width 55 height 23
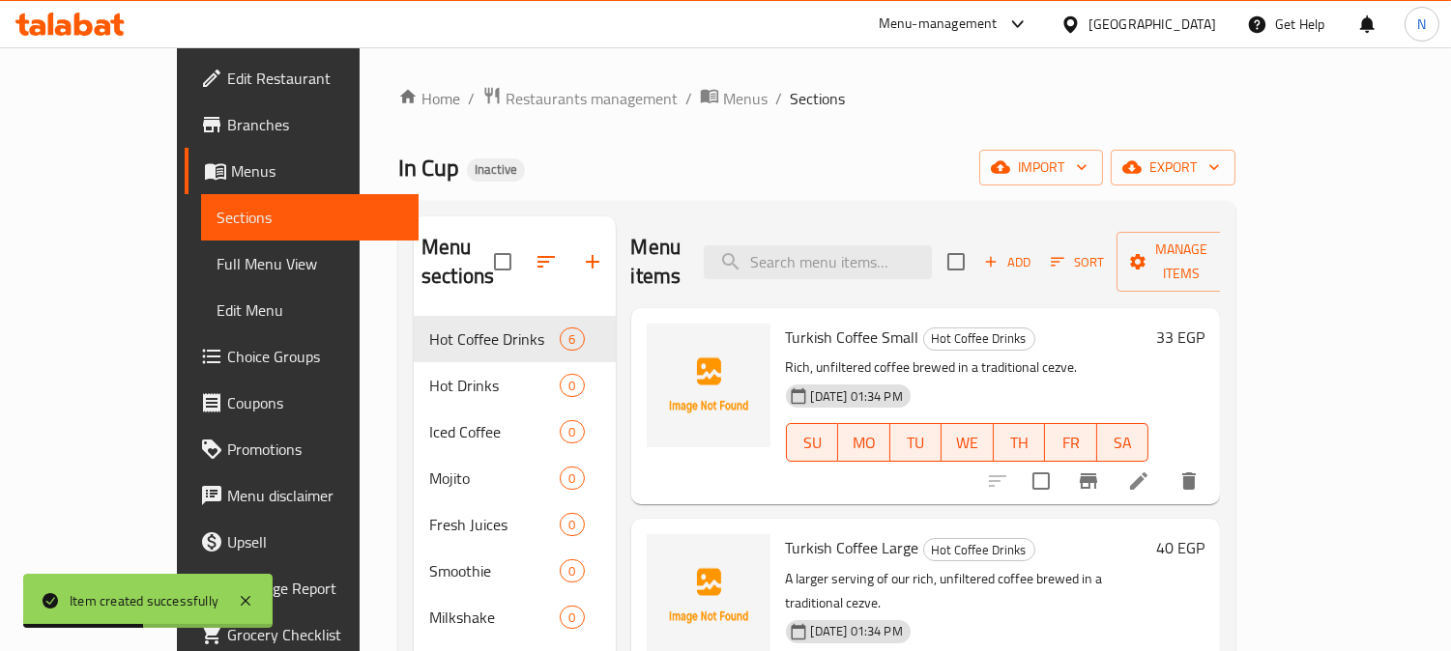
click at [216, 252] on span "Full Menu View" at bounding box center [309, 263] width 187 height 23
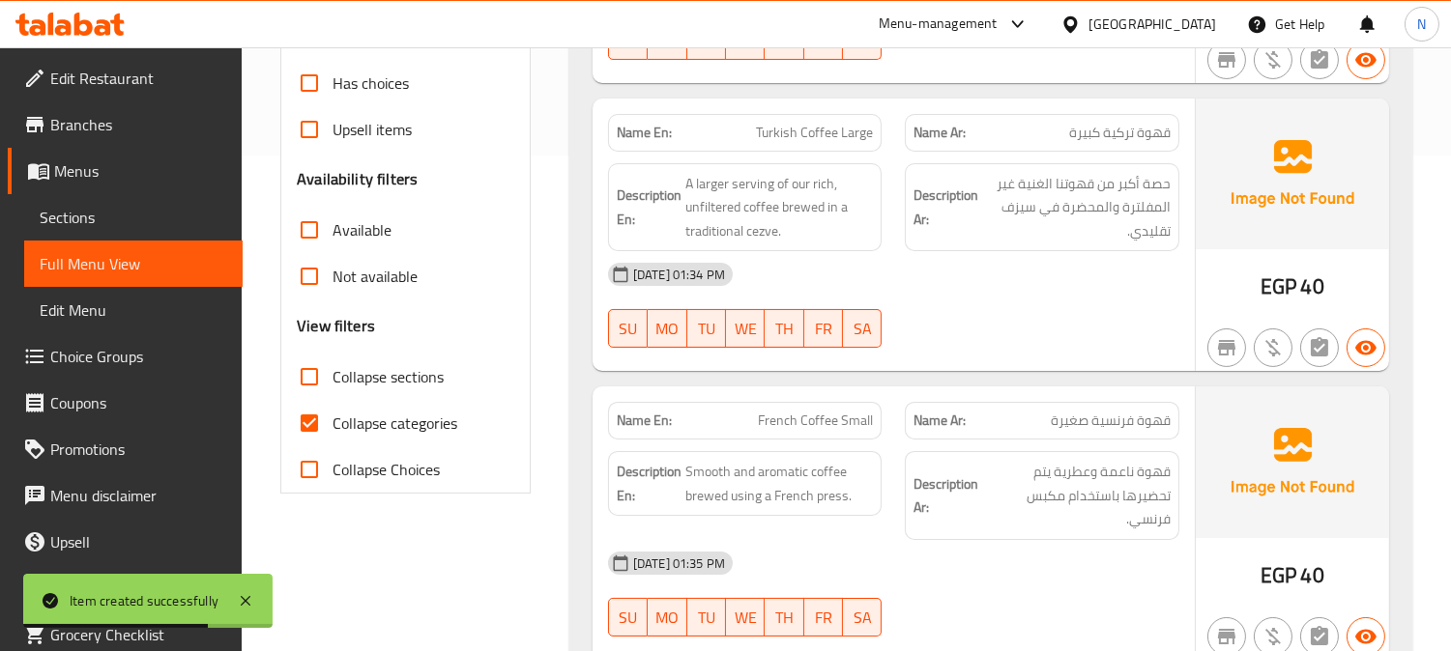
scroll to position [562, 0]
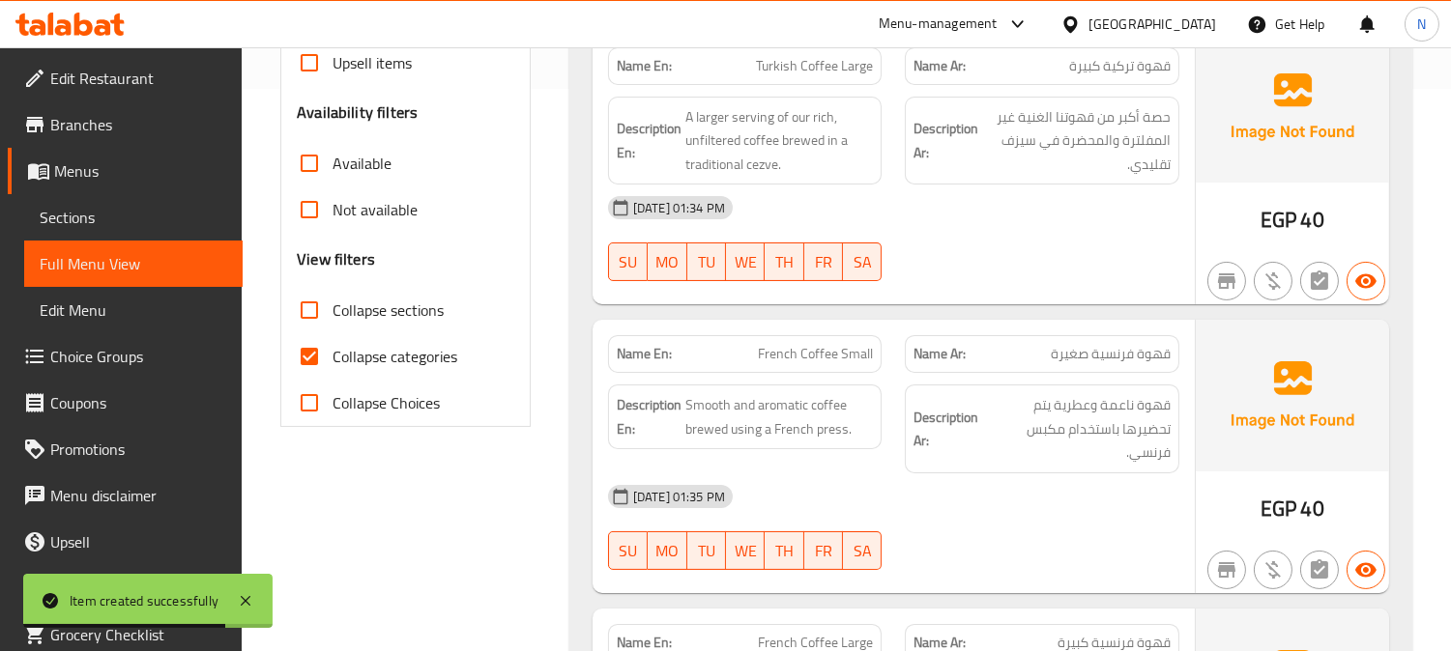
click at [428, 345] on span "Collapse categories" at bounding box center [394, 356] width 125 height 23
click at [332, 345] on input "Collapse categories" at bounding box center [309, 356] width 46 height 46
checkbox input "false"
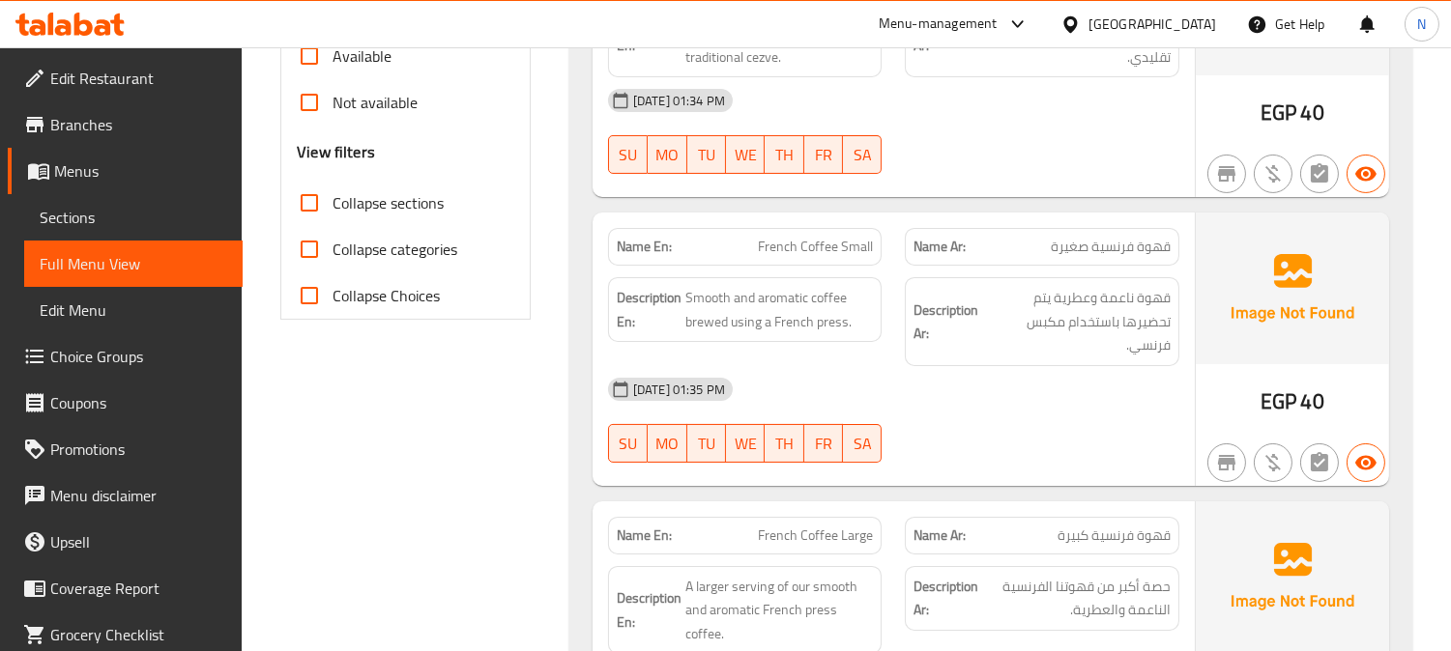
scroll to position [501, 0]
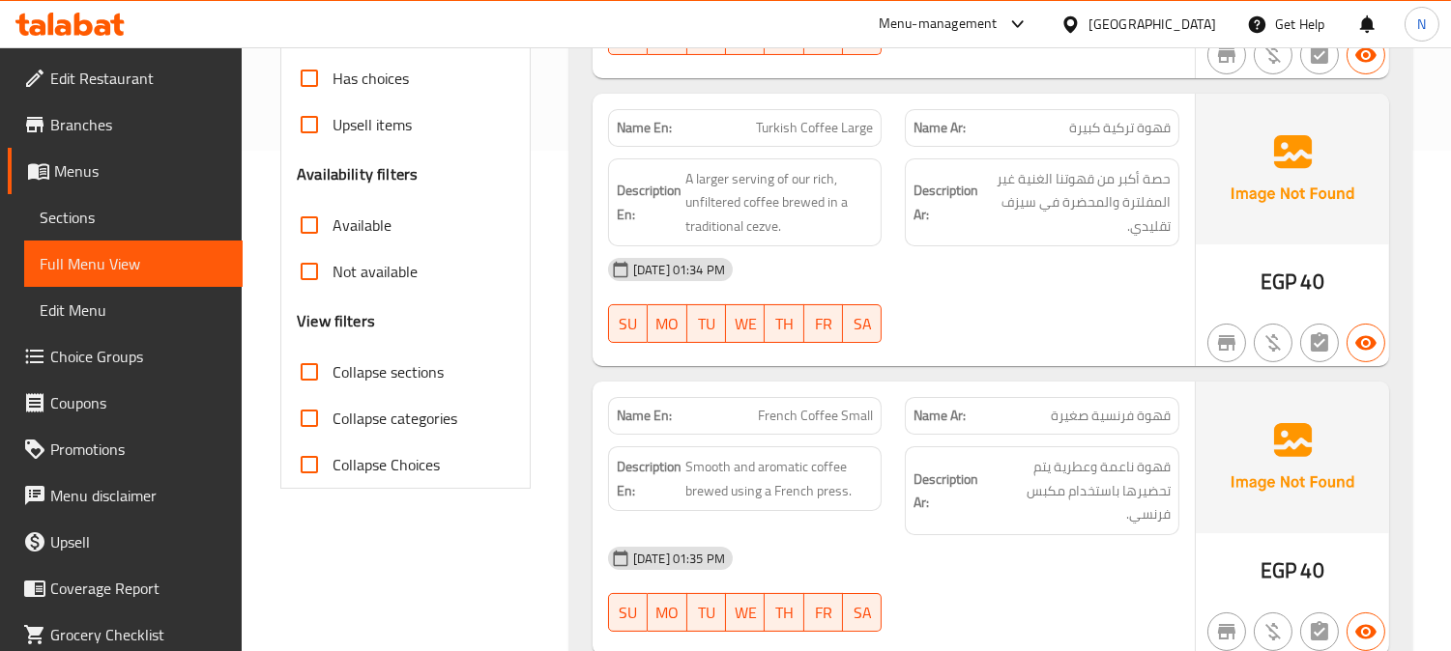
click at [119, 219] on span "Sections" at bounding box center [133, 217] width 187 height 23
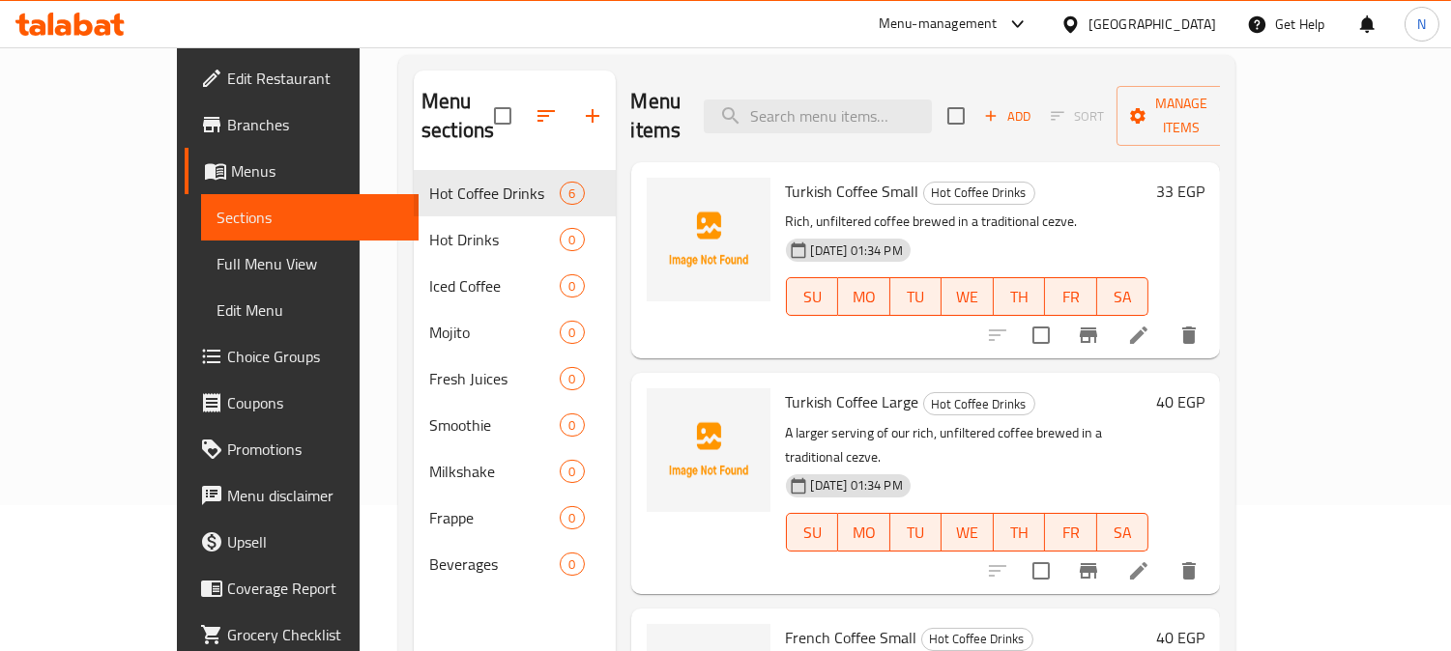
scroll to position [141, 0]
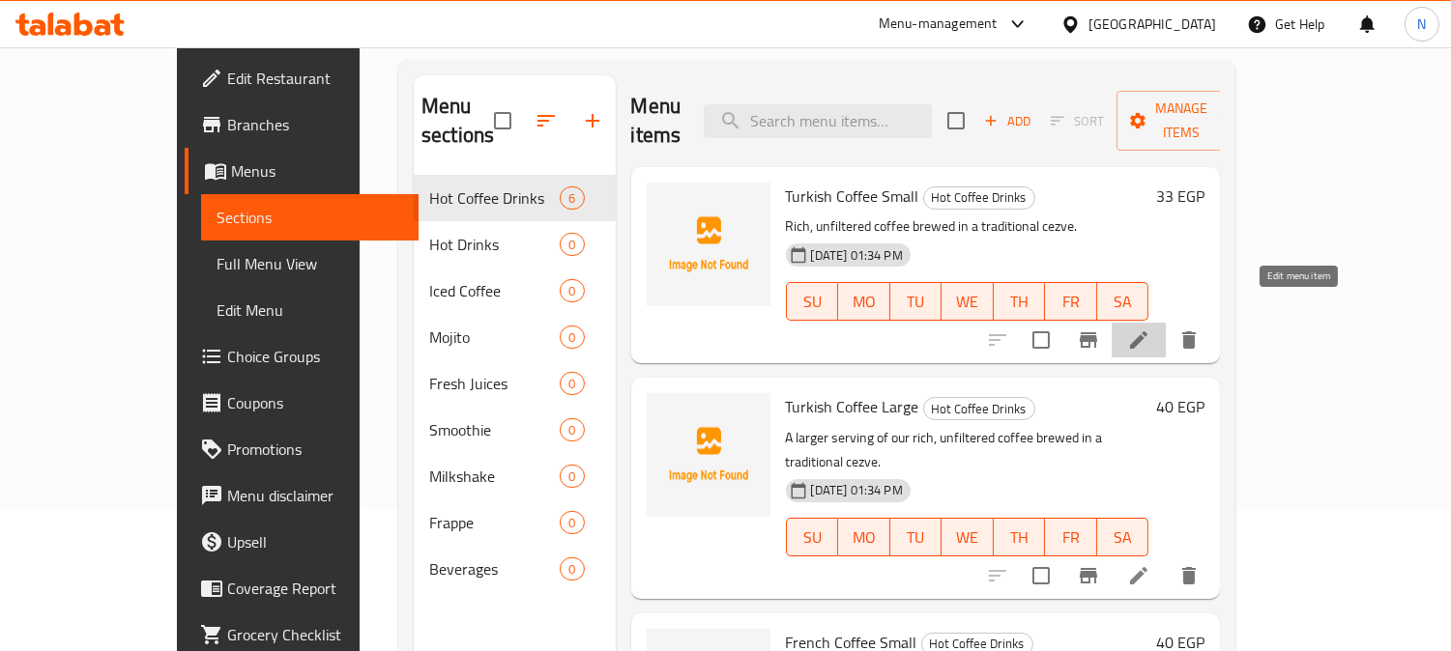
click at [1150, 329] on icon at bounding box center [1138, 340] width 23 height 23
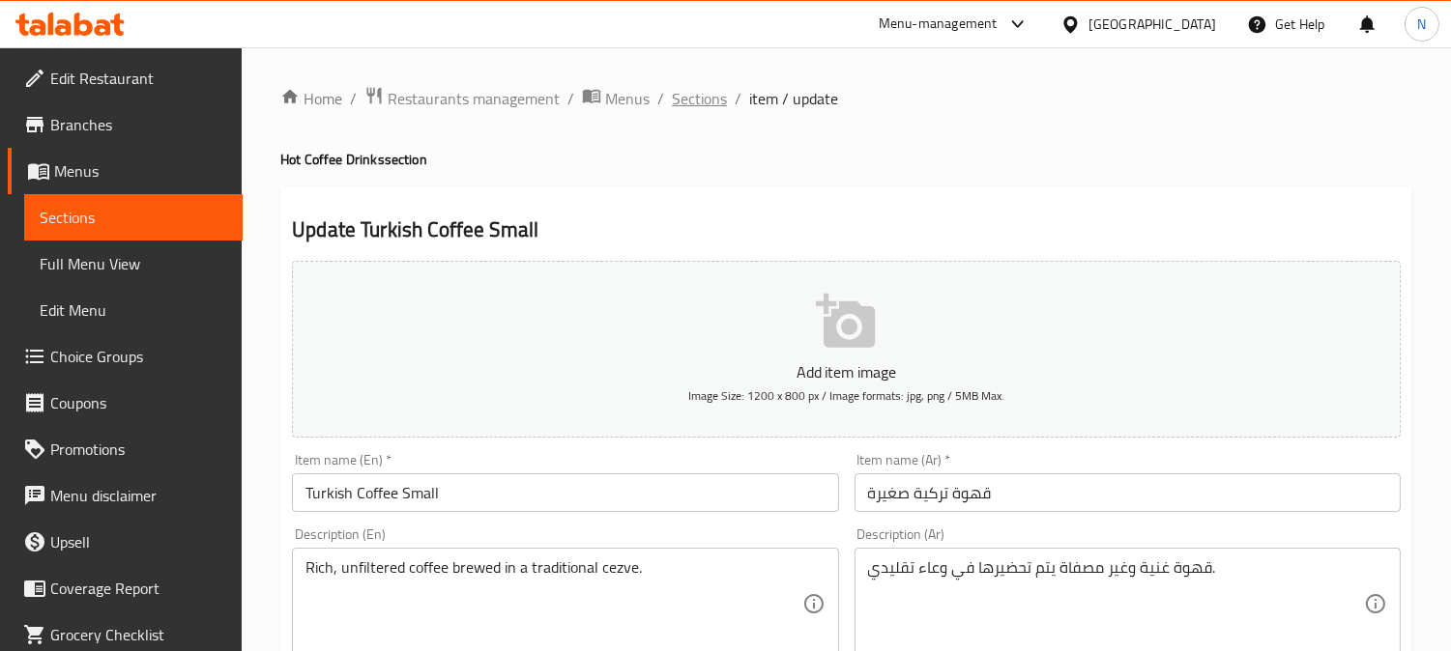
click at [696, 87] on span "Sections" at bounding box center [699, 98] width 55 height 23
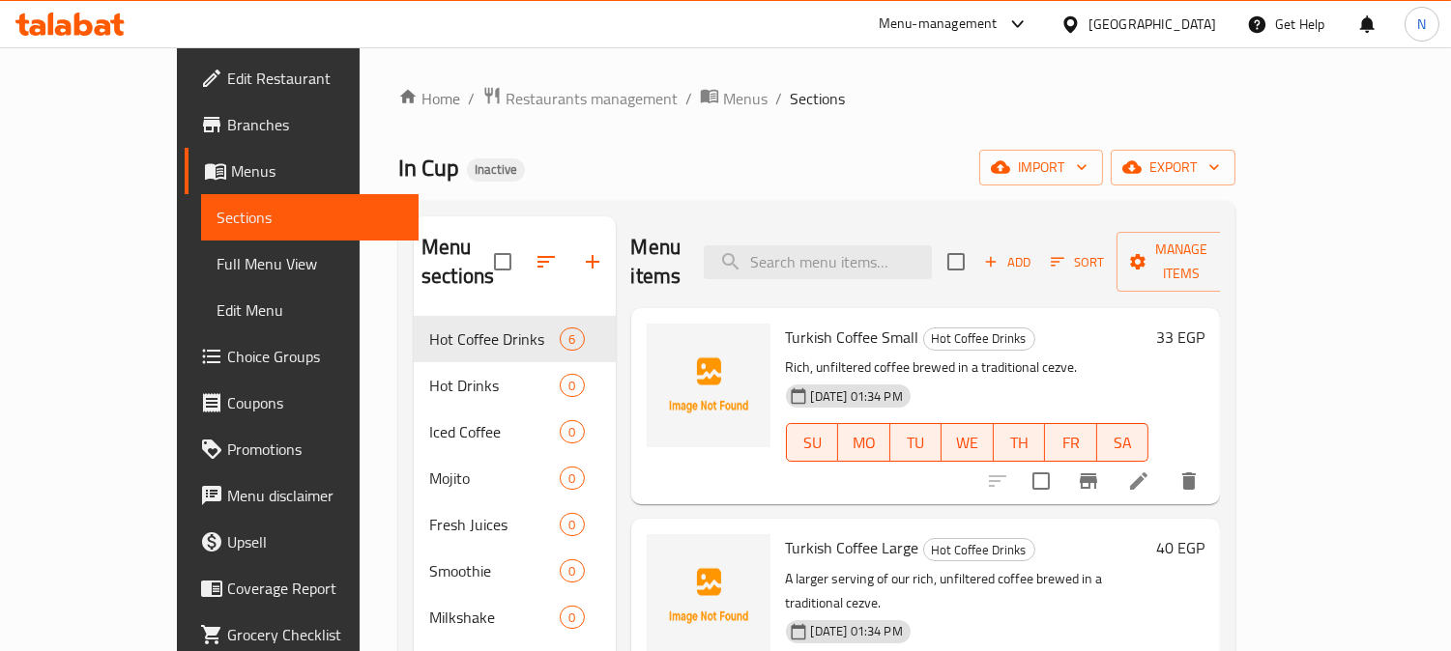
scroll to position [42, 0]
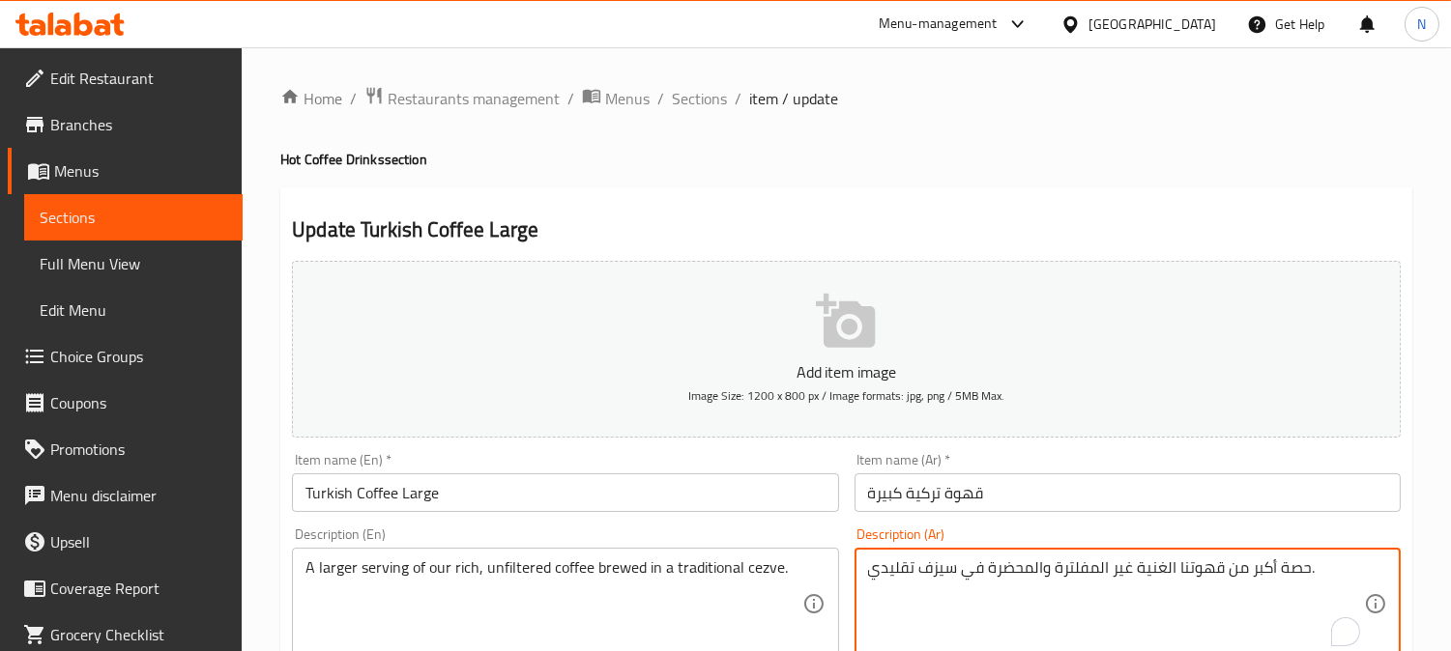
click at [938, 568] on textarea "حصة أكبر من قهوتنا الغنية غير المفلترة والمحضرة في سيزف تقليدي." at bounding box center [1116, 605] width 496 height 92
click at [691, 92] on span "Sections" at bounding box center [699, 98] width 55 height 23
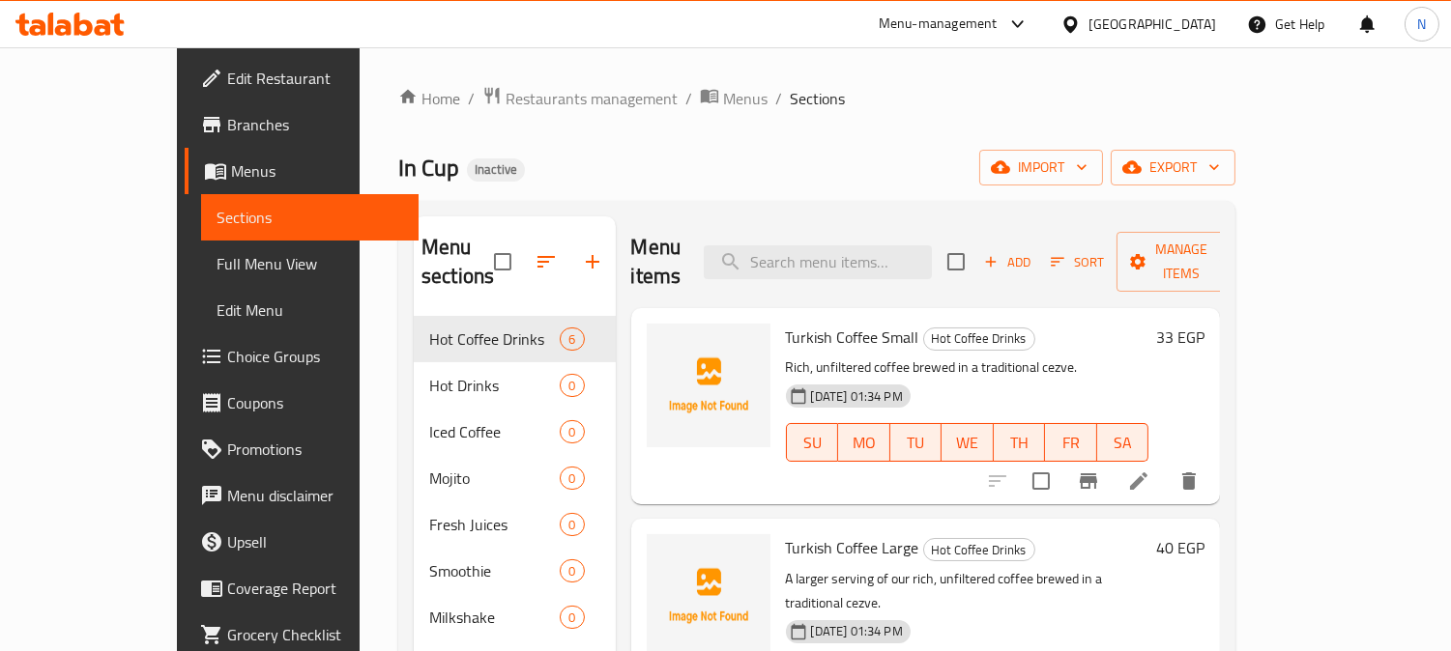
click at [1165, 464] on li at bounding box center [1138, 481] width 54 height 35
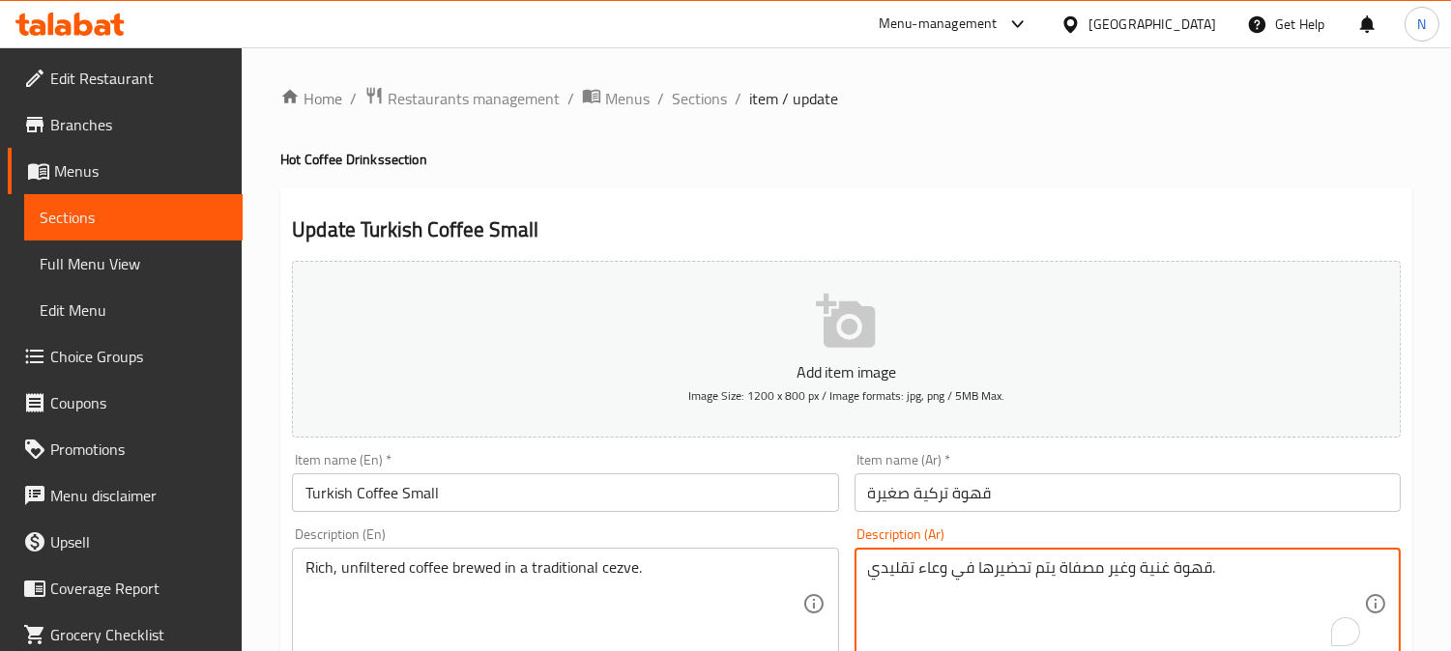
click at [938, 565] on textarea "قهوة غنية وغير مصفاة يتم تحضيرها في وعاء تقليدي." at bounding box center [1116, 605] width 496 height 92
paste textarea "سيزف"
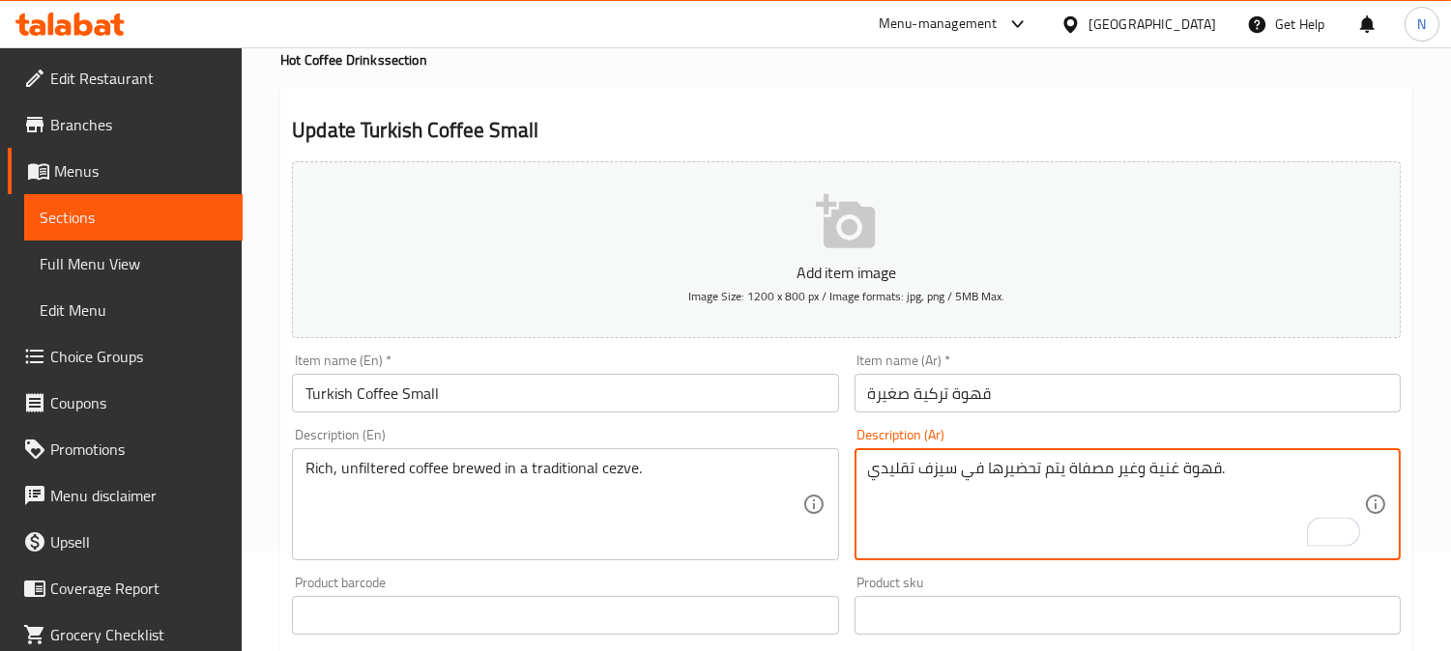
scroll to position [710, 0]
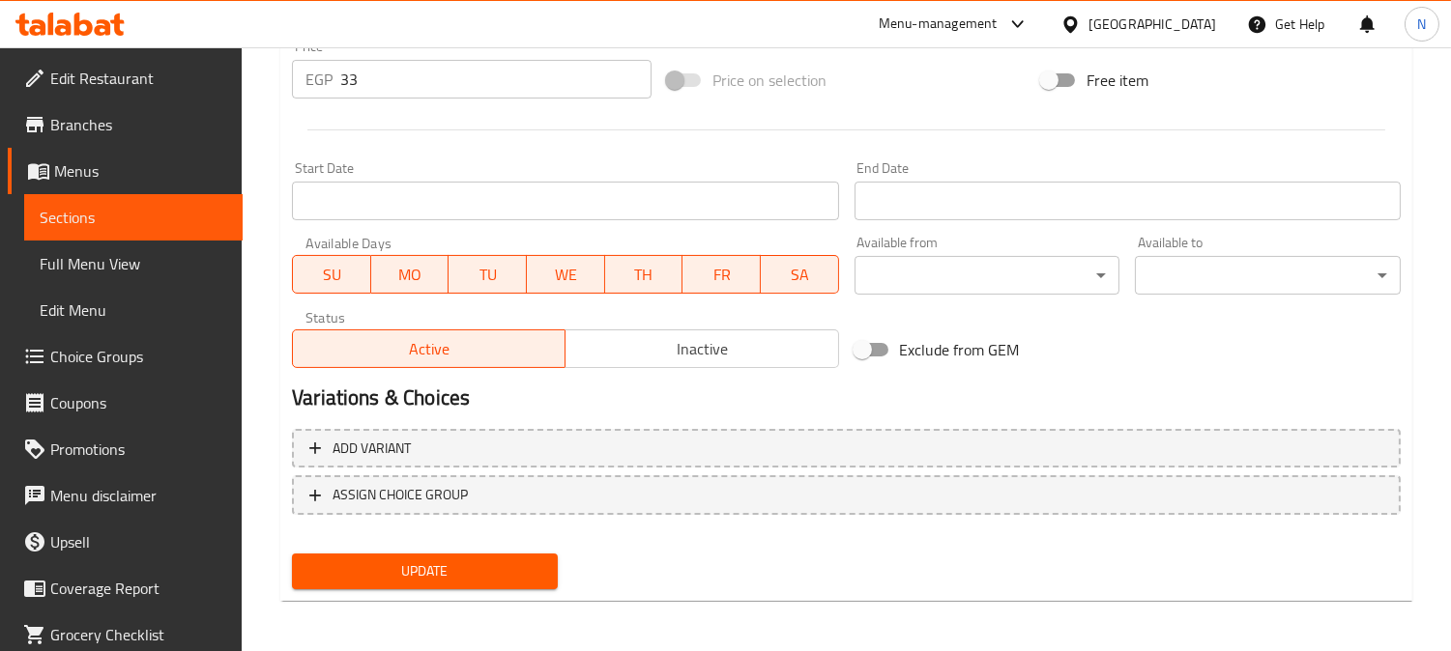
type textarea "قهوة غنية وغير مصفاة يتم تحضيرها في سيزف تقليدي."
click at [513, 581] on button "Update" at bounding box center [425, 572] width 266 height 36
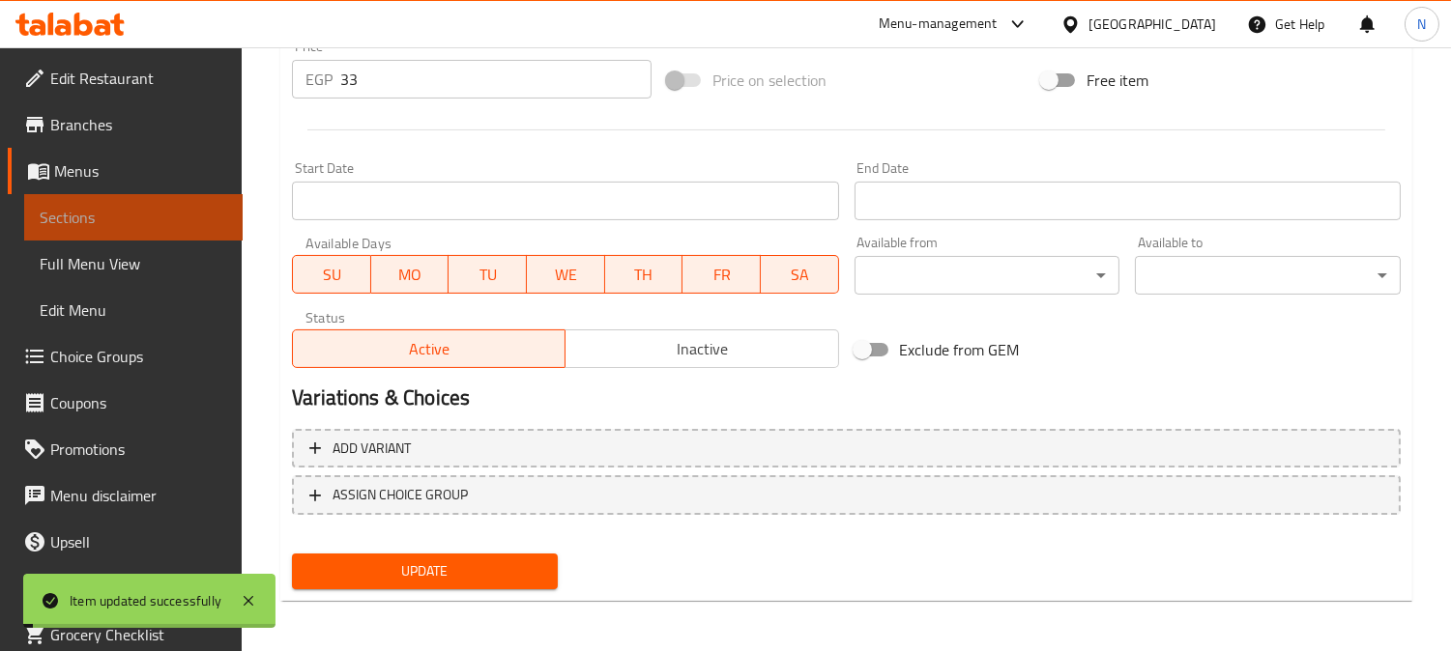
click at [145, 219] on span "Sections" at bounding box center [133, 217] width 187 height 23
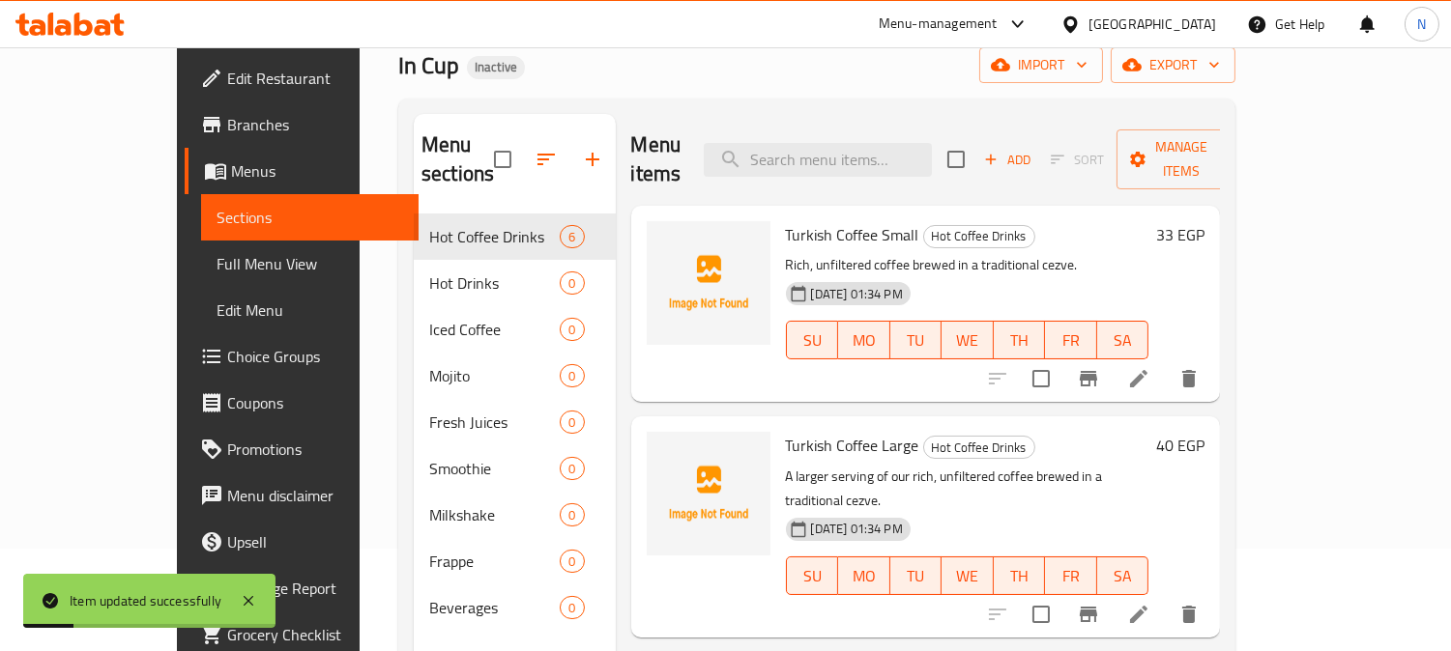
scroll to position [87, 0]
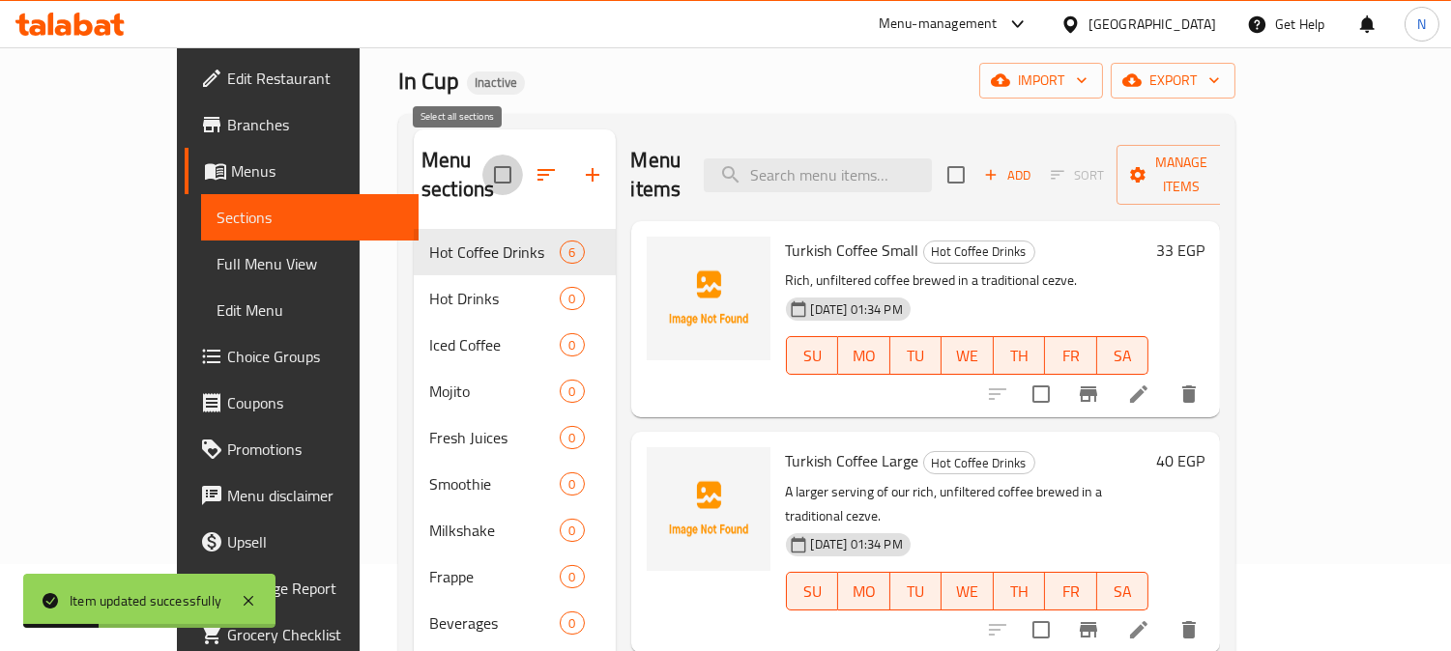
click at [482, 157] on input "checkbox" at bounding box center [502, 175] width 41 height 41
checkbox input "true"
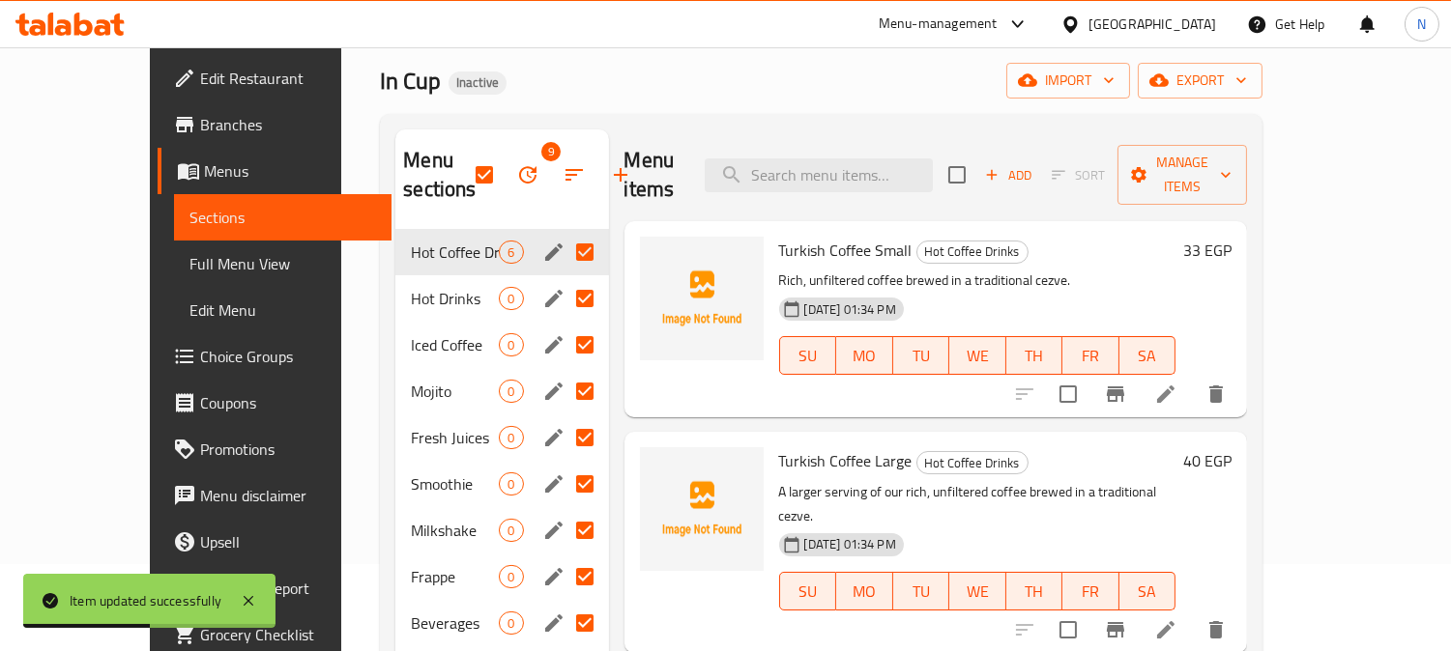
click at [564, 254] on input "Menu sections" at bounding box center [584, 252] width 41 height 41
checkbox input "false"
click at [516, 167] on icon "button" at bounding box center [527, 174] width 23 height 23
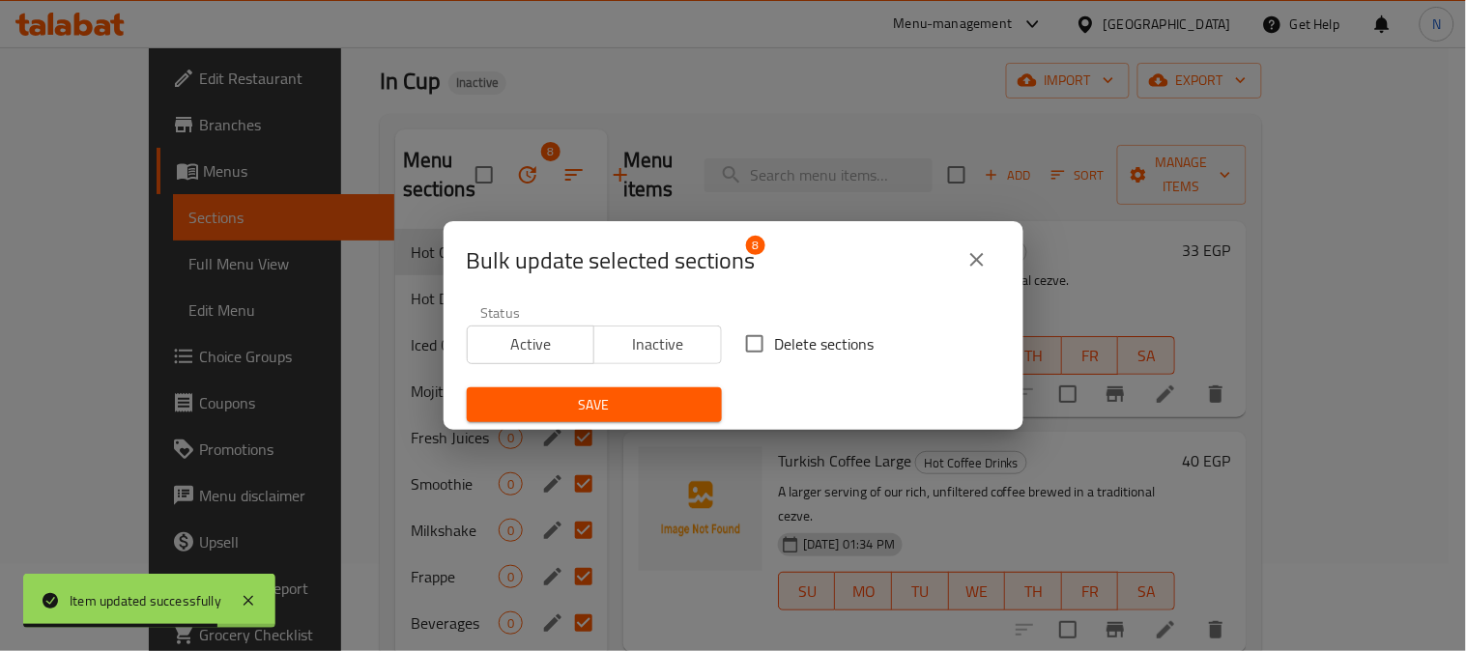
click at [760, 336] on input "Delete sections" at bounding box center [754, 344] width 41 height 41
checkbox input "true"
click at [675, 397] on span "Save" at bounding box center [594, 405] width 224 height 24
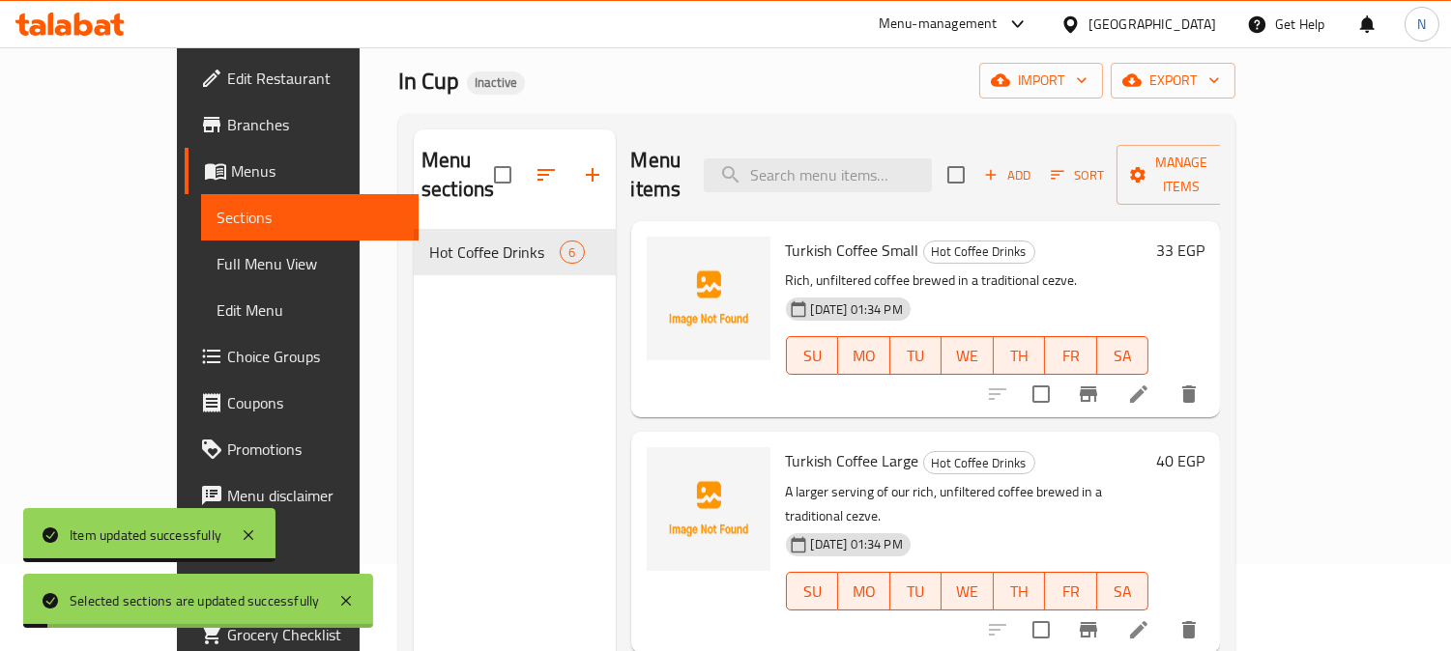
click at [216, 269] on span "Full Menu View" at bounding box center [309, 263] width 187 height 23
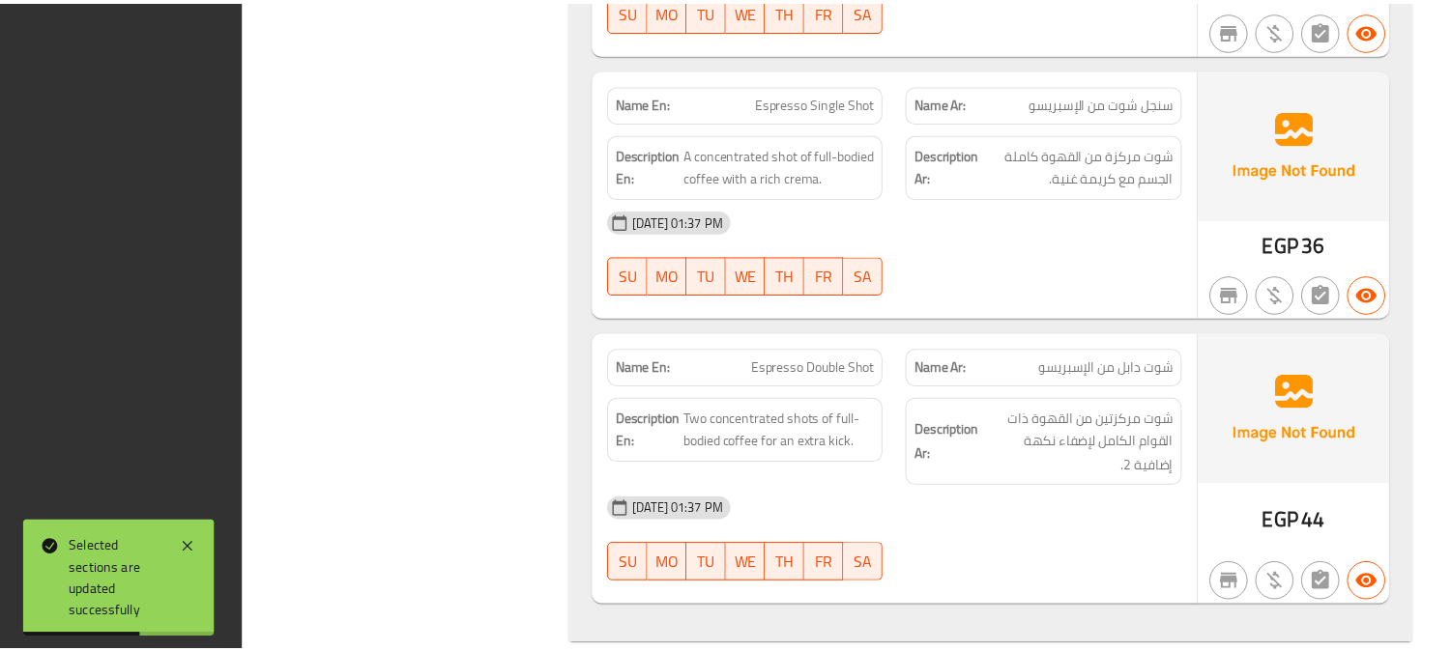
scroll to position [1377, 0]
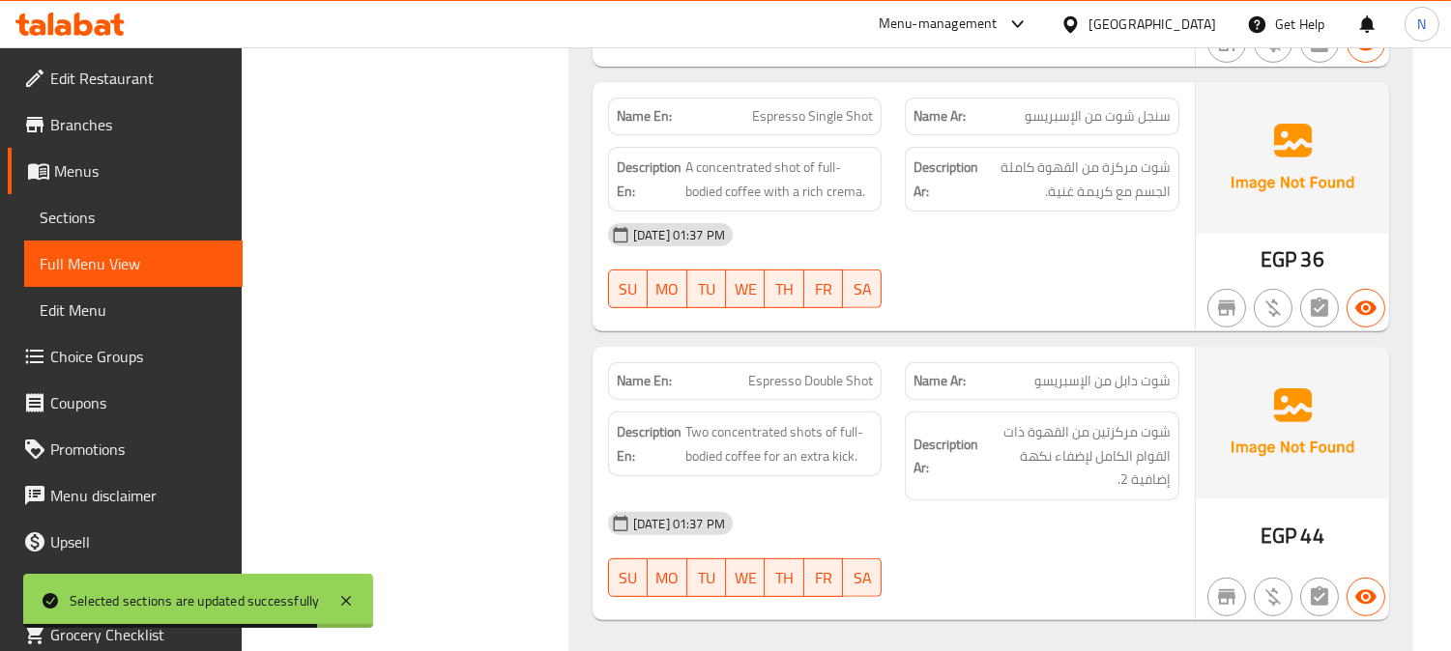
click at [149, 68] on span "Edit Restaurant" at bounding box center [138, 78] width 177 height 23
